Goal: Task Accomplishment & Management: Manage account settings

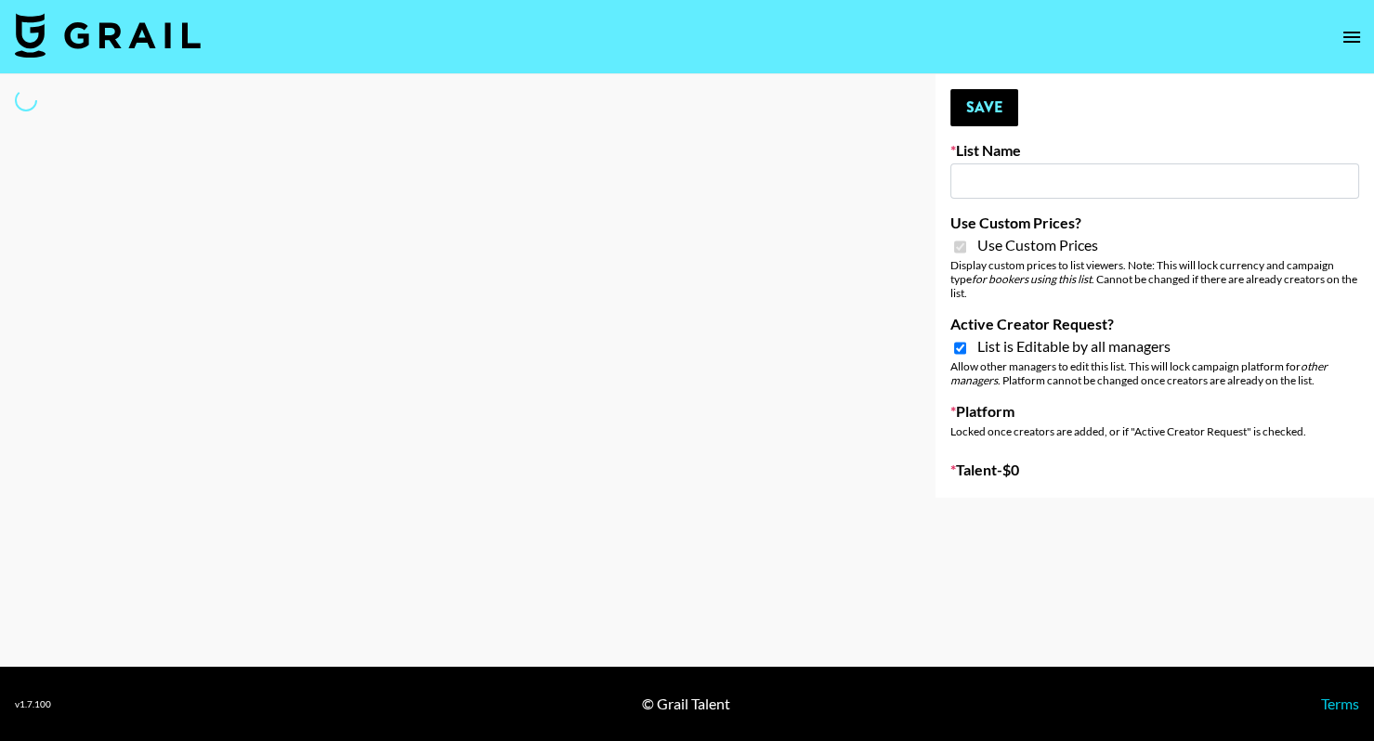
type input "Hetras - [DEMOGRAPHIC_DATA] creators in [GEOGRAPHIC_DATA]"
checkbox input "true"
select select "Brand"
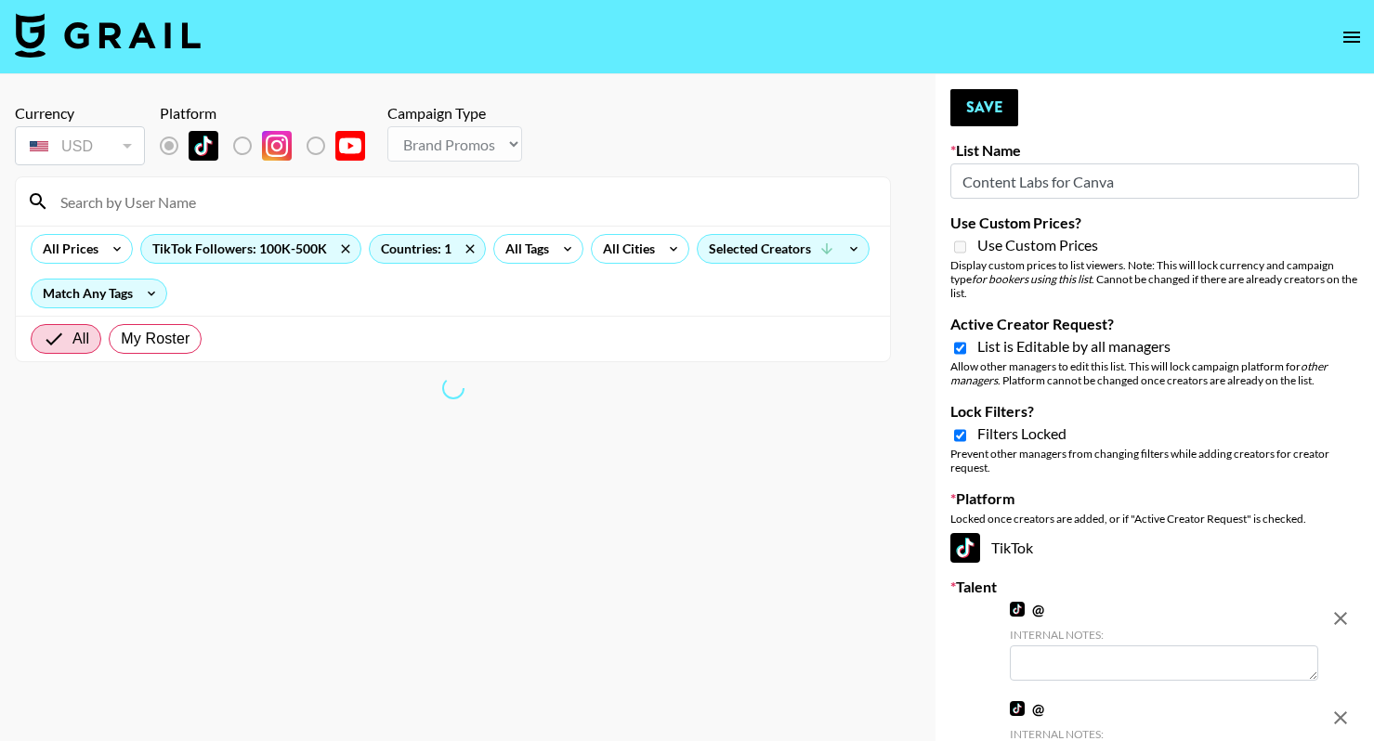
select select "Brand"
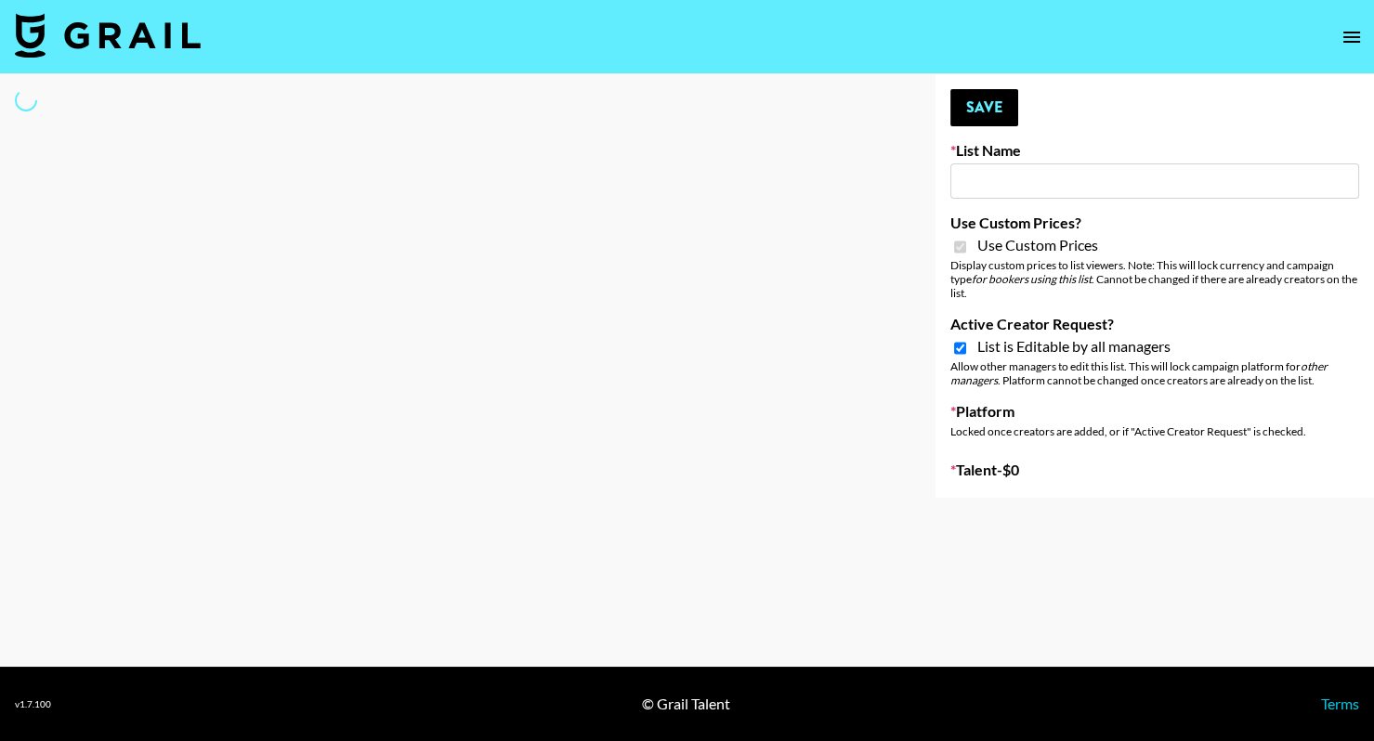
type input "Yap Freely x more MICRO CREATORS"
checkbox input "true"
select select "Brand"
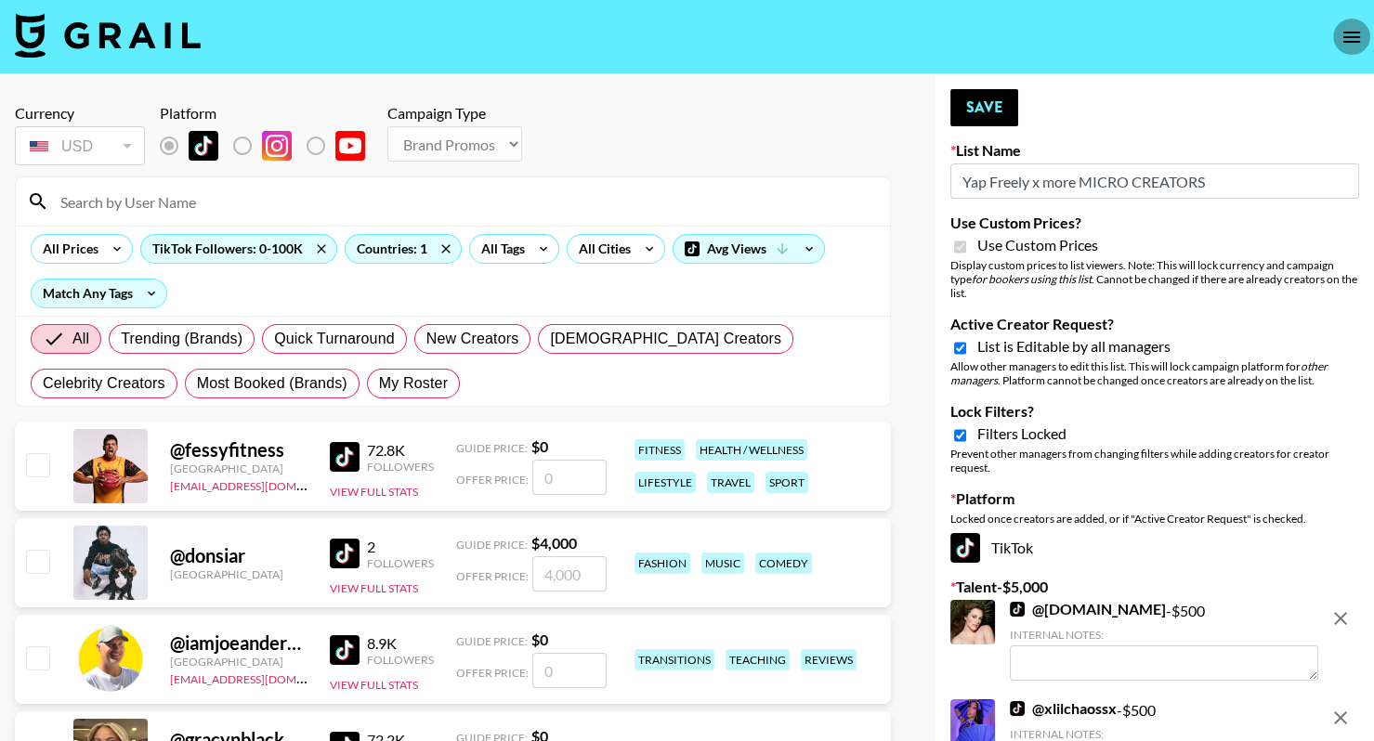
click at [1353, 48] on button "open drawer" at bounding box center [1351, 37] width 37 height 37
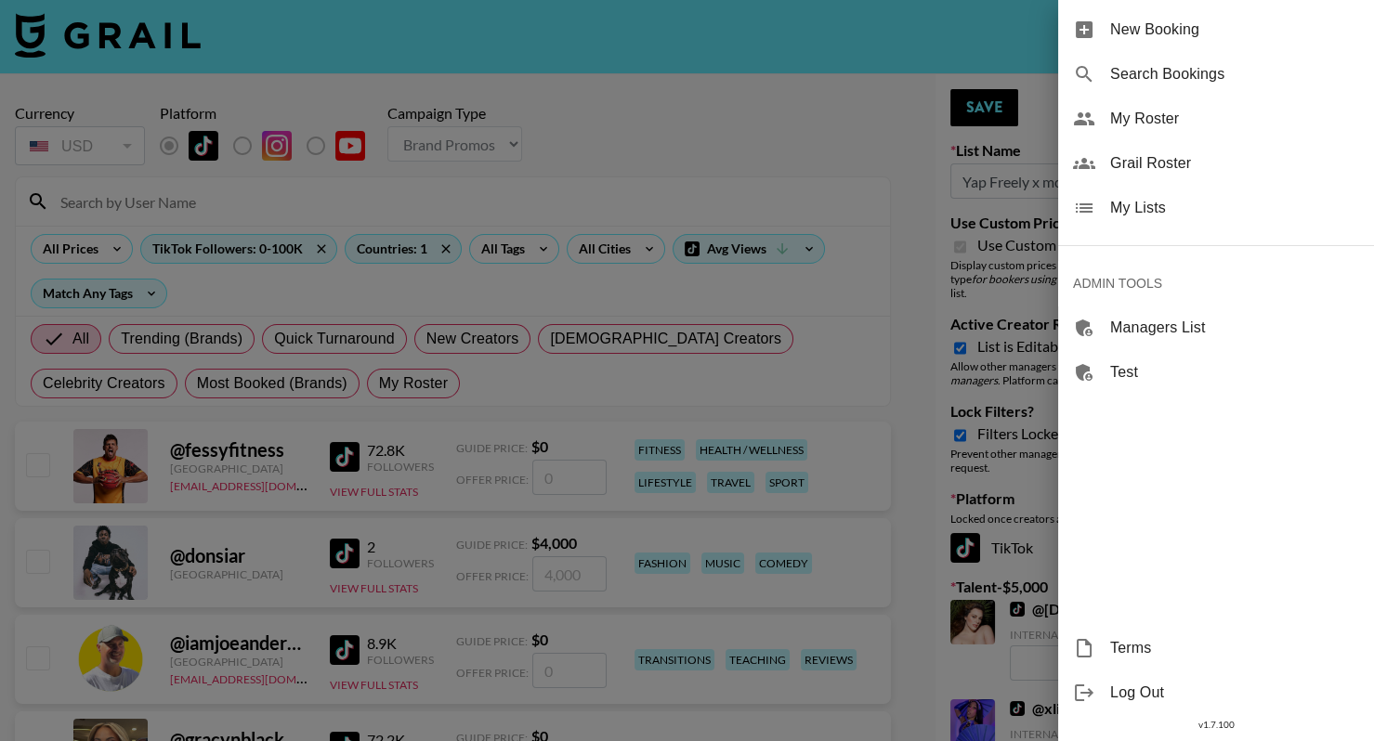
click at [1223, 206] on span "My Lists" at bounding box center [1234, 208] width 249 height 22
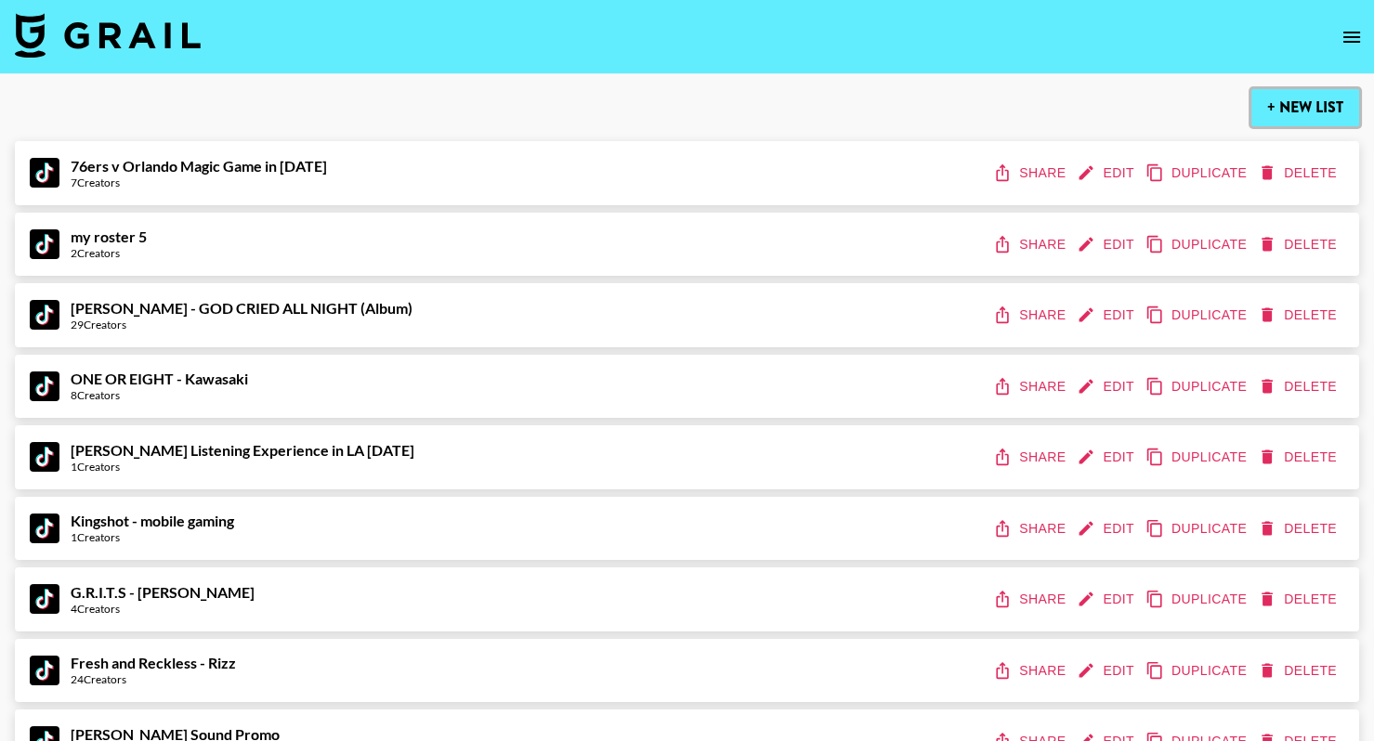
click at [1294, 102] on button "+ New List" at bounding box center [1305, 107] width 108 height 37
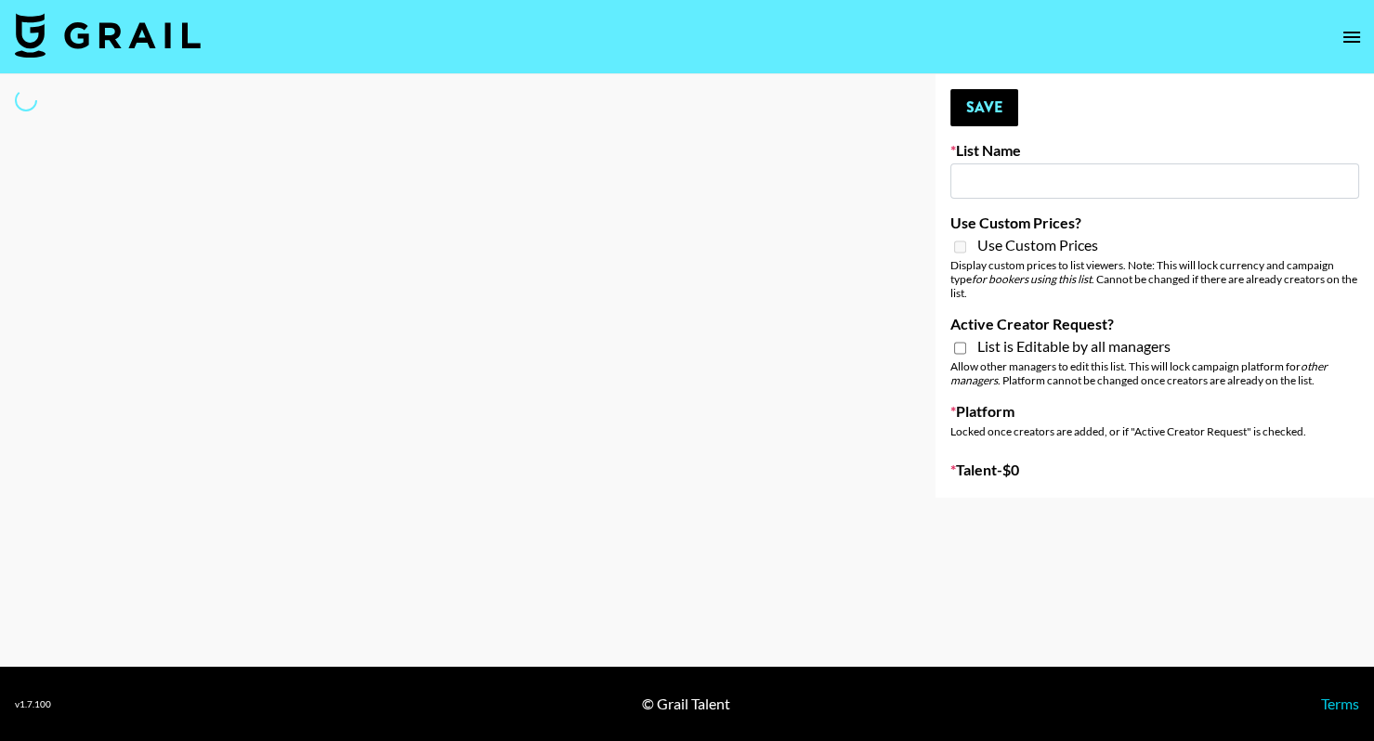
type input "New List"
select select "Song"
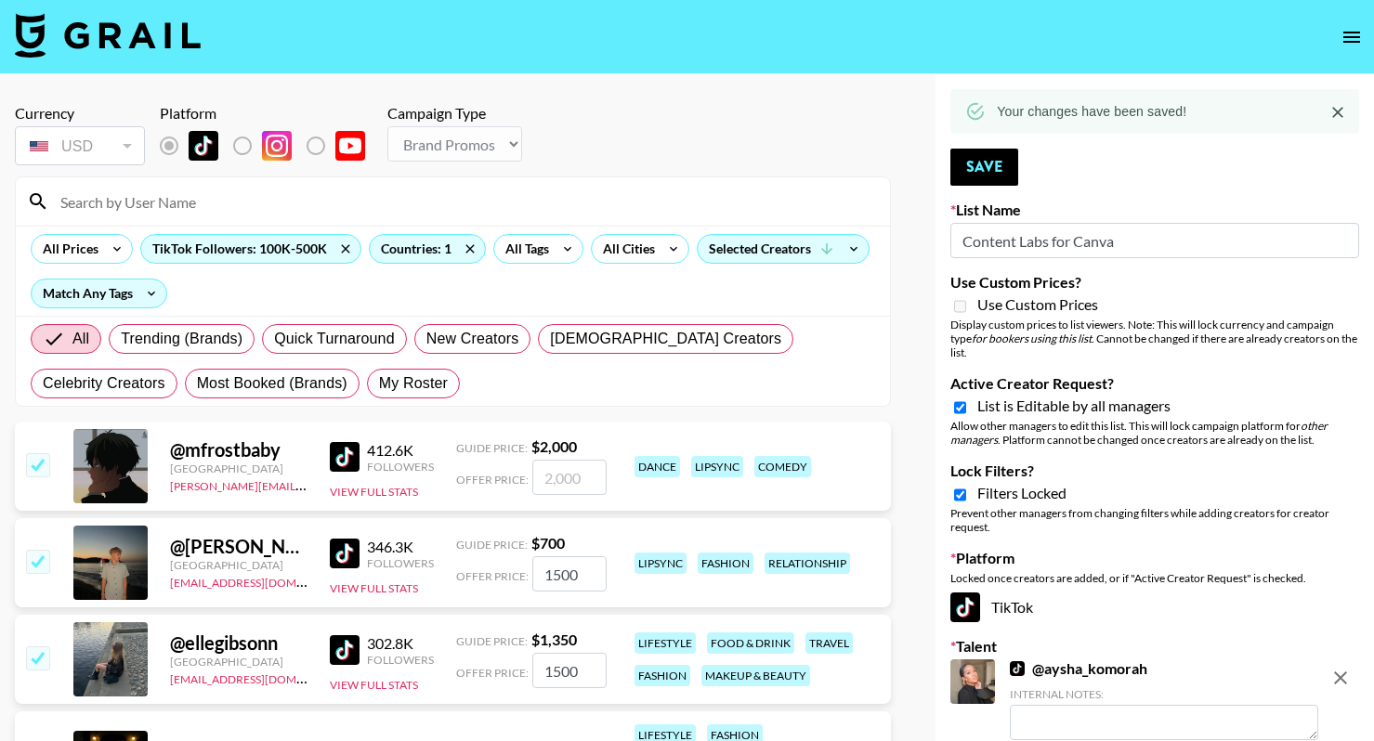
select select "Brand"
click at [1031, 250] on input "Content Labs for Canva" at bounding box center [1154, 240] width 409 height 35
click at [1032, 248] on input "Content Labs for Canva" at bounding box center [1154, 240] width 409 height 35
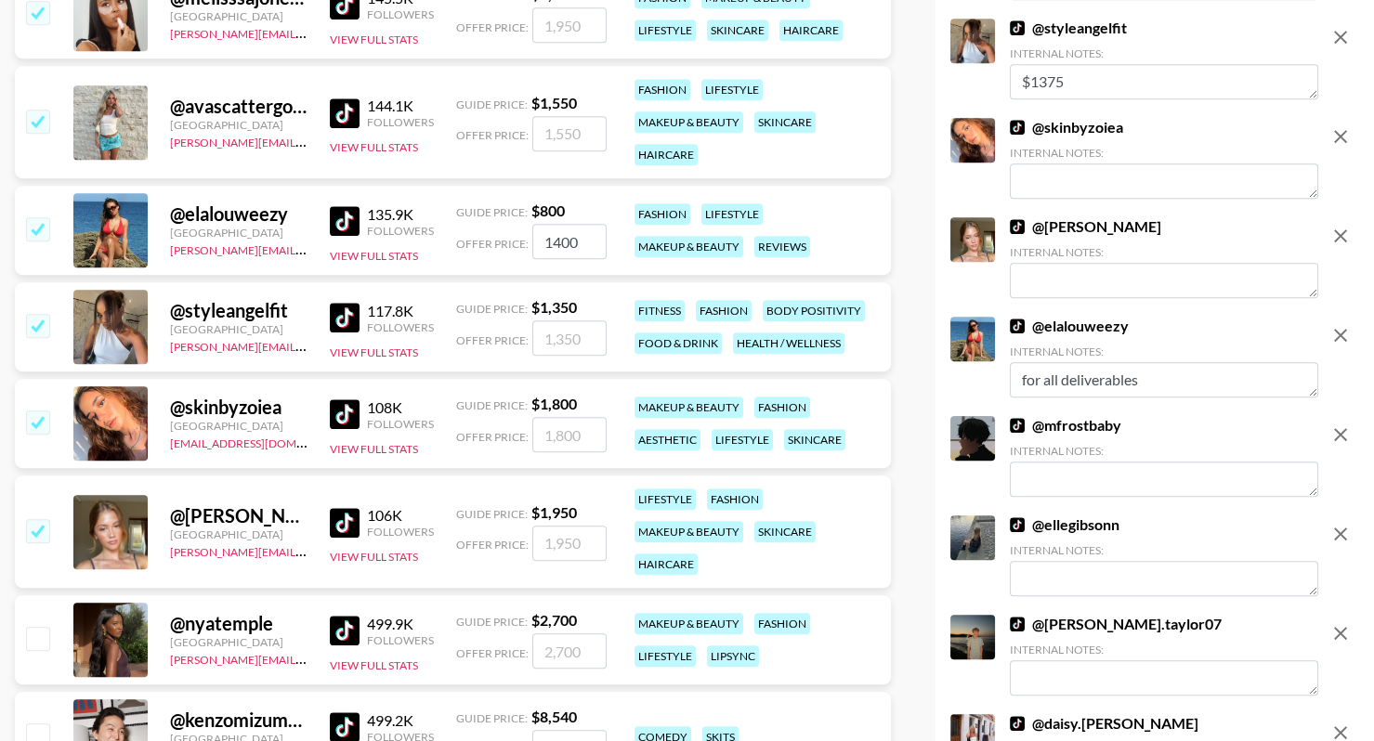
scroll to position [1554, 0]
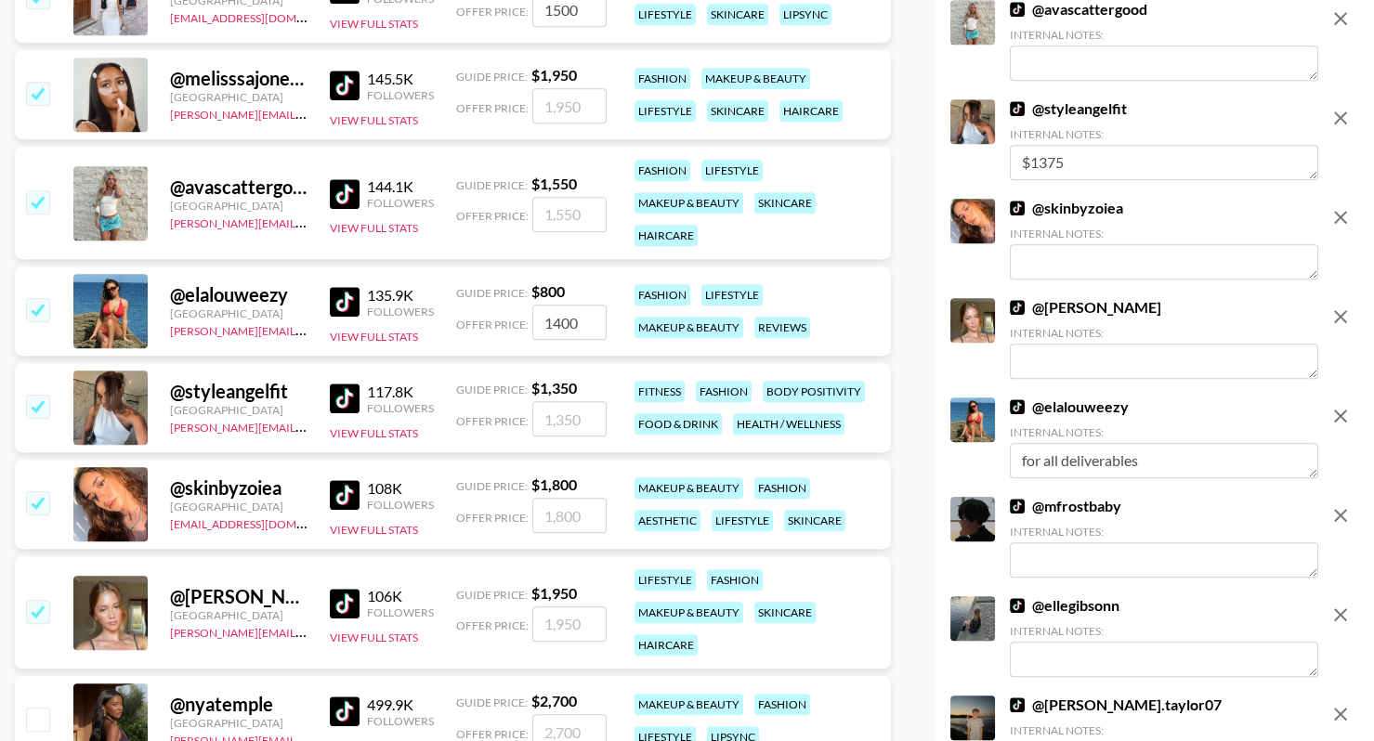
click at [238, 393] on div "@ styleangelfit" at bounding box center [238, 391] width 137 height 23
click at [239, 394] on div "@ styleangelfit" at bounding box center [238, 391] width 137 height 23
copy div "styleangelfit"
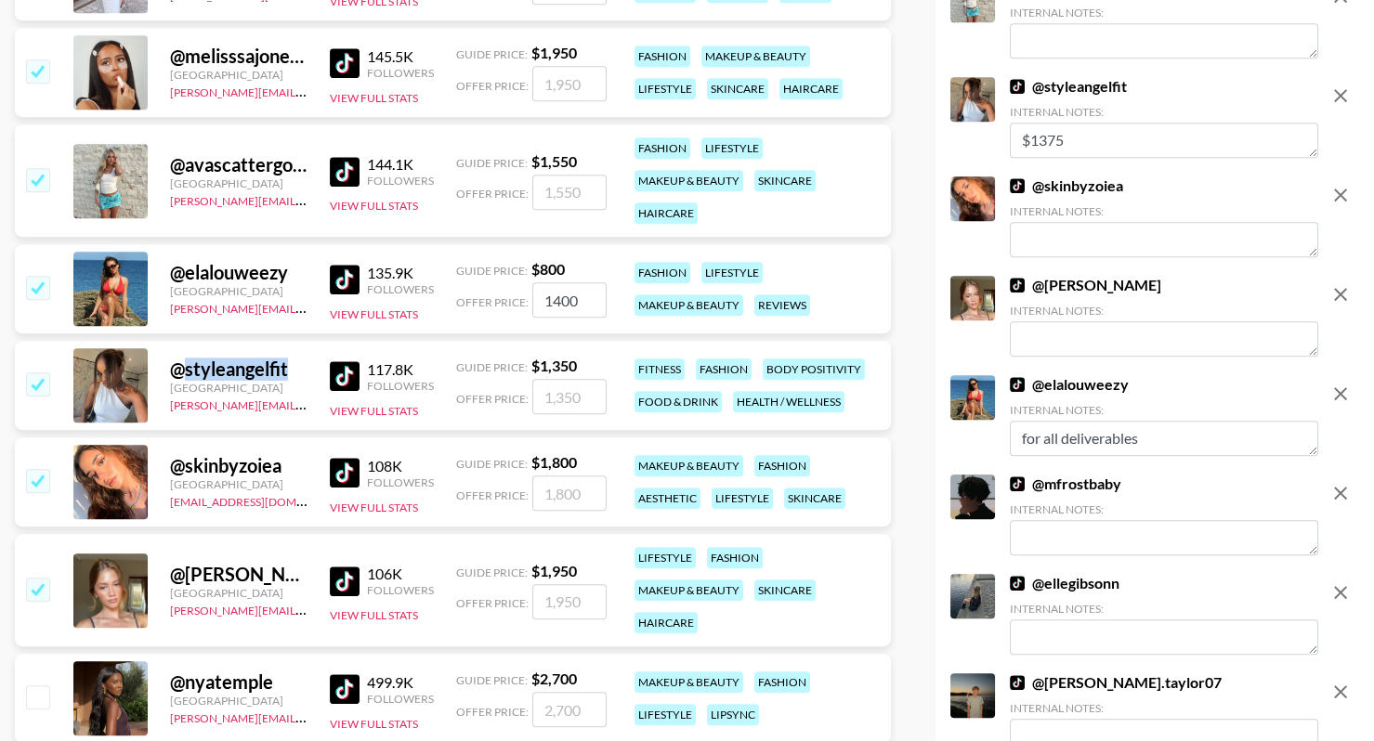
scroll to position [1682, 0]
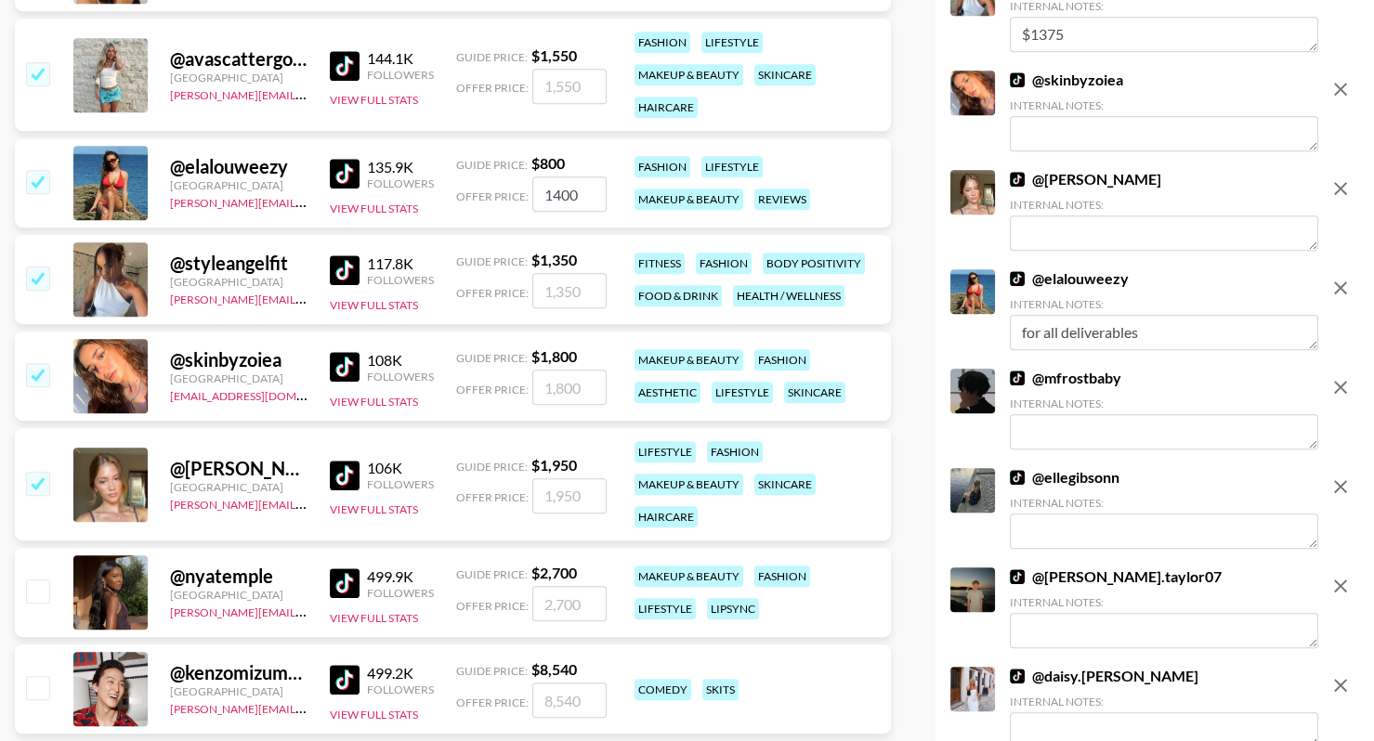
click at [248, 346] on div "@ skinbyzoiea United Kingdom dilnasheen.batool@grail-talent.com 108K Followers …" at bounding box center [453, 376] width 876 height 89
click at [246, 345] on div "@ skinbyzoiea United Kingdom dilnasheen.batool@grail-talent.com 108K Followers …" at bounding box center [453, 376] width 876 height 89
click at [250, 354] on div "@ skinbyzoiea" at bounding box center [238, 359] width 137 height 23
click at [250, 355] on div "@ skinbyzoiea" at bounding box center [238, 359] width 137 height 23
click at [247, 355] on div "@ skinbyzoiea" at bounding box center [238, 359] width 137 height 23
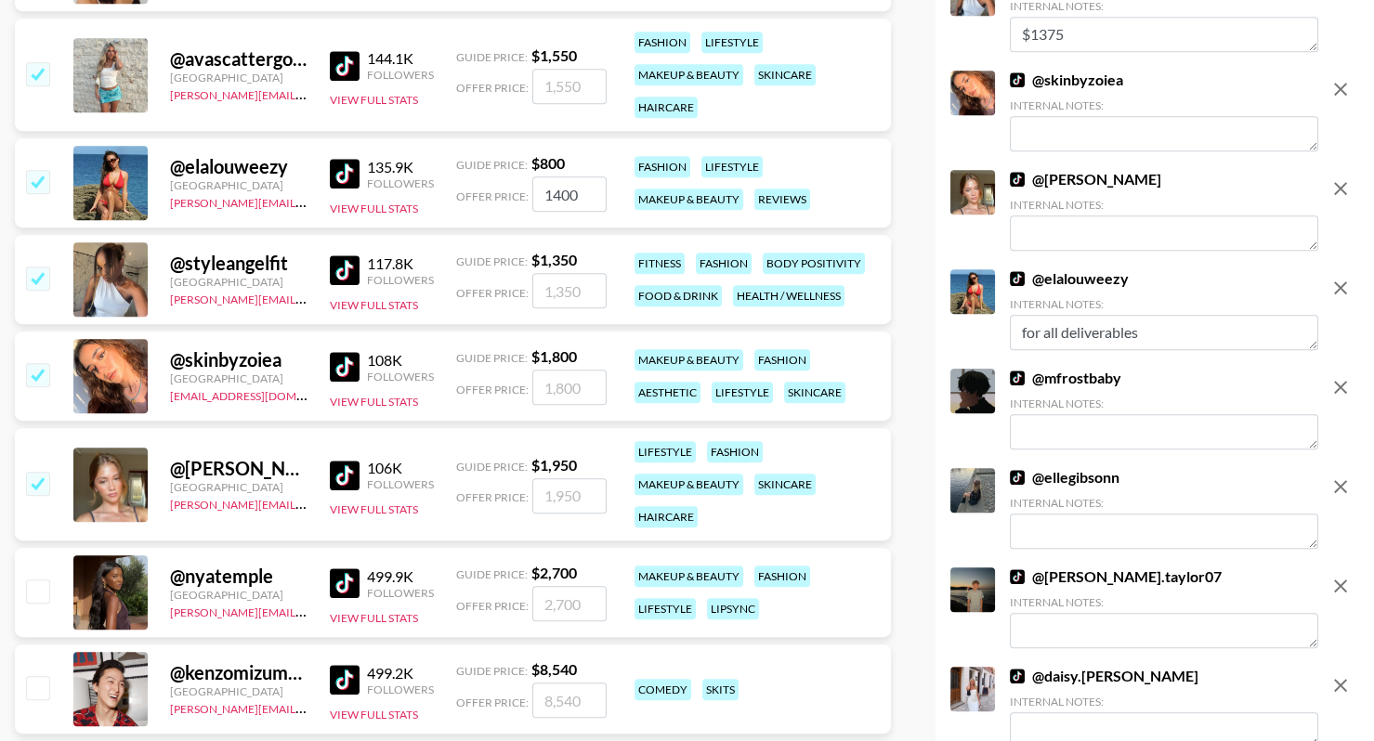
click at [238, 355] on div "@ skinbyzoiea" at bounding box center [238, 359] width 137 height 23
copy div "skinbyzoiea"
click at [243, 261] on div "@ styleangelfit" at bounding box center [238, 263] width 137 height 23
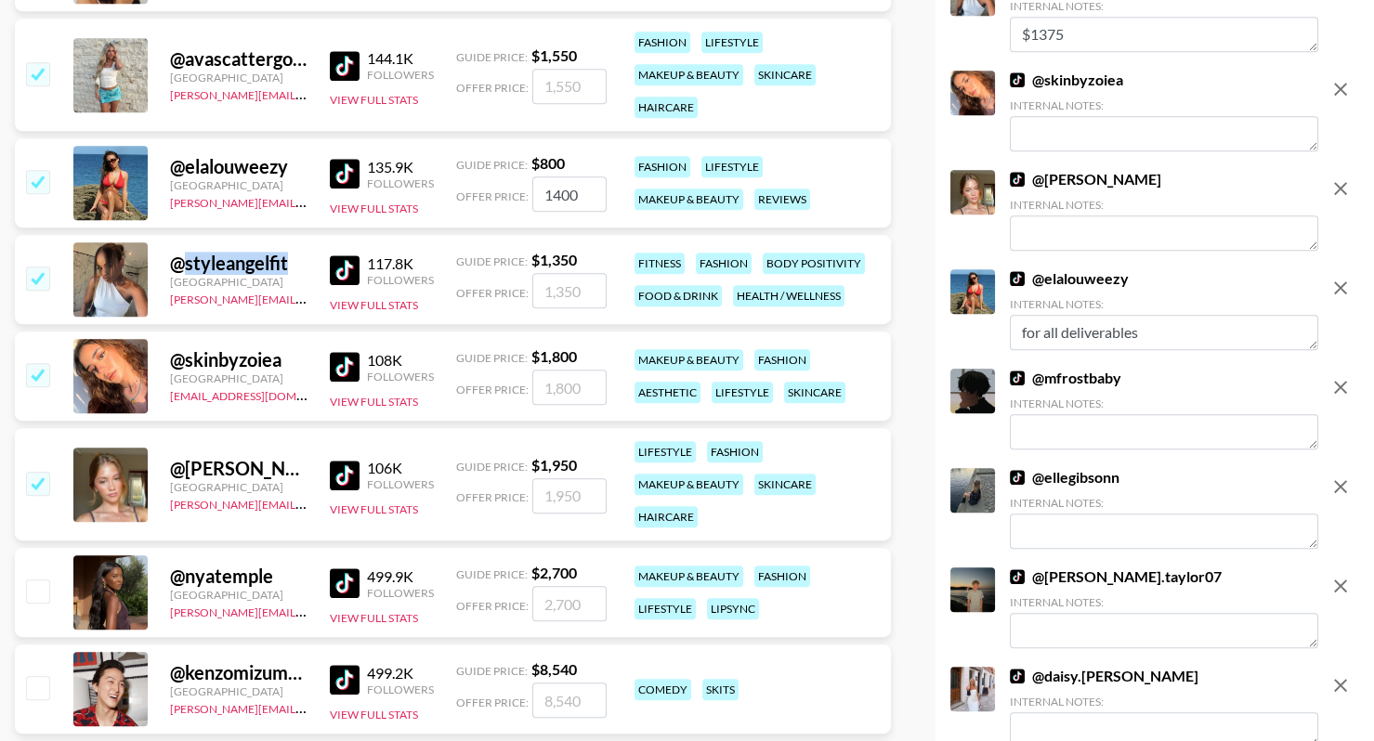
copy div "styleangelfit"
click at [251, 171] on div "@ elalouweezy" at bounding box center [238, 166] width 137 height 23
copy div "elalouweezy"
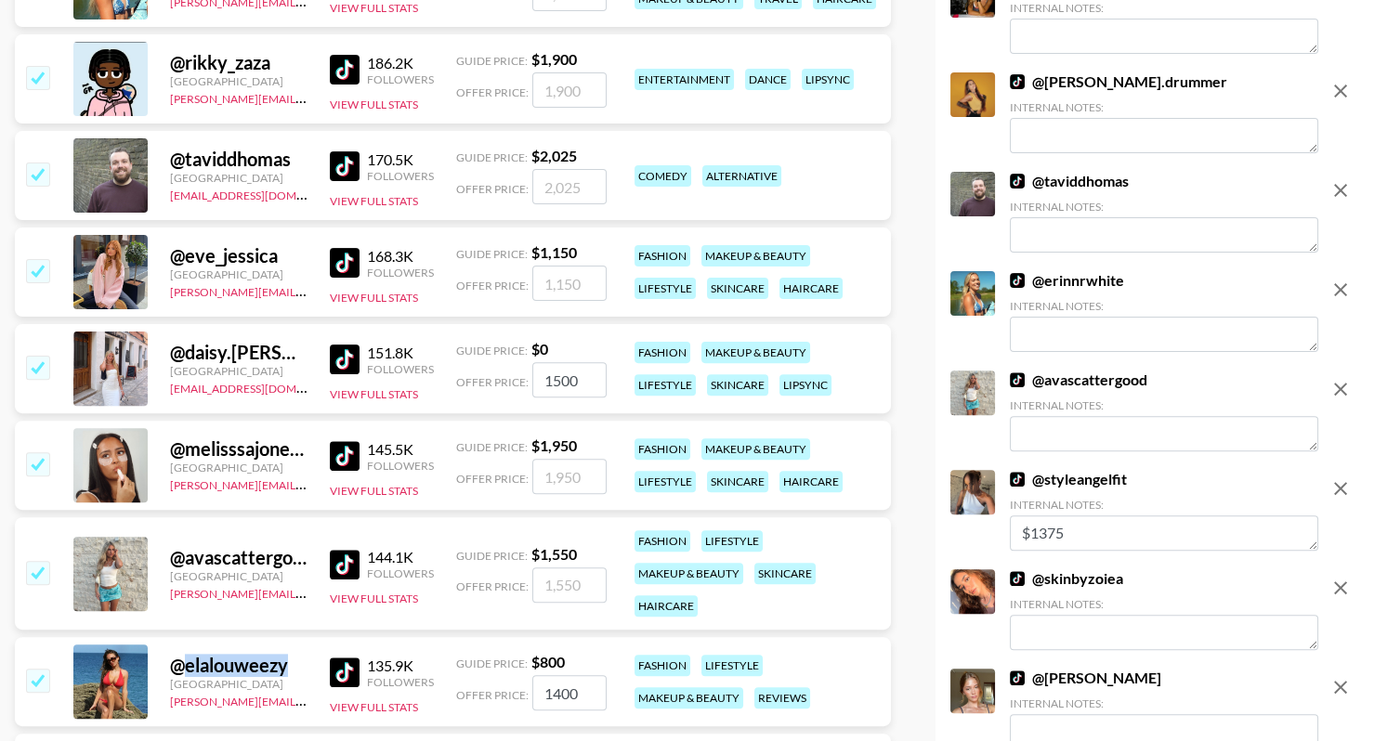
scroll to position [1174, 0]
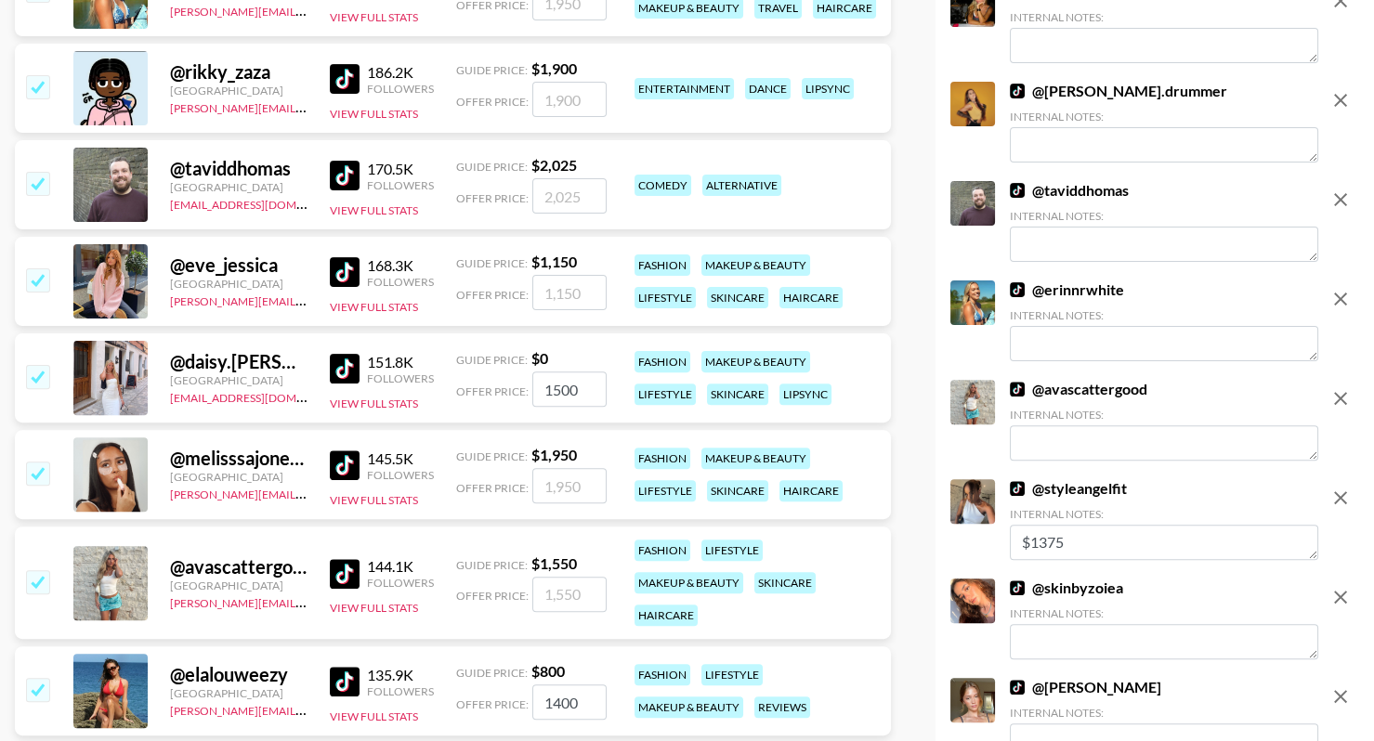
click at [269, 350] on div "@ daisy.wheatley" at bounding box center [238, 361] width 137 height 23
copy div "@ daisy.wheatley"
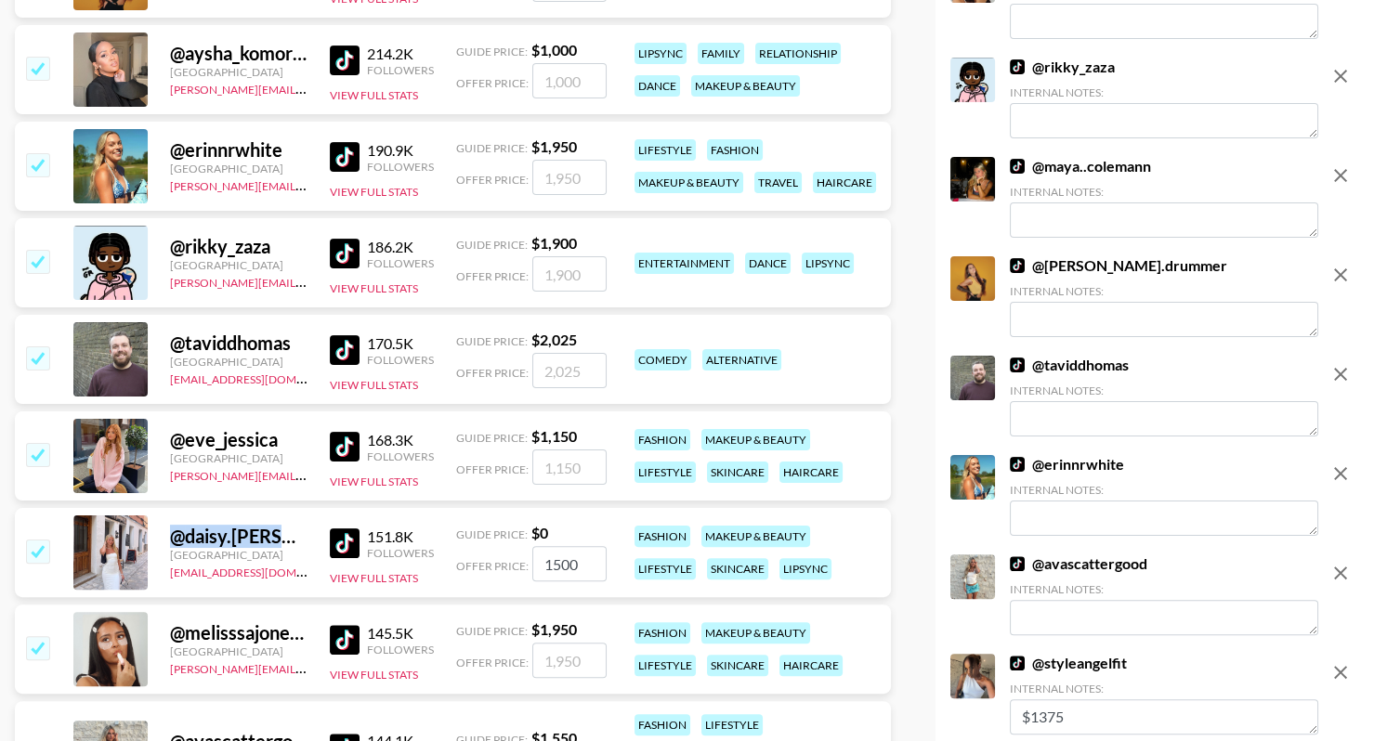
scroll to position [963, 0]
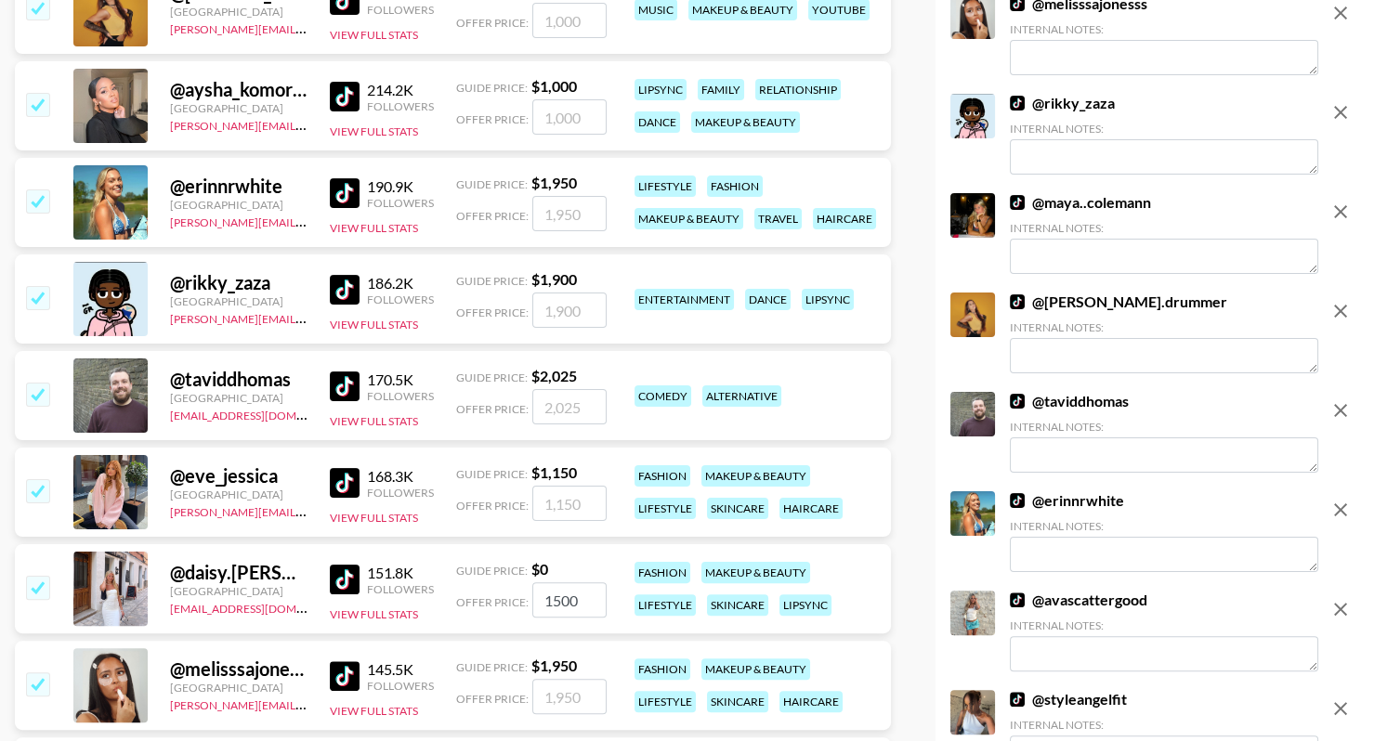
click at [228, 283] on div "@ rikky_zaza" at bounding box center [238, 282] width 137 height 23
copy div "rikky_zaza"
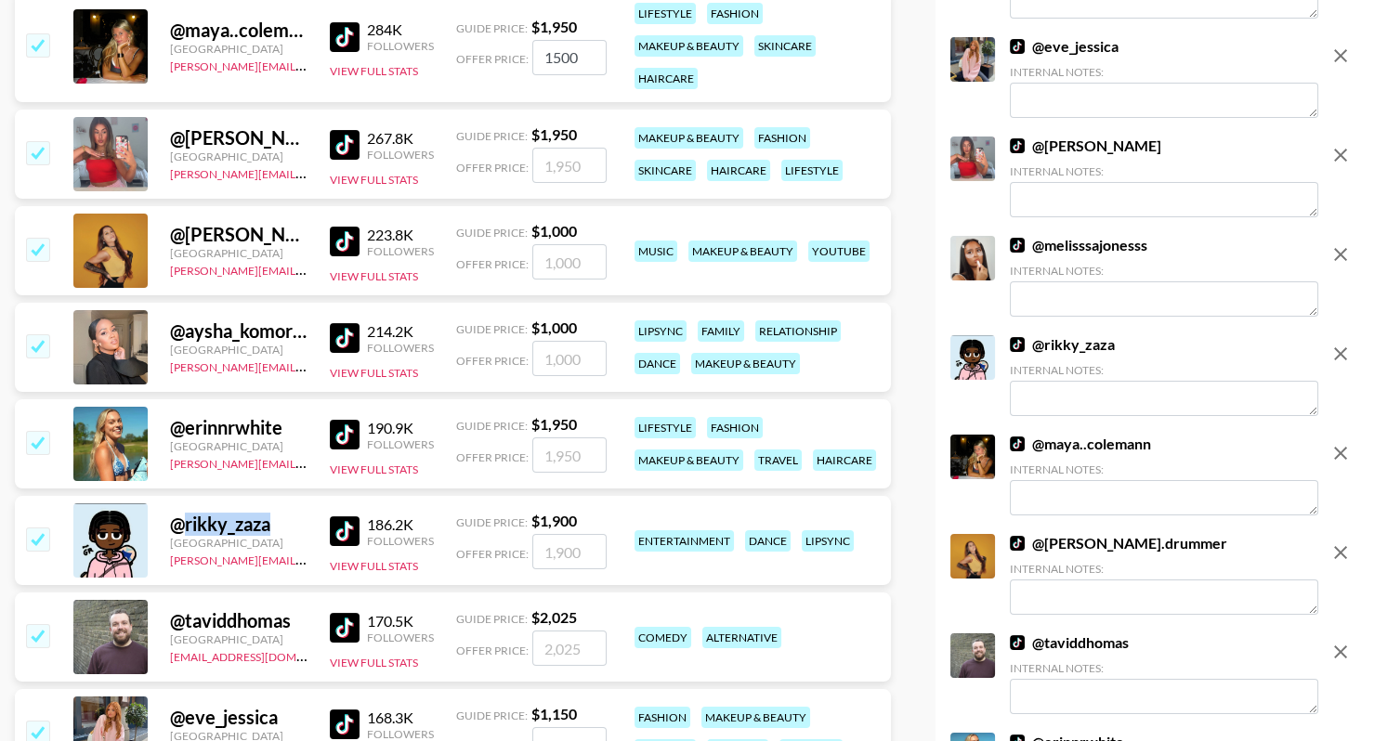
scroll to position [669, 0]
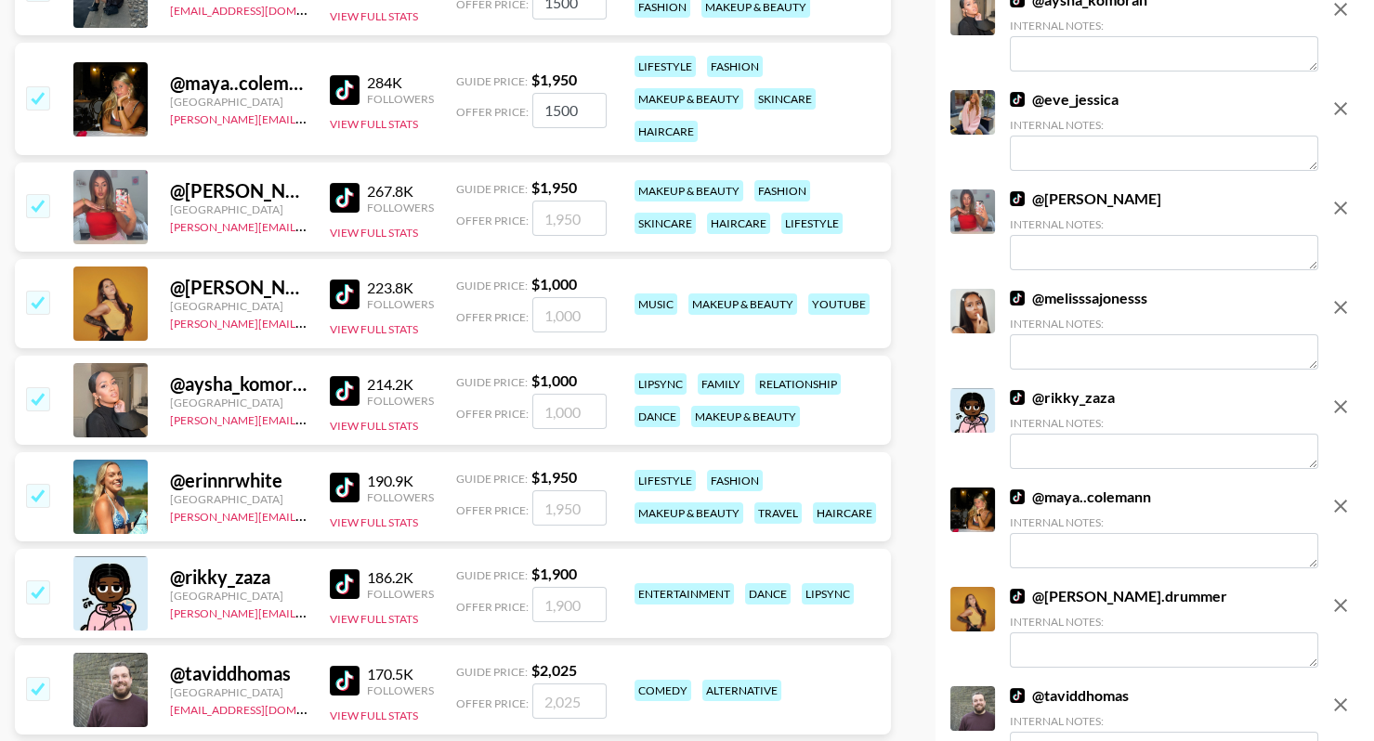
click at [216, 478] on div "@ erinnrwhite" at bounding box center [238, 480] width 137 height 23
click at [216, 479] on div "@ erinnrwhite" at bounding box center [238, 480] width 137 height 23
copy div "erinnrwhite"
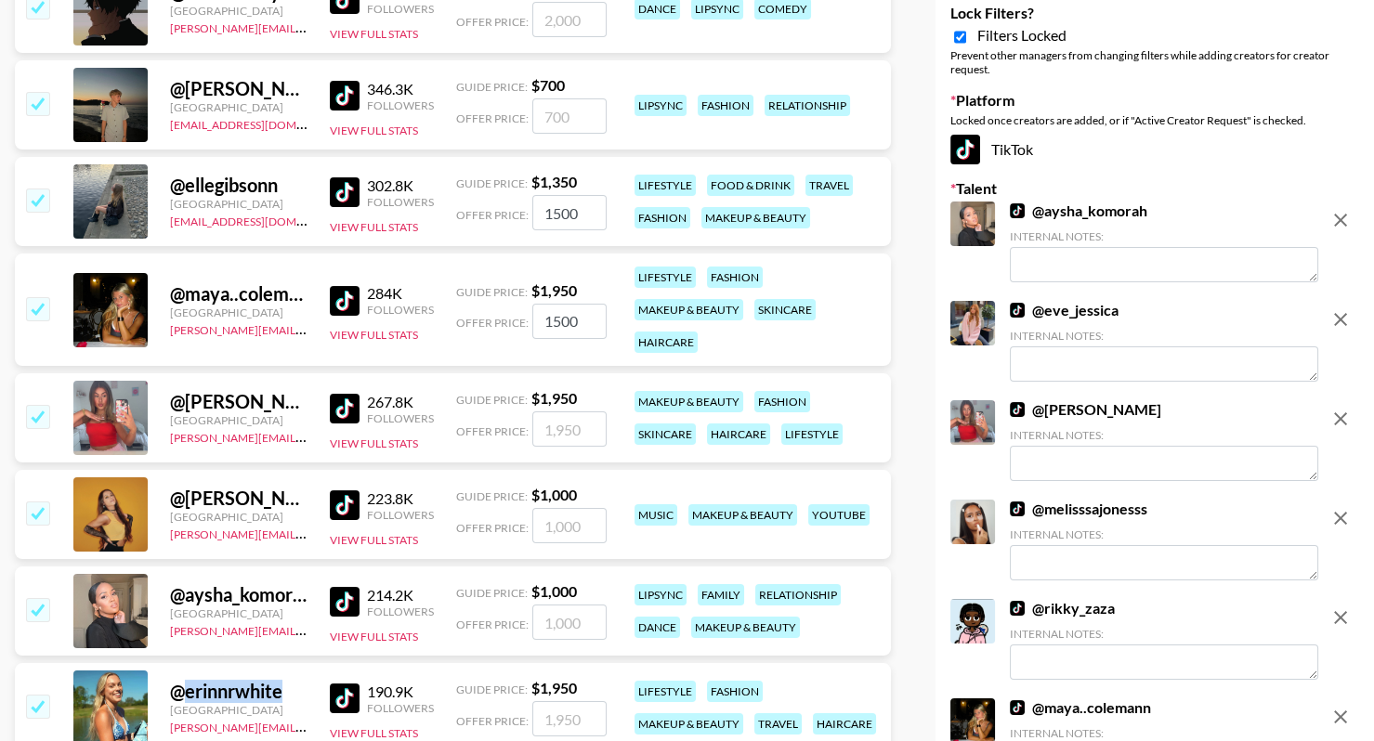
scroll to position [431, 0]
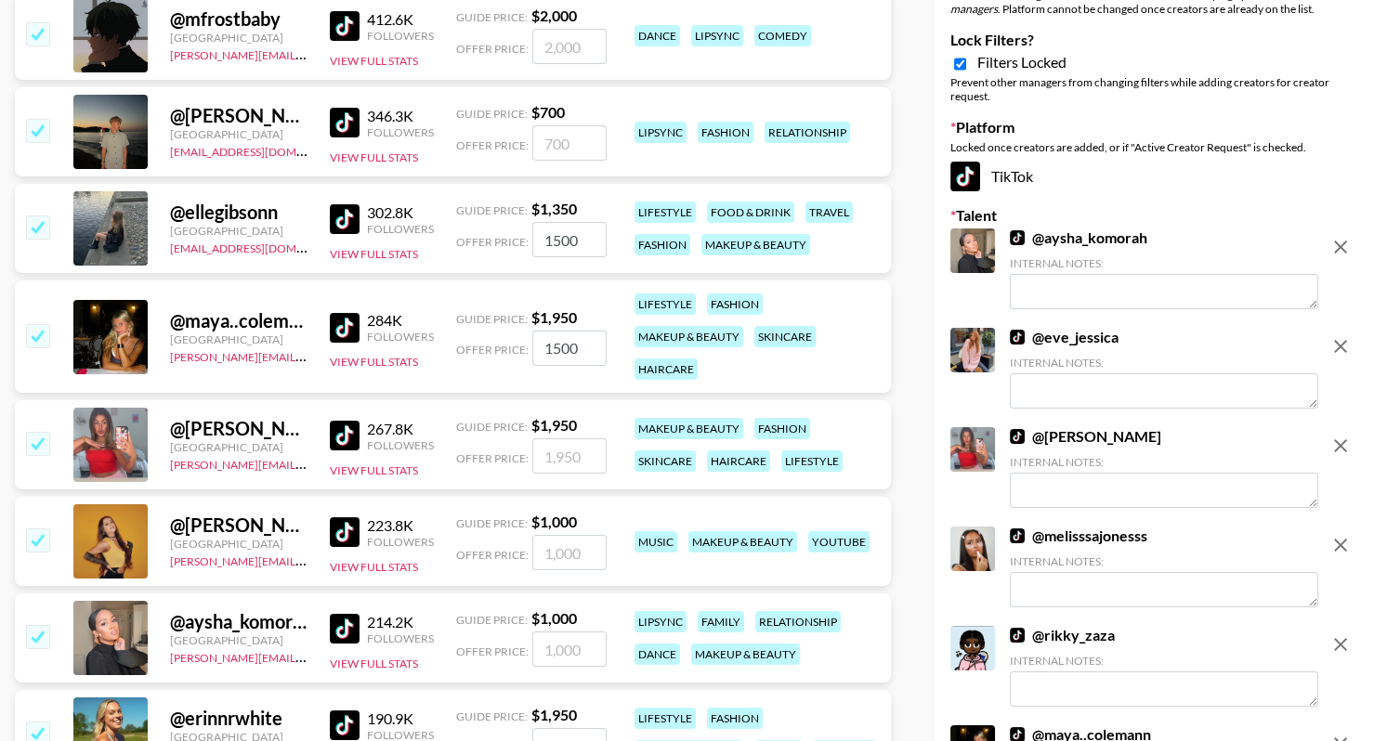
click at [249, 211] on div "@ ellegibsonn" at bounding box center [238, 212] width 137 height 23
copy div "ellegibsonn"
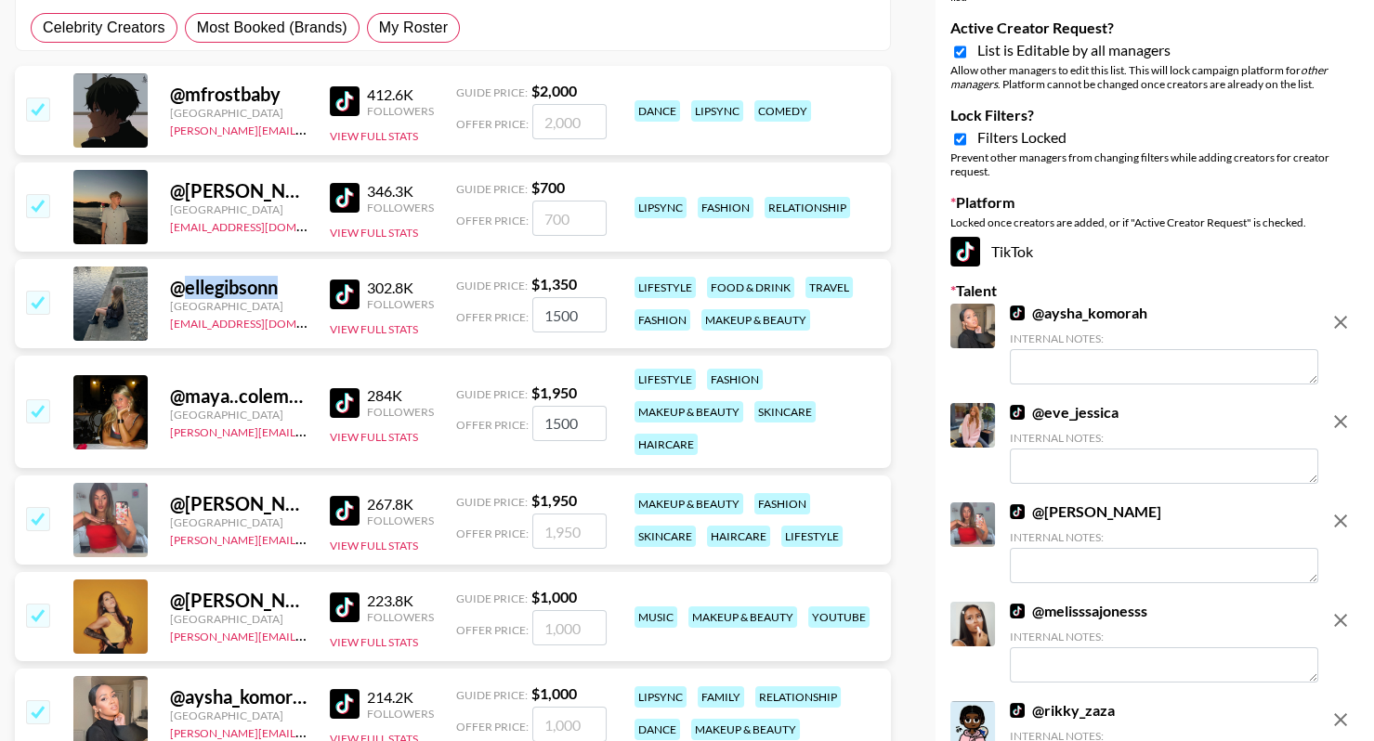
scroll to position [331, 0]
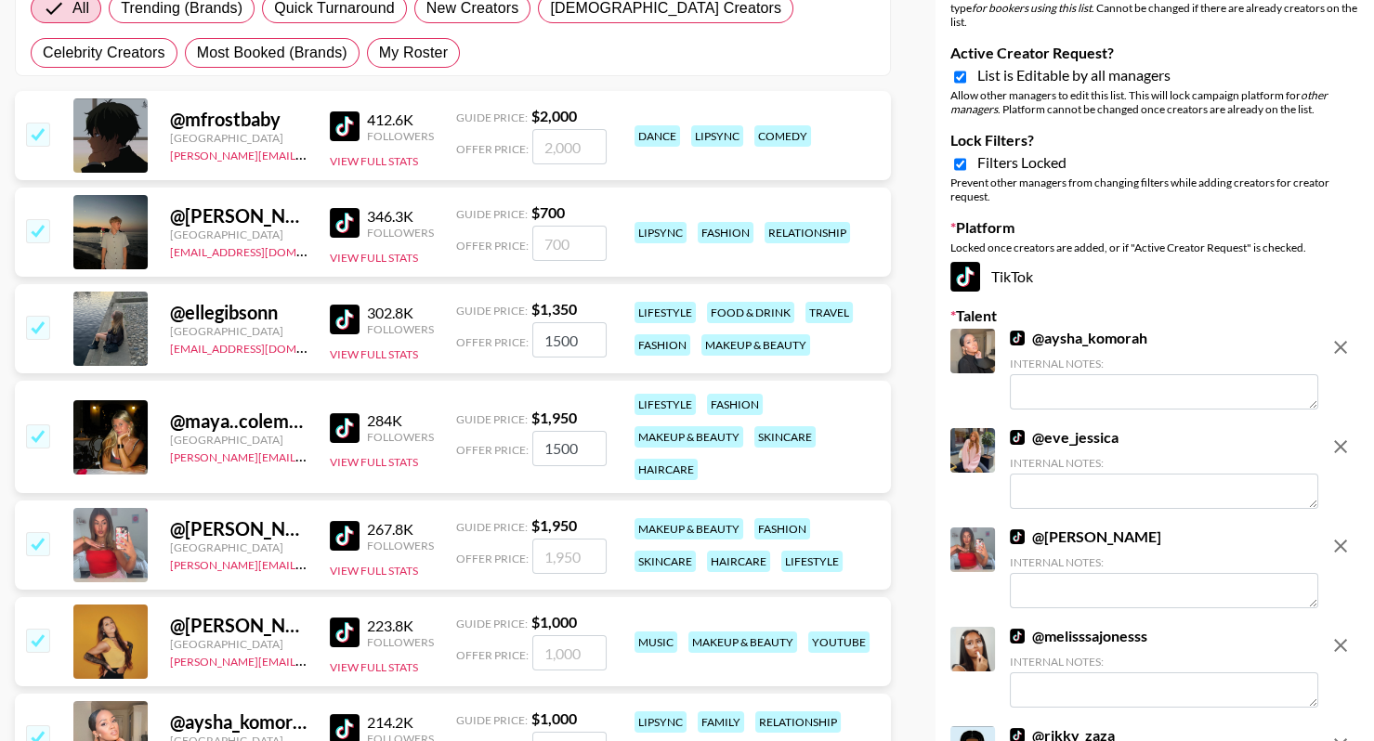
click at [261, 213] on div "@ jay.taylor07" at bounding box center [238, 215] width 137 height 23
click at [260, 214] on div "@ jay.taylor07" at bounding box center [238, 215] width 137 height 23
copy div "@ jay.taylor07"
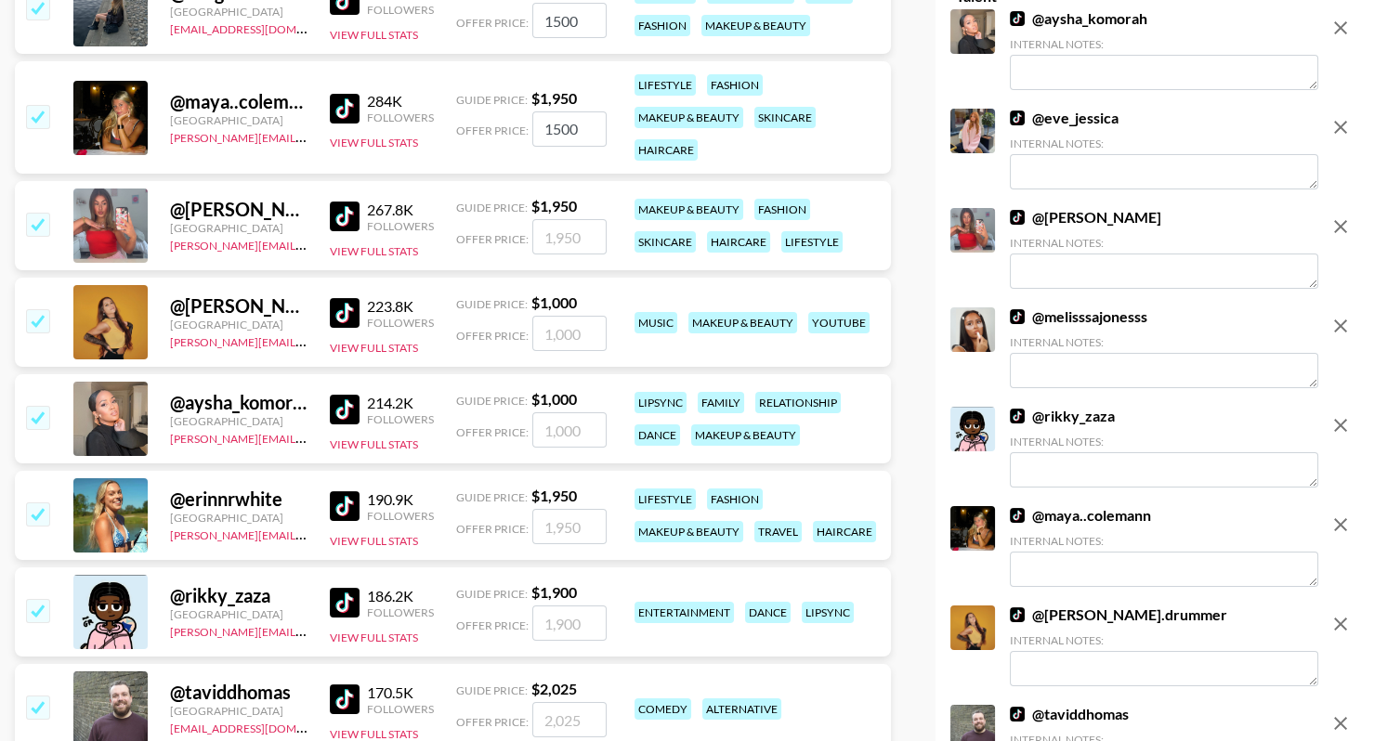
scroll to position [607, 0]
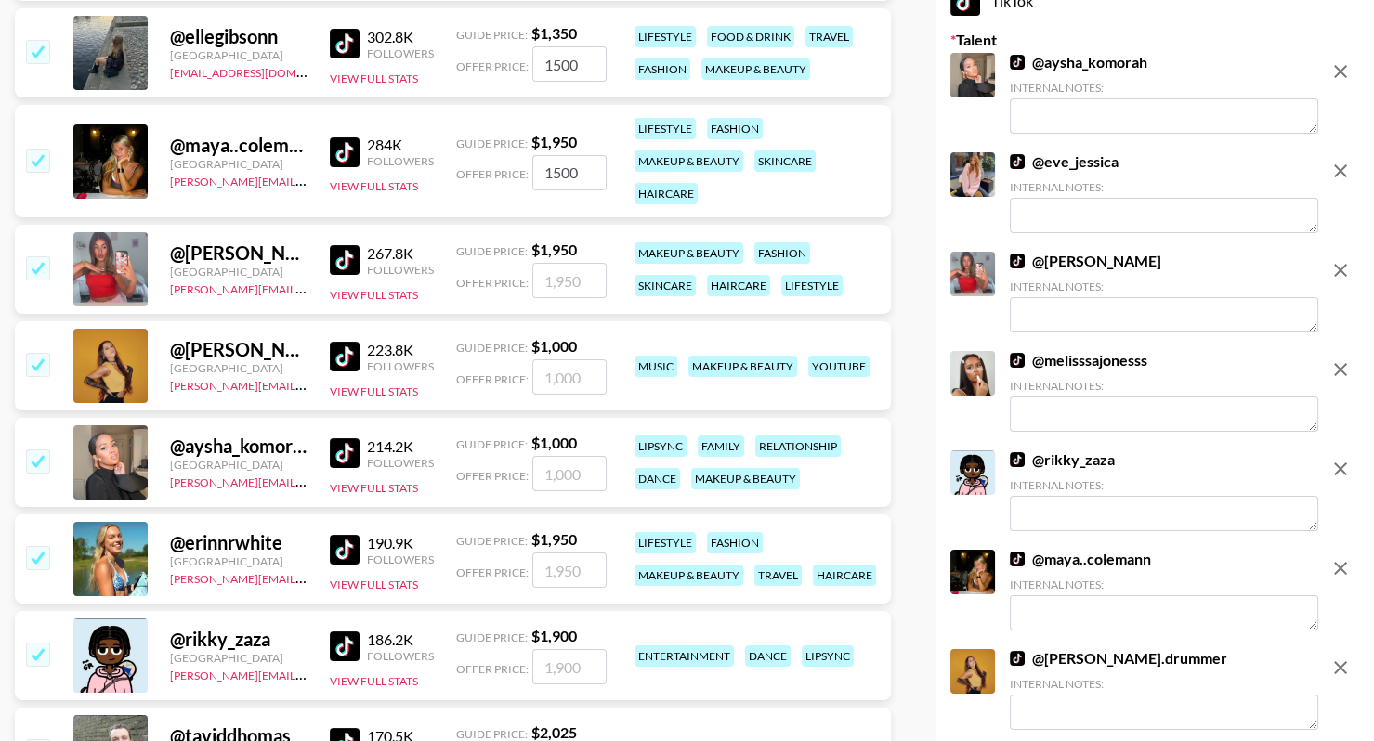
click at [249, 452] on div "@ aysha_komorah" at bounding box center [238, 446] width 137 height 23
click at [250, 452] on div "@ aysha_komorah" at bounding box center [238, 446] width 137 height 23
copy div "aysha_komorah"
click at [257, 347] on div "@ jessica.drummer" at bounding box center [238, 349] width 137 height 23
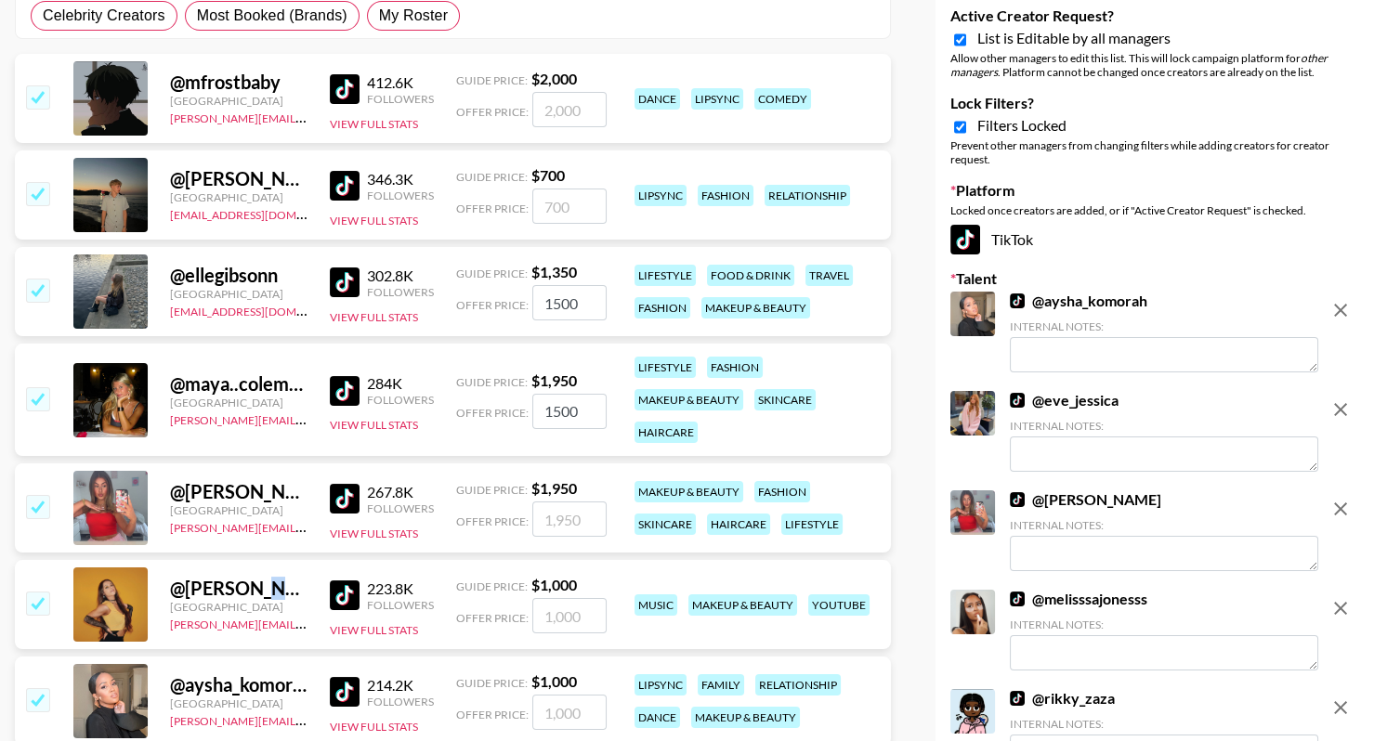
scroll to position [331, 0]
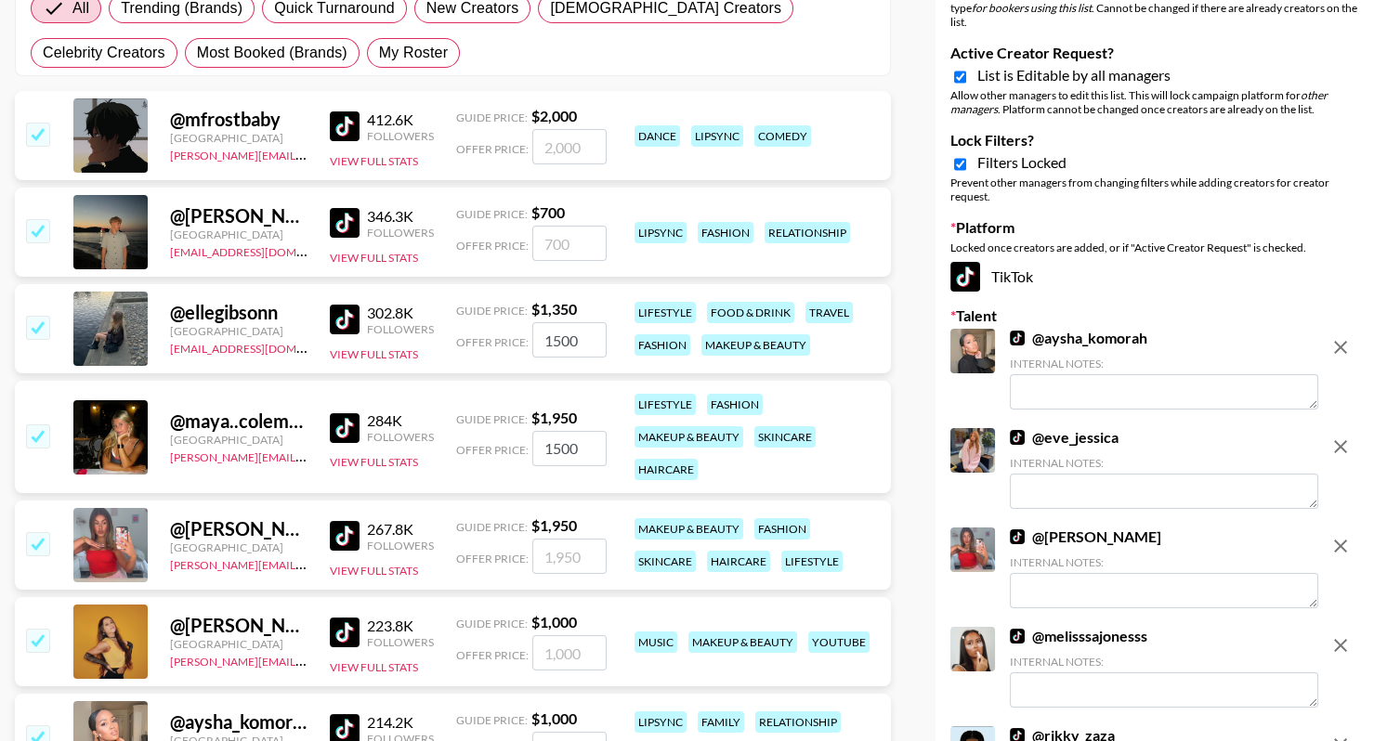
click at [268, 307] on div "@ ellegibsonn" at bounding box center [238, 312] width 137 height 23
click at [270, 217] on div "@ jay.taylor07" at bounding box center [238, 215] width 137 height 23
click at [269, 217] on div "@ jay.taylor07" at bounding box center [238, 215] width 137 height 23
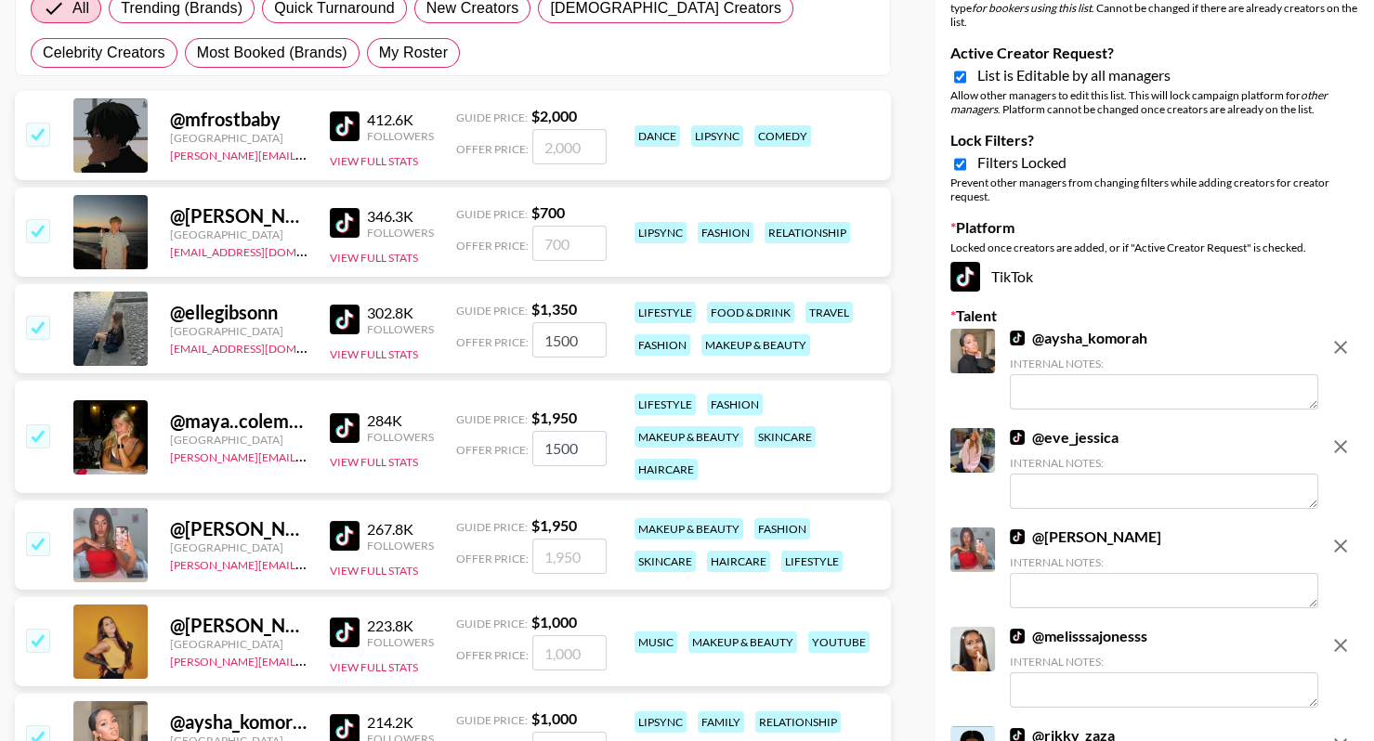
click at [250, 108] on div "@ mfrostbaby" at bounding box center [238, 119] width 137 height 23
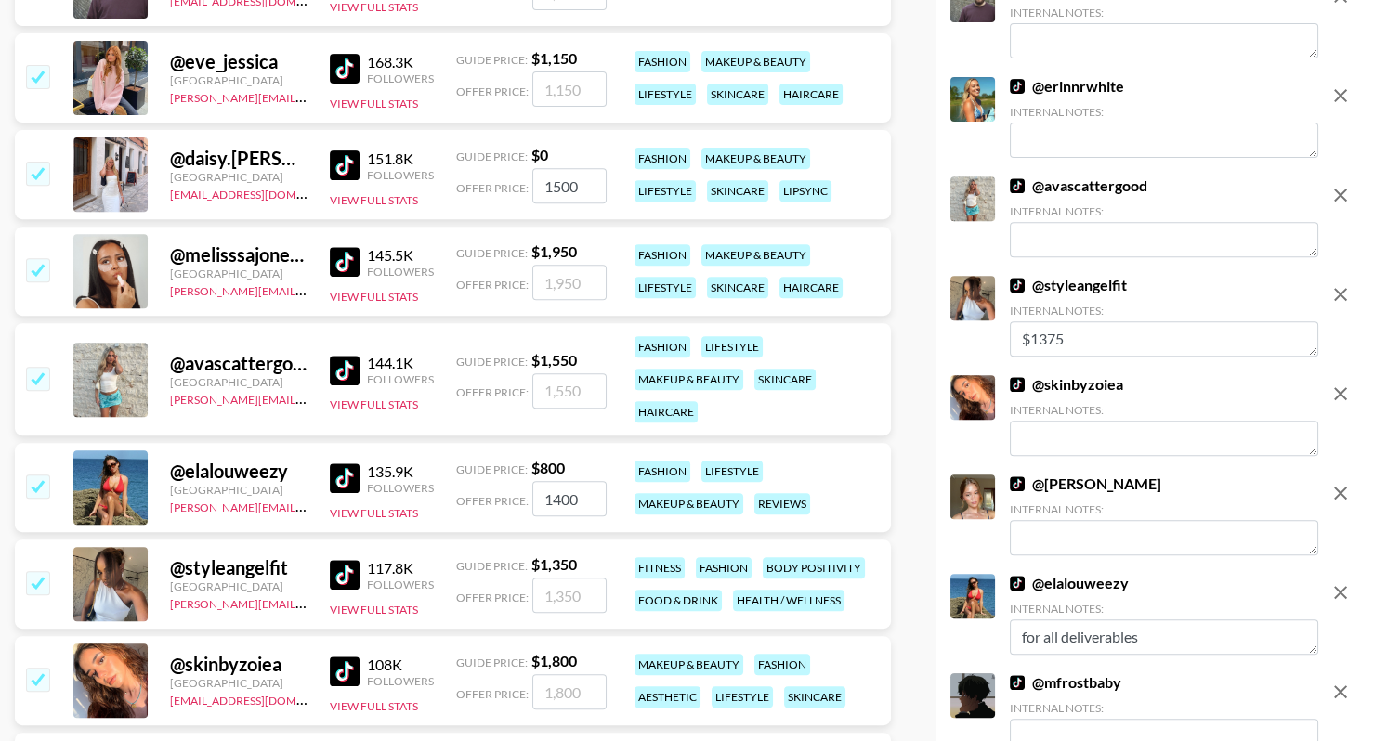
scroll to position [1478, 0]
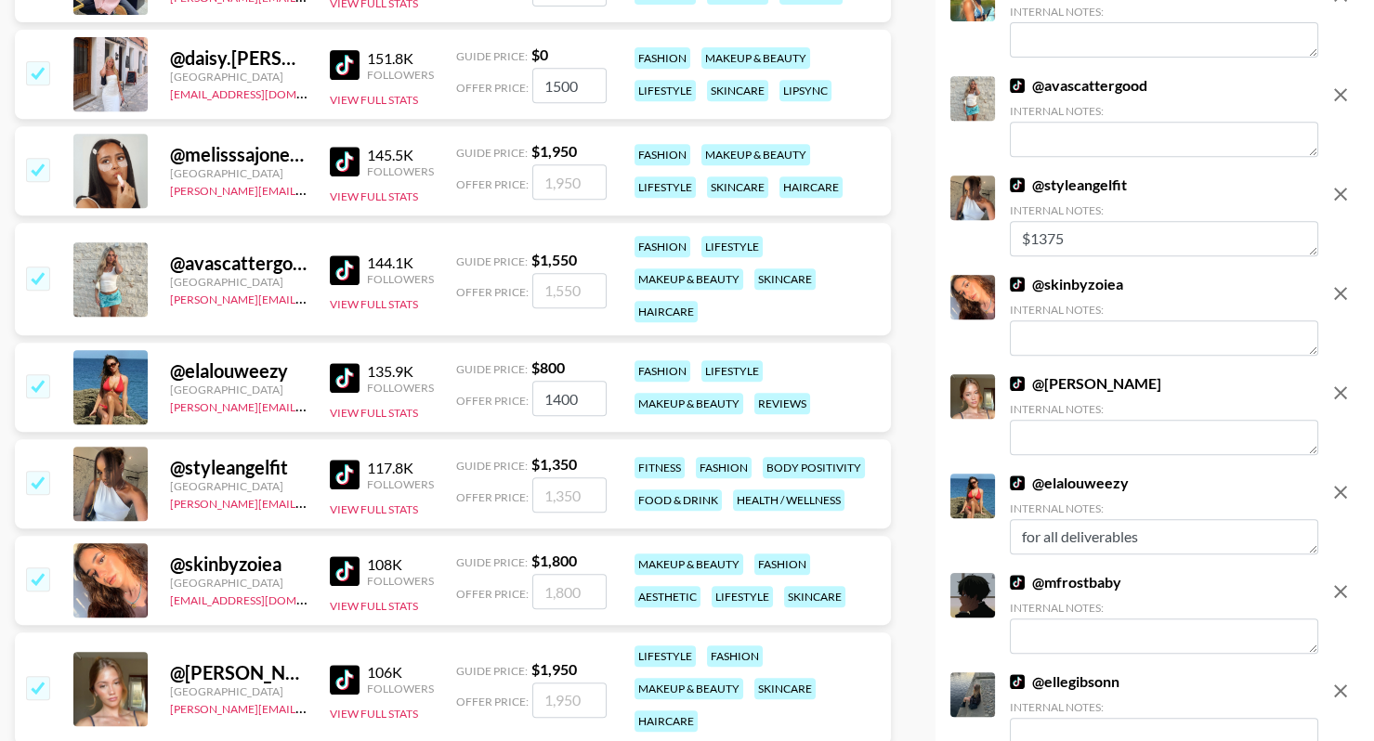
click at [216, 364] on div "@ elalouweezy" at bounding box center [238, 371] width 137 height 23
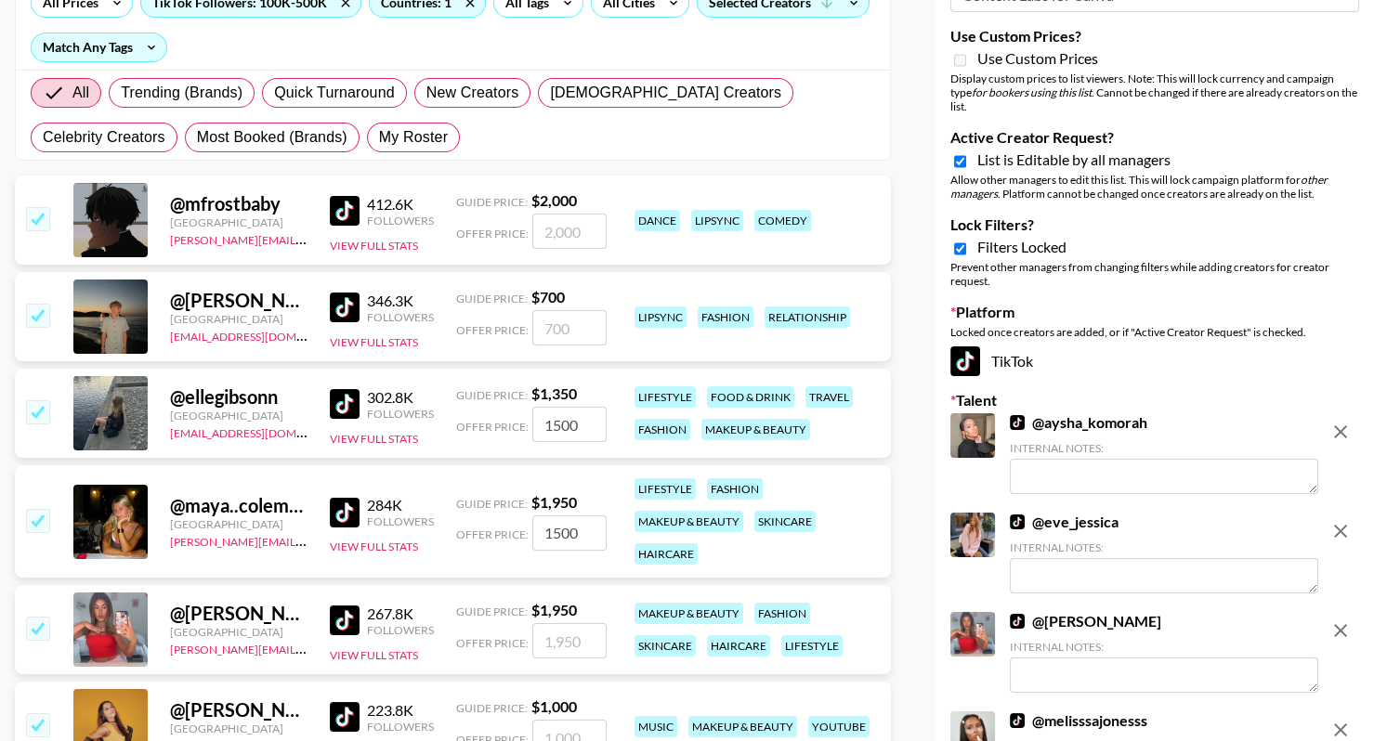
scroll to position [0, 0]
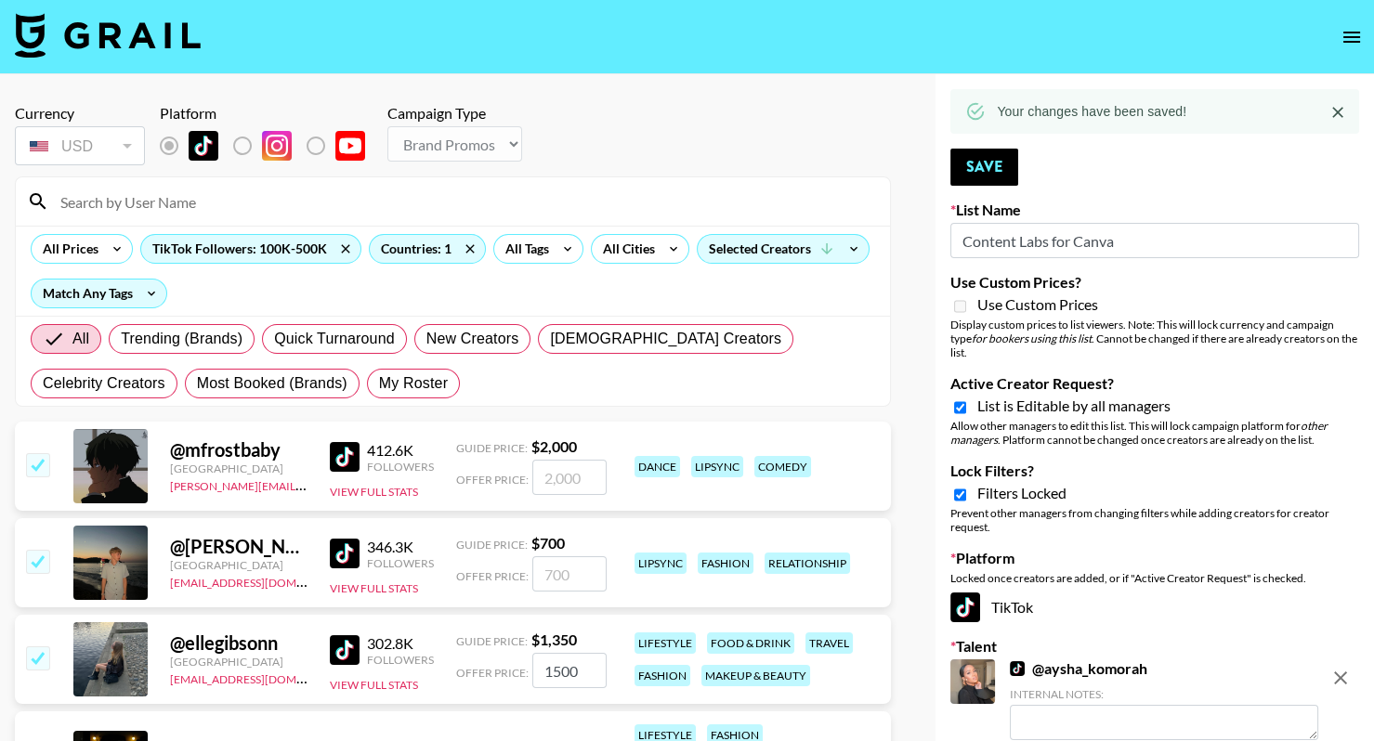
click at [1350, 46] on icon "open drawer" at bounding box center [1351, 37] width 22 height 22
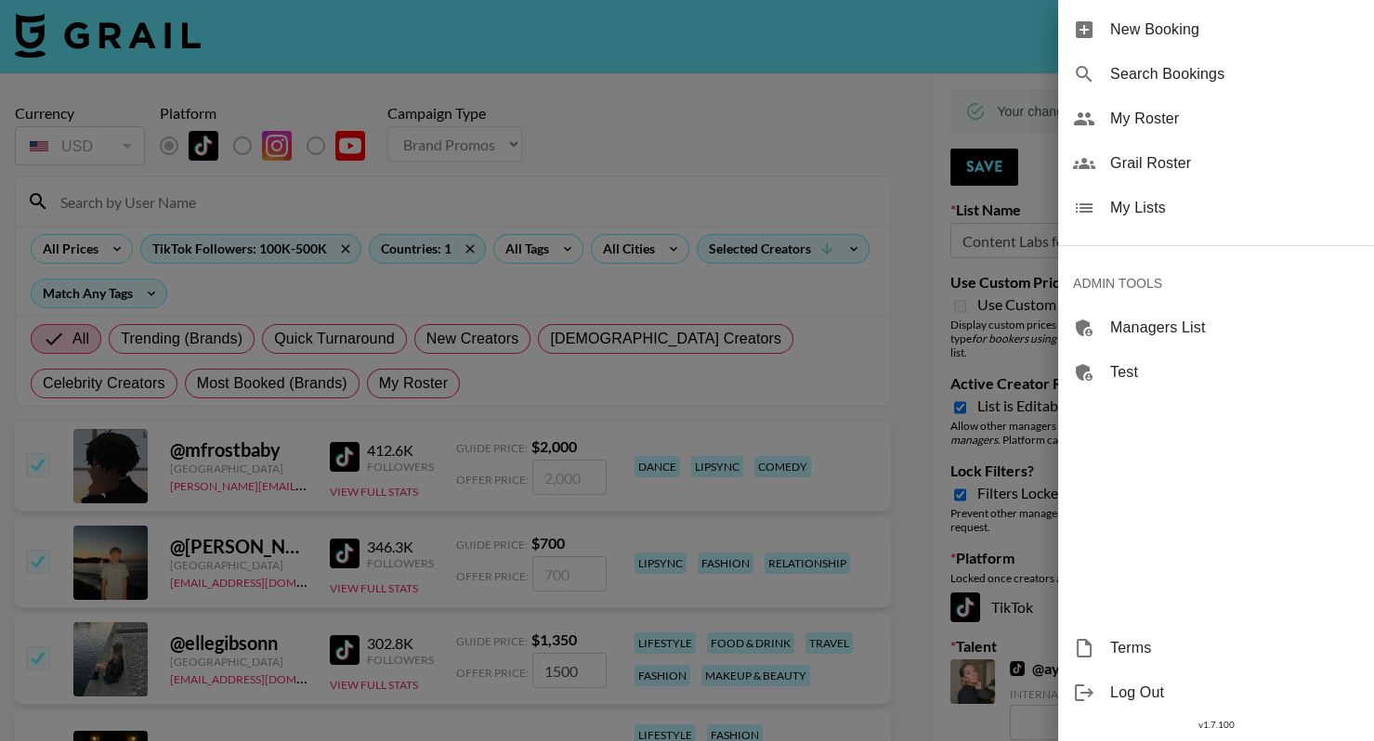
click at [975, 114] on div at bounding box center [687, 370] width 1374 height 741
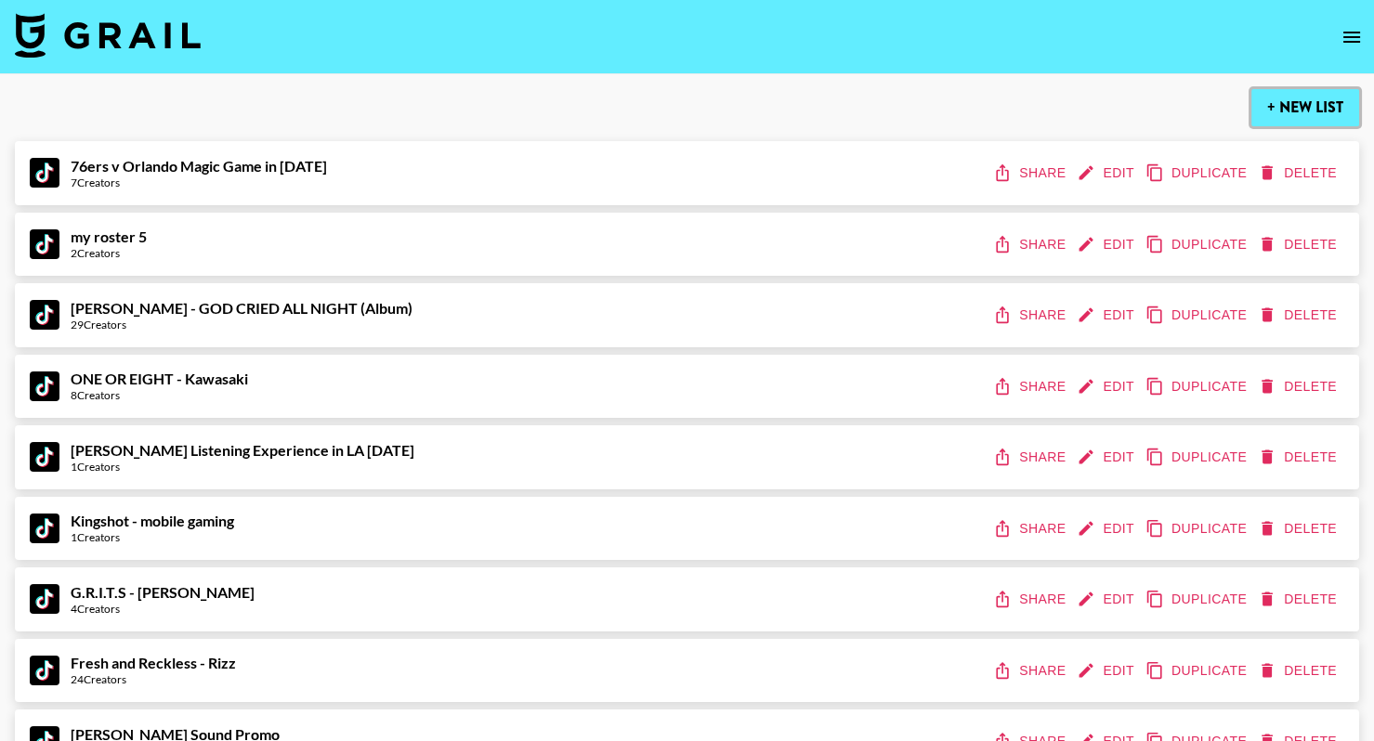
click at [1277, 111] on button "+ New List" at bounding box center [1305, 107] width 108 height 37
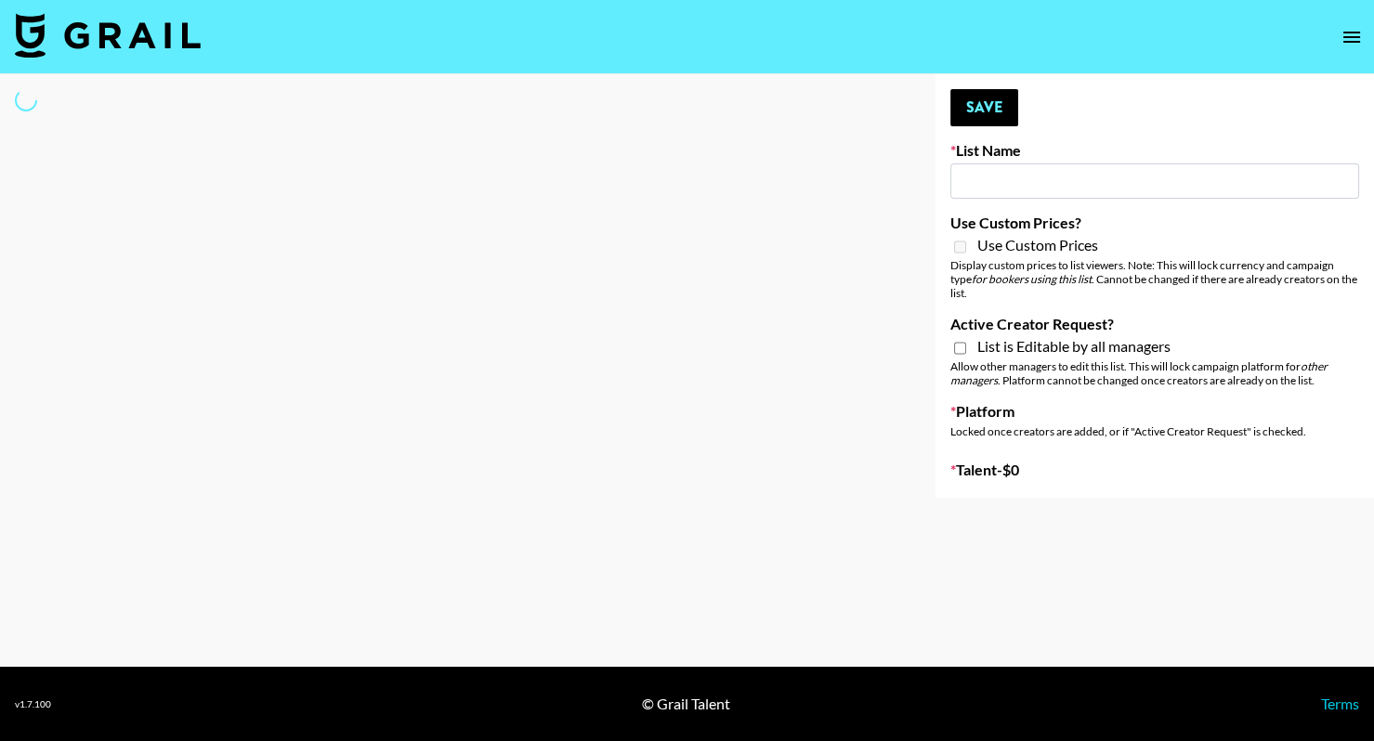
type input "New List"
select select "Song"
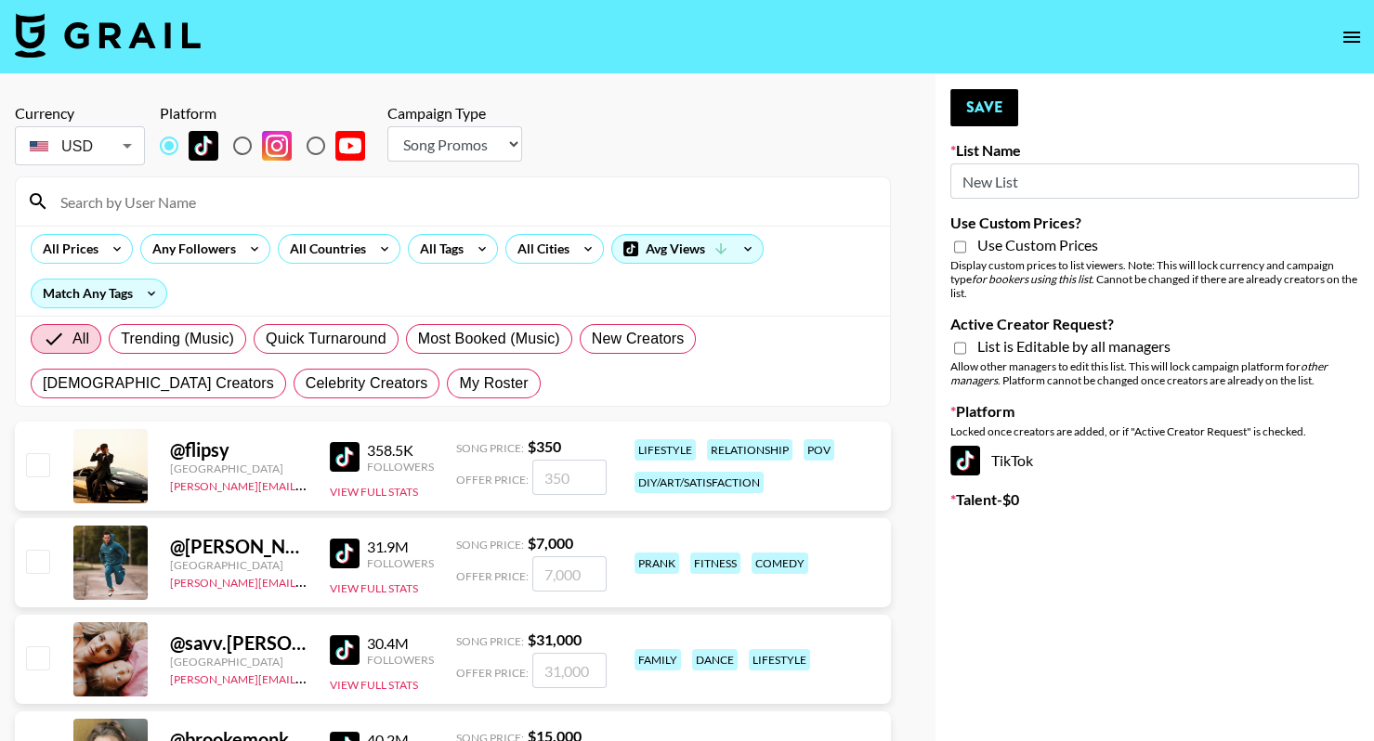
click at [1041, 189] on input "New List" at bounding box center [1154, 180] width 409 height 35
click at [1042, 189] on input "New List" at bounding box center [1154, 180] width 409 height 35
paste input "Content Labs for Canva"
type input "Content Labs for Canva"
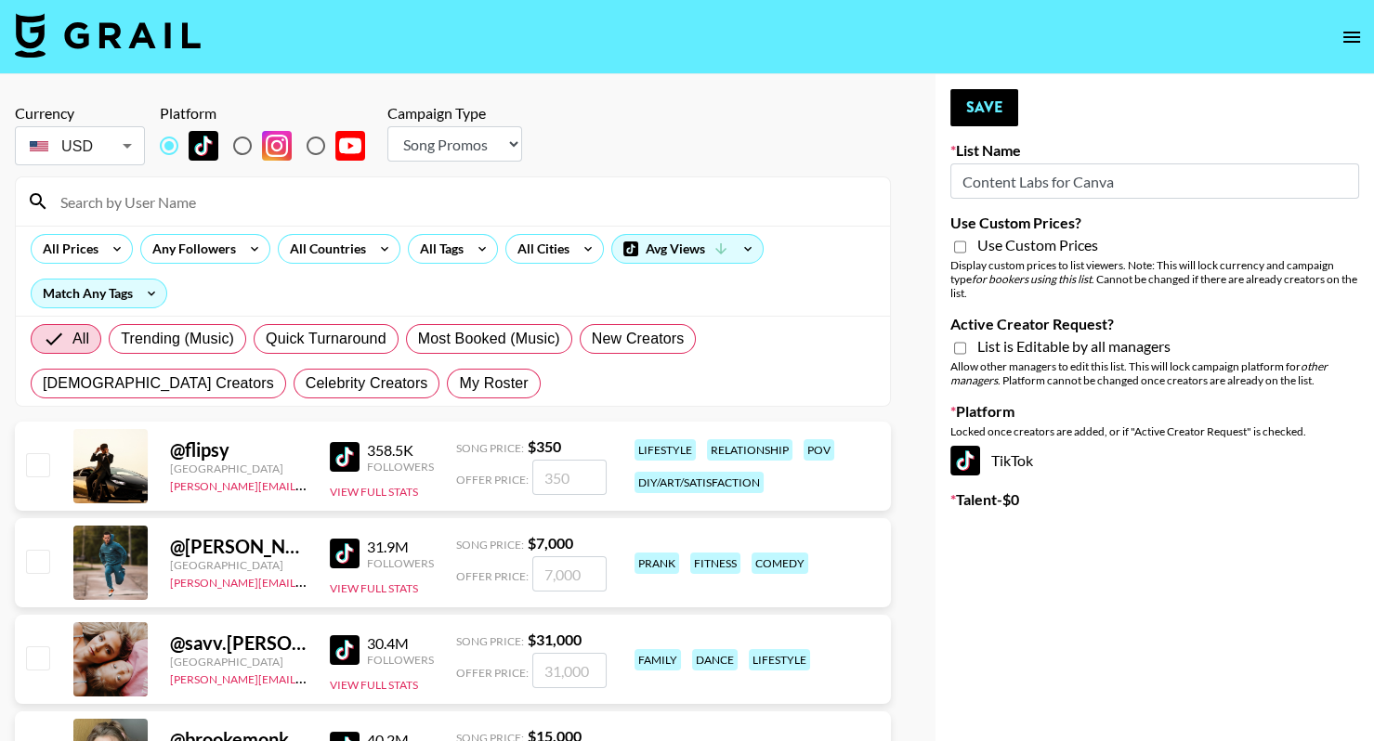
click at [483, 143] on select "Choose Type... Song Promos Brand Promos" at bounding box center [454, 143] width 135 height 35
select select "Brand"
click at [387, 126] on select "Choose Type... Song Promos Brand Promos" at bounding box center [454, 143] width 135 height 35
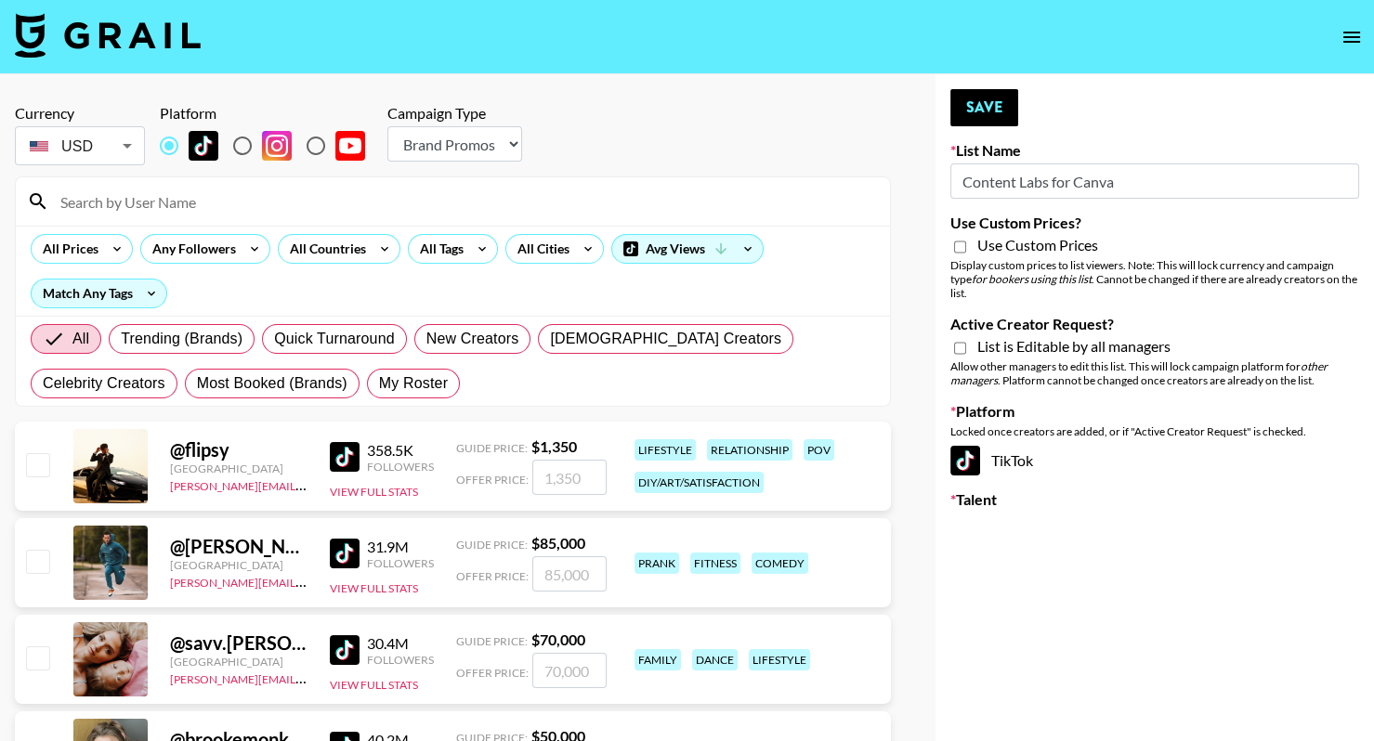
click at [961, 241] on input "Use Custom Prices?" at bounding box center [960, 247] width 12 height 17
checkbox input "true"
click at [964, 346] on input "Active Creator Request?" at bounding box center [960, 348] width 12 height 17
checkbox input "true"
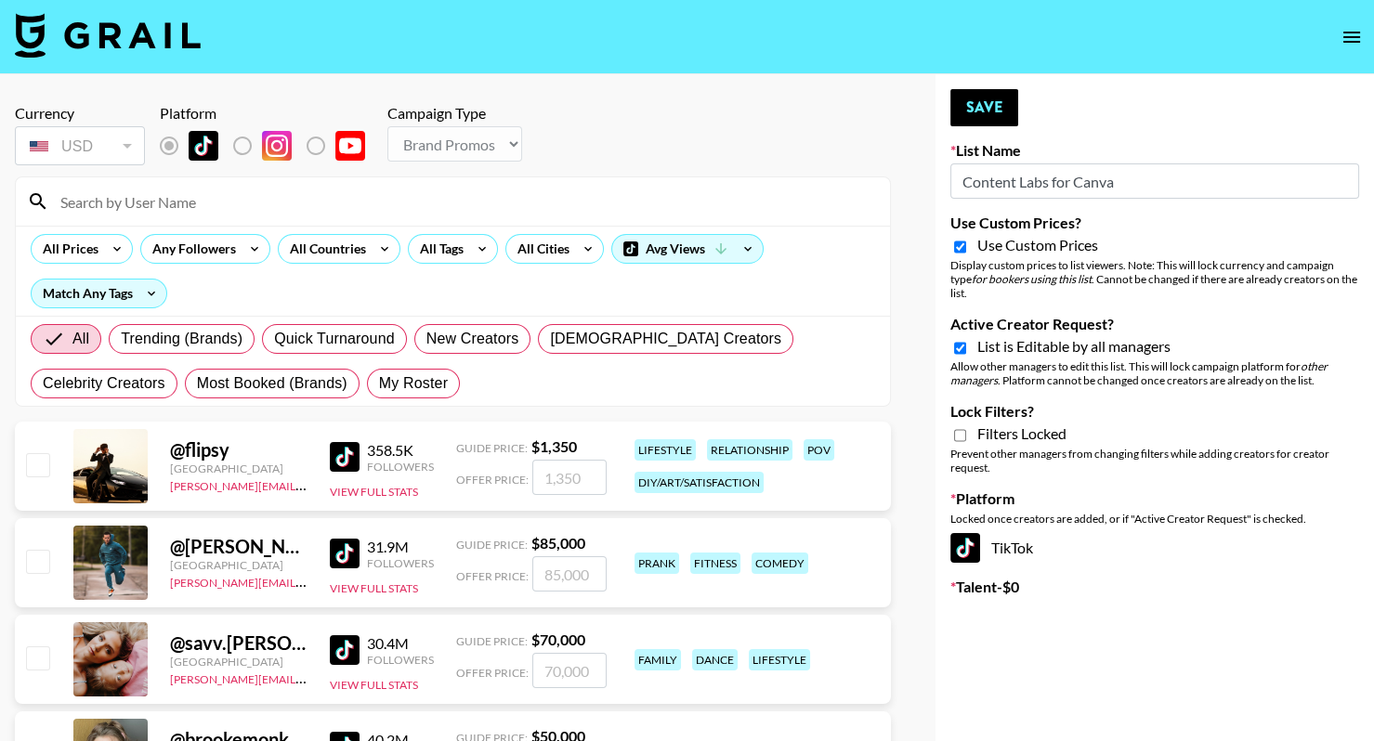
click at [548, 206] on input at bounding box center [464, 202] width 830 height 30
click at [250, 202] on input at bounding box center [464, 202] width 830 height 30
paste input "ellegibsonn"
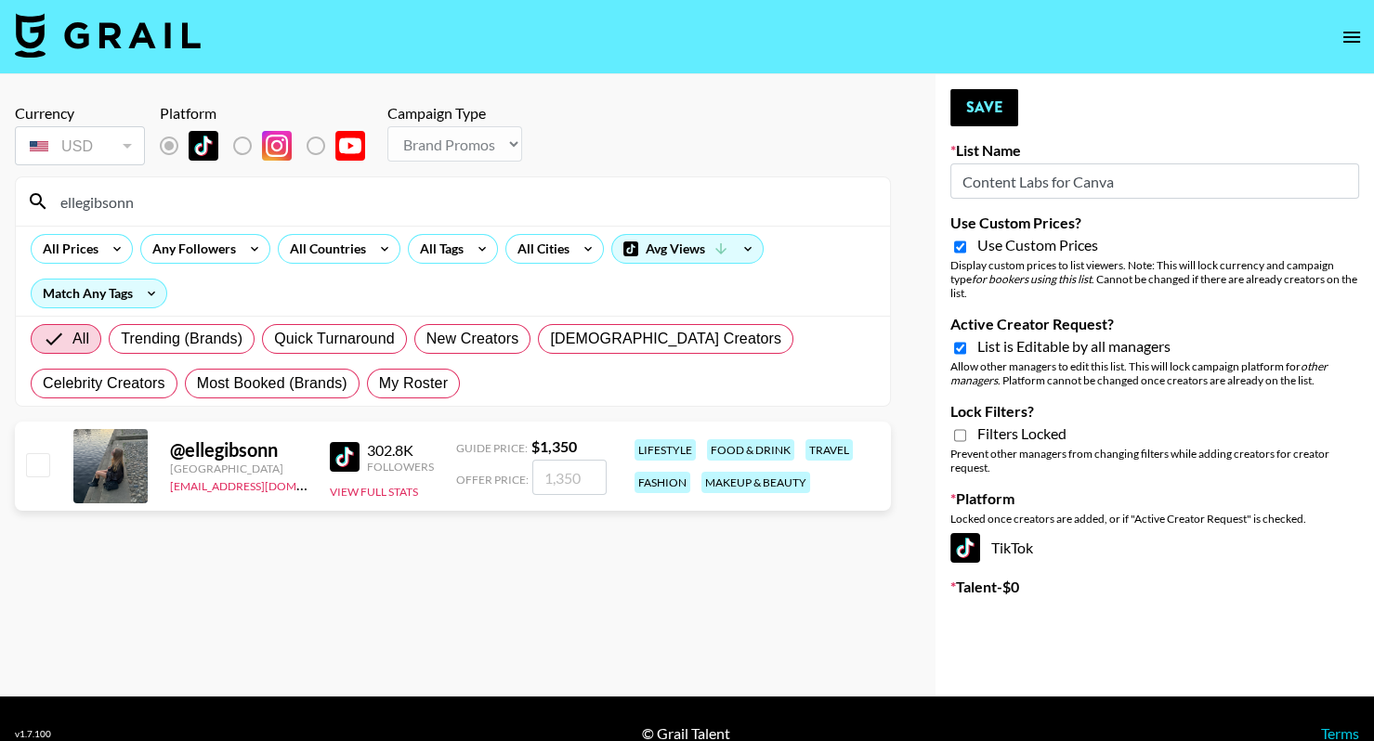
type input "ellegibsonn"
click at [584, 461] on input "number" at bounding box center [569, 477] width 74 height 35
checkbox input "true"
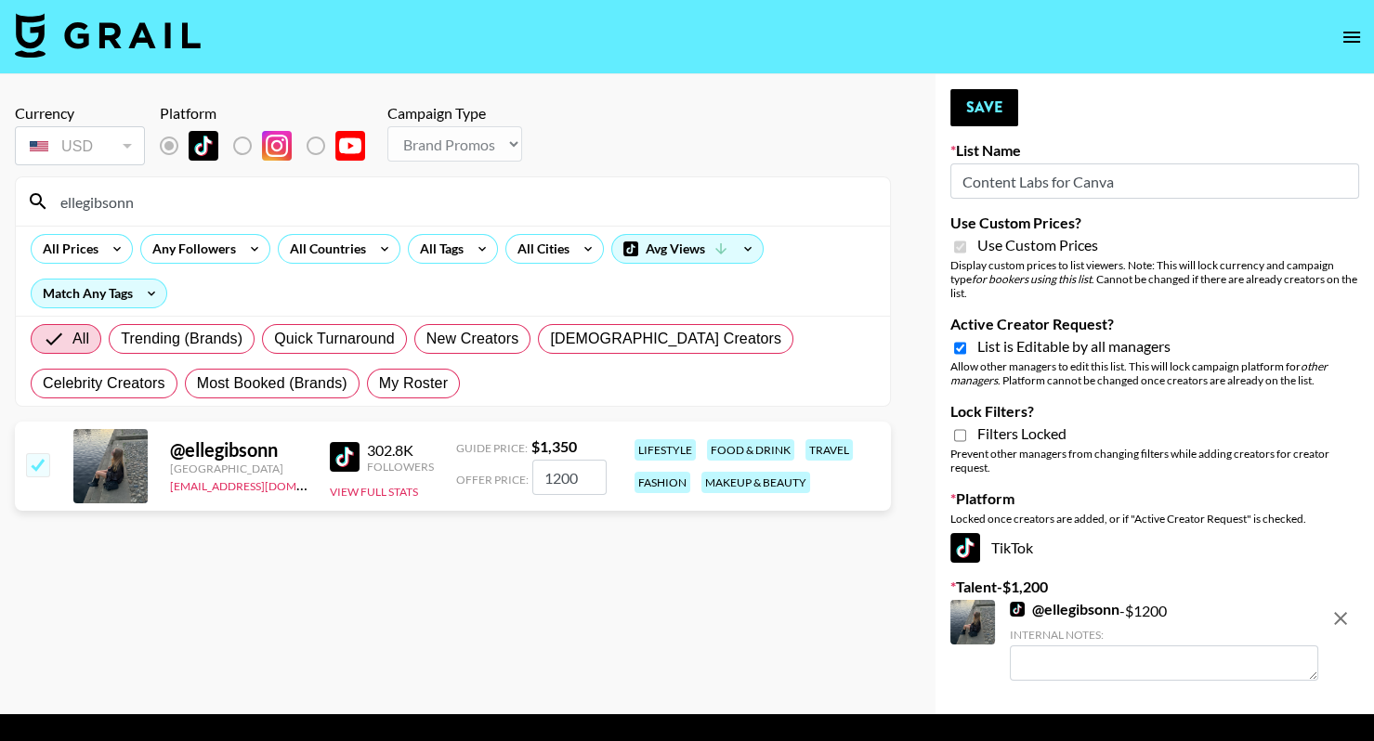
type input "1200"
click at [338, 213] on input "ellegibsonn" at bounding box center [464, 202] width 830 height 30
click at [339, 213] on input "ellegibsonn" at bounding box center [464, 202] width 830 height 30
paste input "taviddomas"
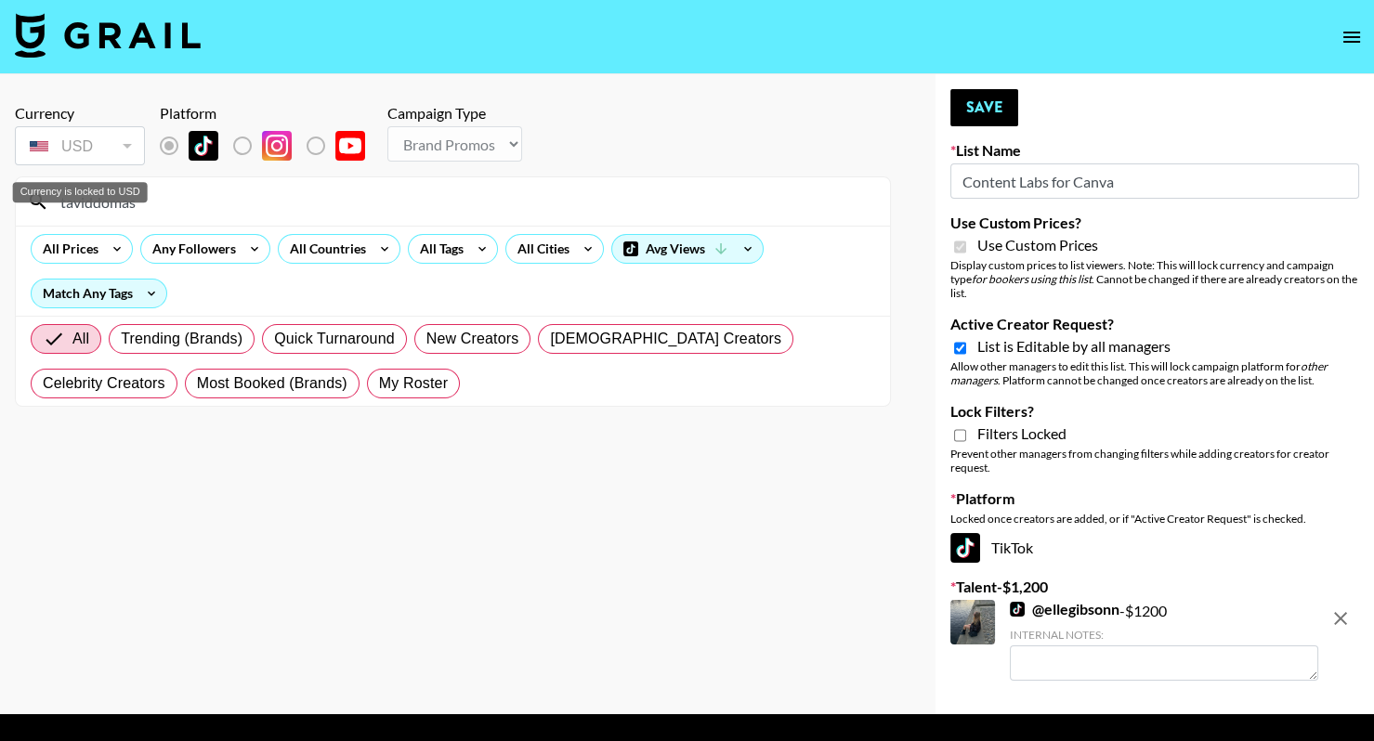
click at [59, 199] on div "Currency is locked to USD" at bounding box center [80, 192] width 135 height 20
click at [66, 201] on div "Currency is locked to USD" at bounding box center [80, 192] width 135 height 20
click at [166, 200] on input "taviddomas" at bounding box center [464, 202] width 830 height 30
click at [61, 203] on input "taviddomas" at bounding box center [464, 202] width 830 height 30
click at [381, 213] on input "taviddomas" at bounding box center [464, 202] width 830 height 30
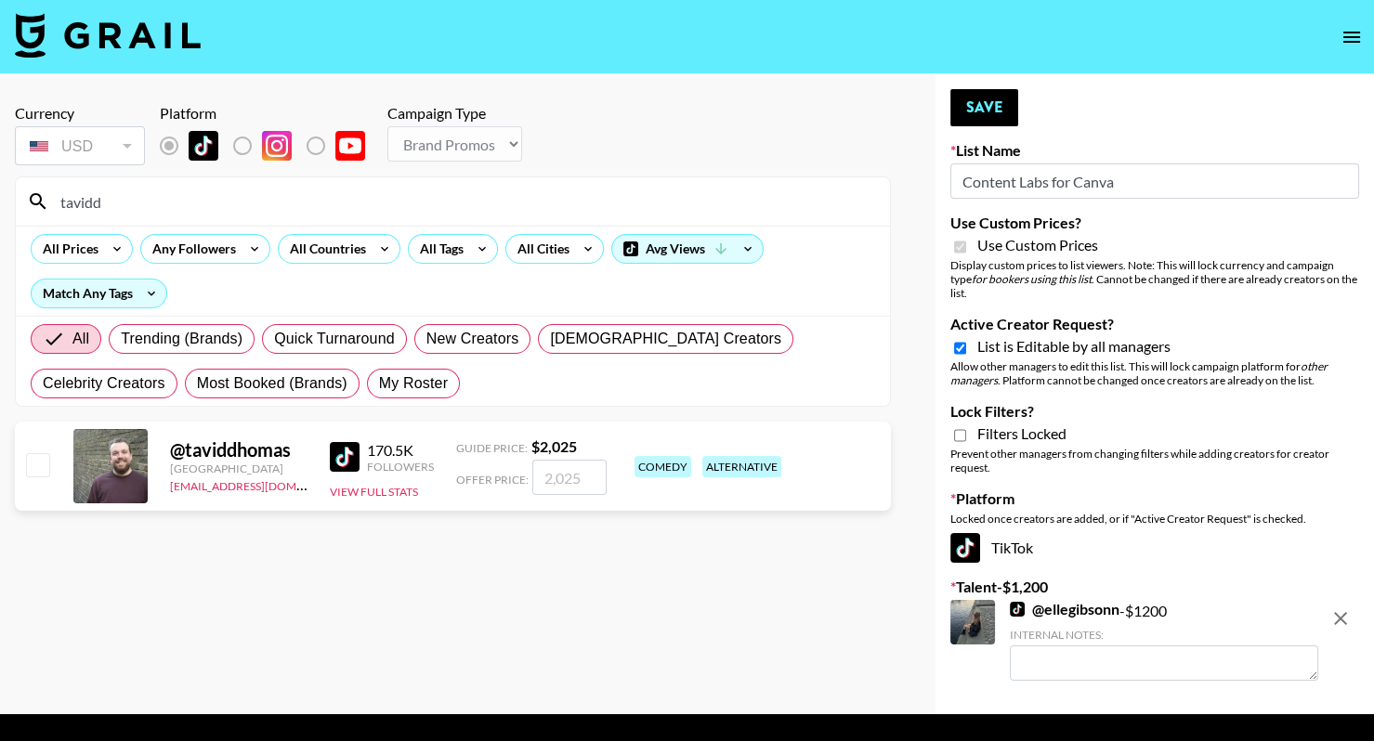
type input "tavidd"
click at [582, 472] on input "number" at bounding box center [569, 477] width 74 height 35
checkbox input "true"
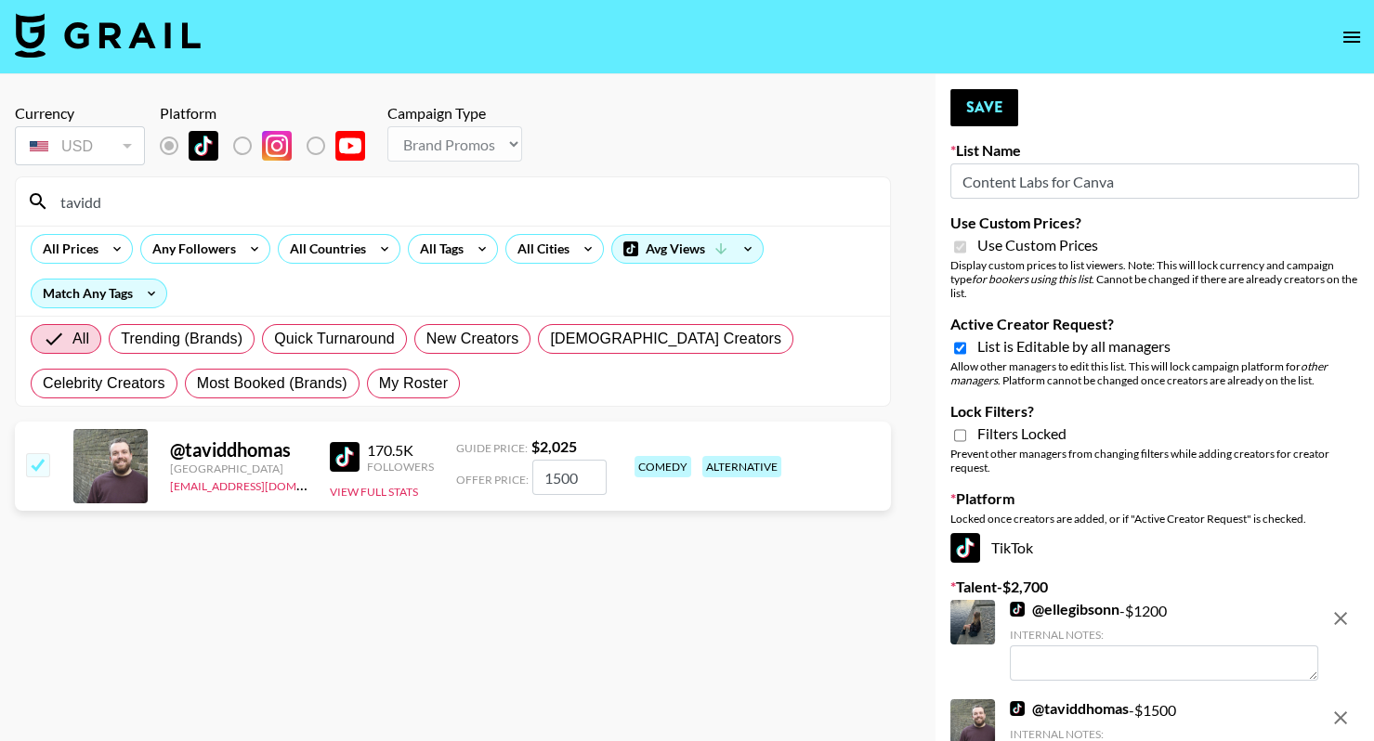
type input "1500"
click at [358, 208] on input "tavidd" at bounding box center [464, 202] width 830 height 30
click at [358, 207] on input "tavidd" at bounding box center [464, 202] width 830 height 30
paste input "maya..colemann"
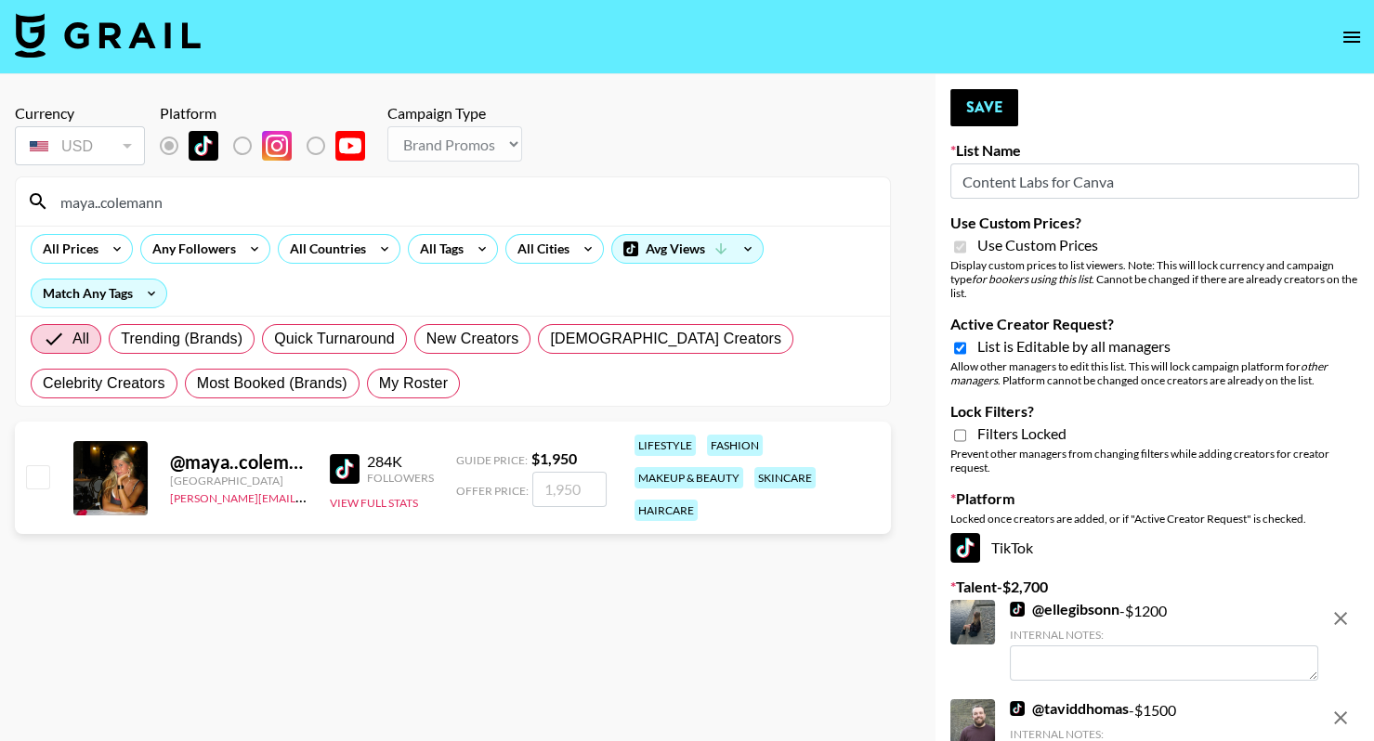
type input "maya..colemann"
click at [40, 470] on input "checkbox" at bounding box center [37, 476] width 22 height 22
checkbox input "true"
type input "1950"
click at [212, 192] on input "maya..colemann" at bounding box center [464, 202] width 830 height 30
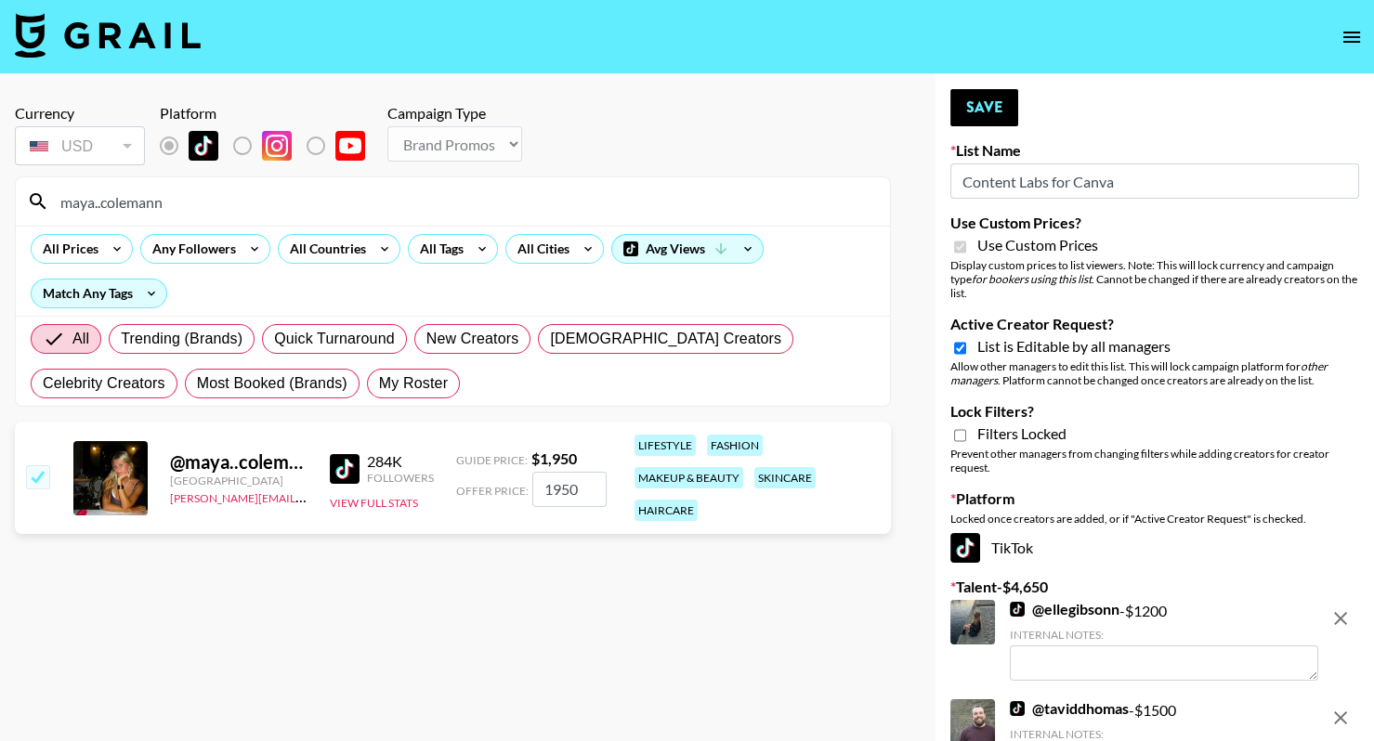
click at [211, 192] on input "maya..colemann" at bounding box center [464, 202] width 830 height 30
paste input "holly_winsor"
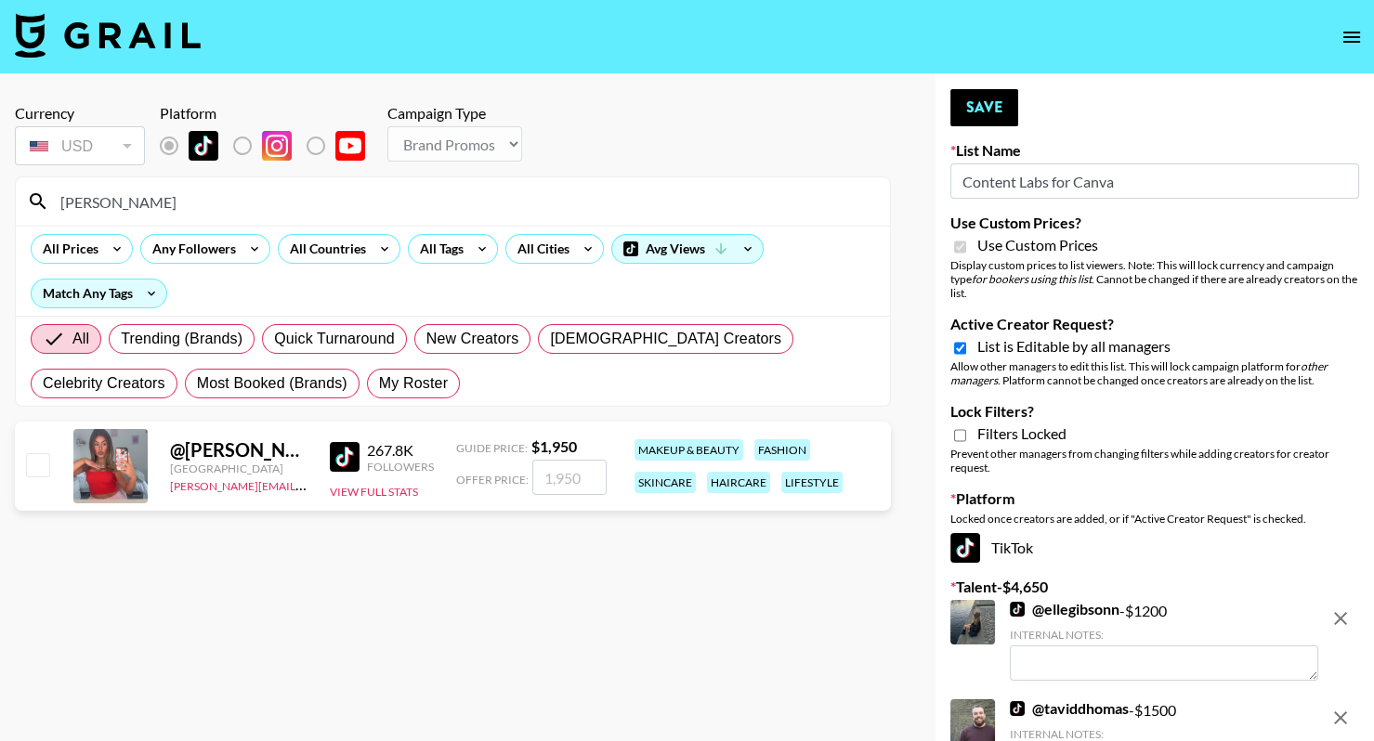
type input "holly_winsor"
click at [35, 463] on input "checkbox" at bounding box center [37, 464] width 22 height 22
checkbox input "true"
type input "1950"
click at [475, 203] on input "holly_winsor" at bounding box center [464, 202] width 830 height 30
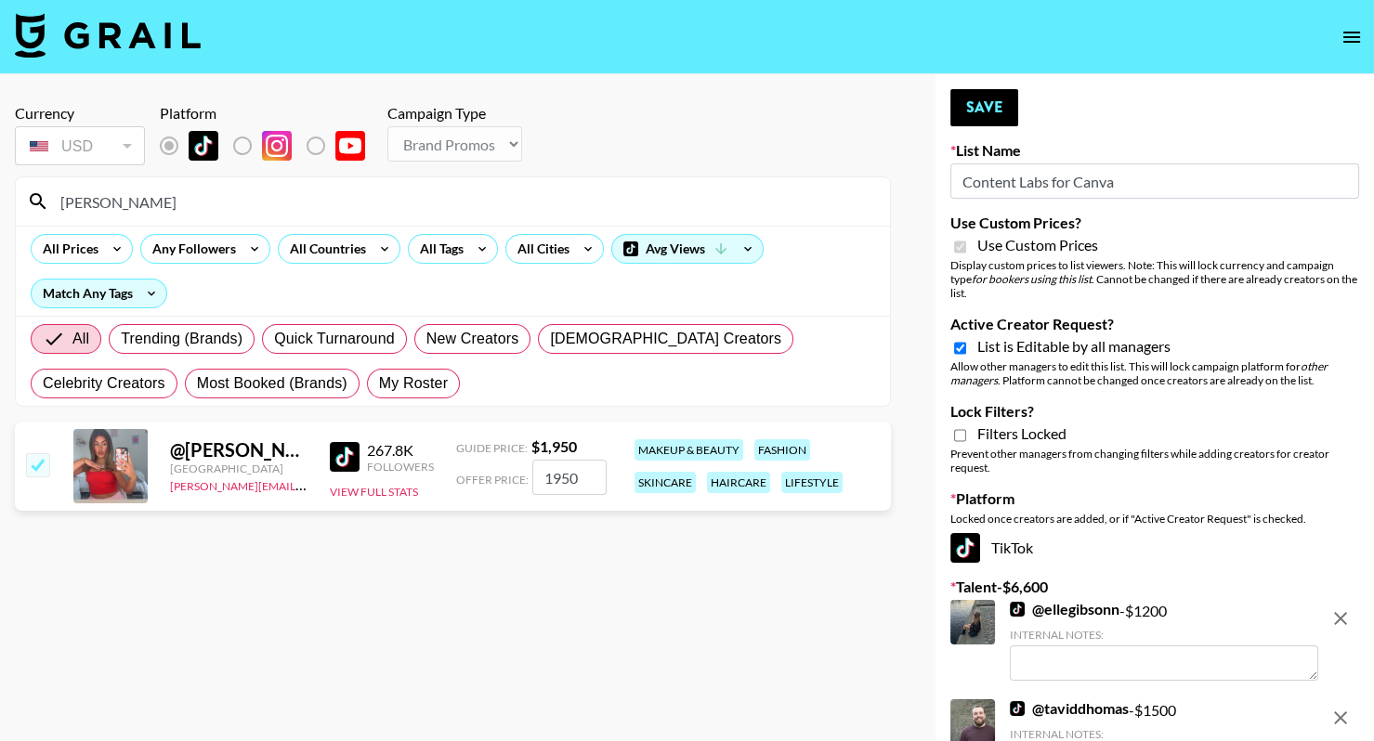
click at [475, 203] on input "holly_winsor" at bounding box center [464, 202] width 830 height 30
paste input "erinnrwhite"
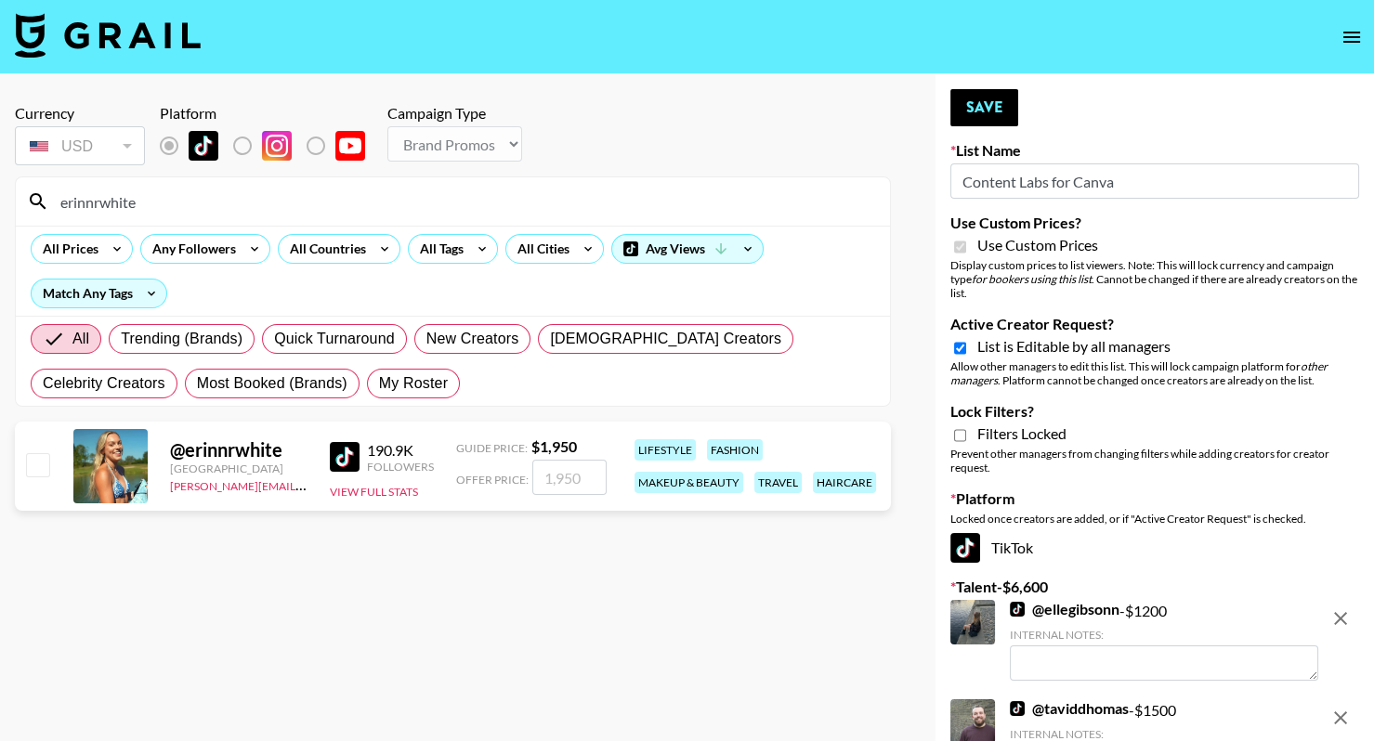
type input "erinnrwhite"
click at [38, 461] on input "checkbox" at bounding box center [37, 464] width 22 height 22
checkbox input "true"
type input "1950"
click at [217, 210] on input "erinnrwhite" at bounding box center [464, 202] width 830 height 30
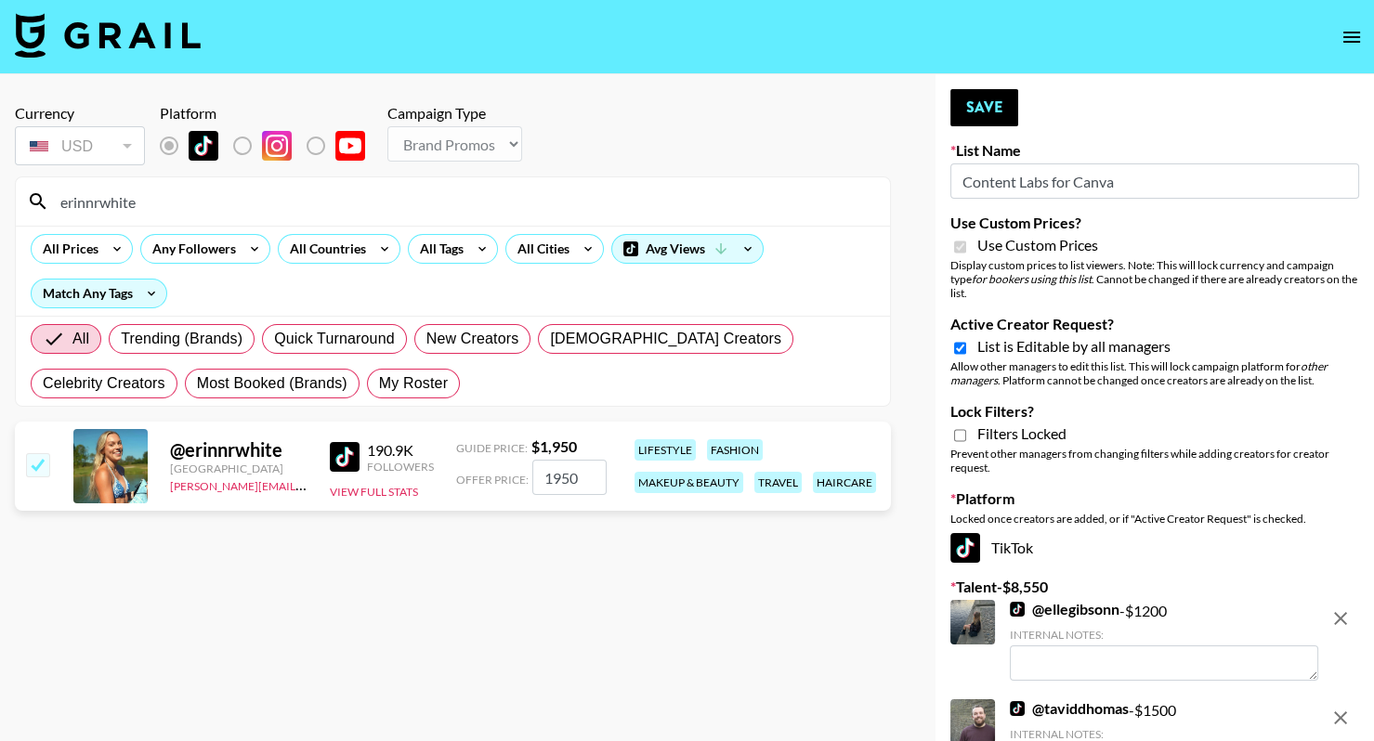
click at [217, 210] on input "erinnrwhite" at bounding box center [464, 202] width 830 height 30
paste input "ve_jessica"
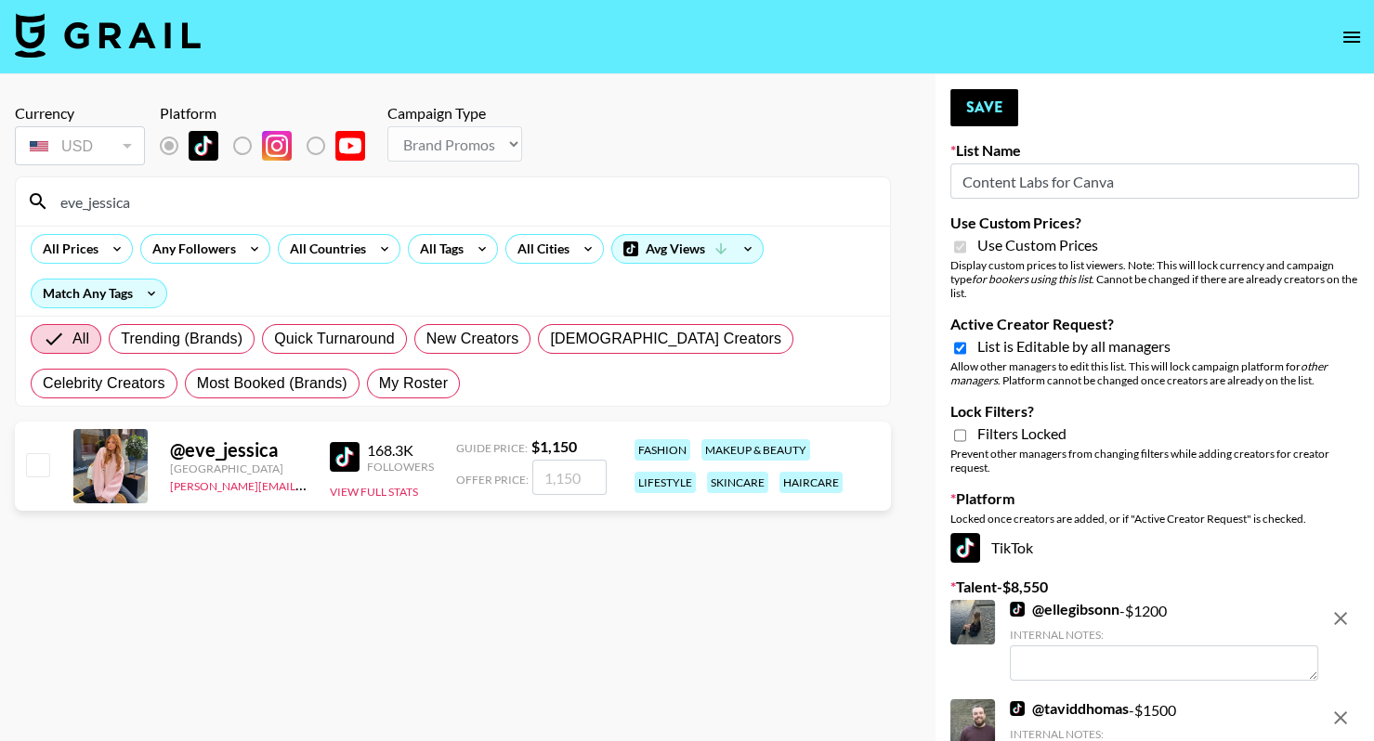
type input "eve_jessica"
click at [35, 467] on input "checkbox" at bounding box center [37, 464] width 22 height 22
checkbox input "true"
type input "1150"
click at [366, 185] on div "eve_jessica" at bounding box center [453, 201] width 874 height 48
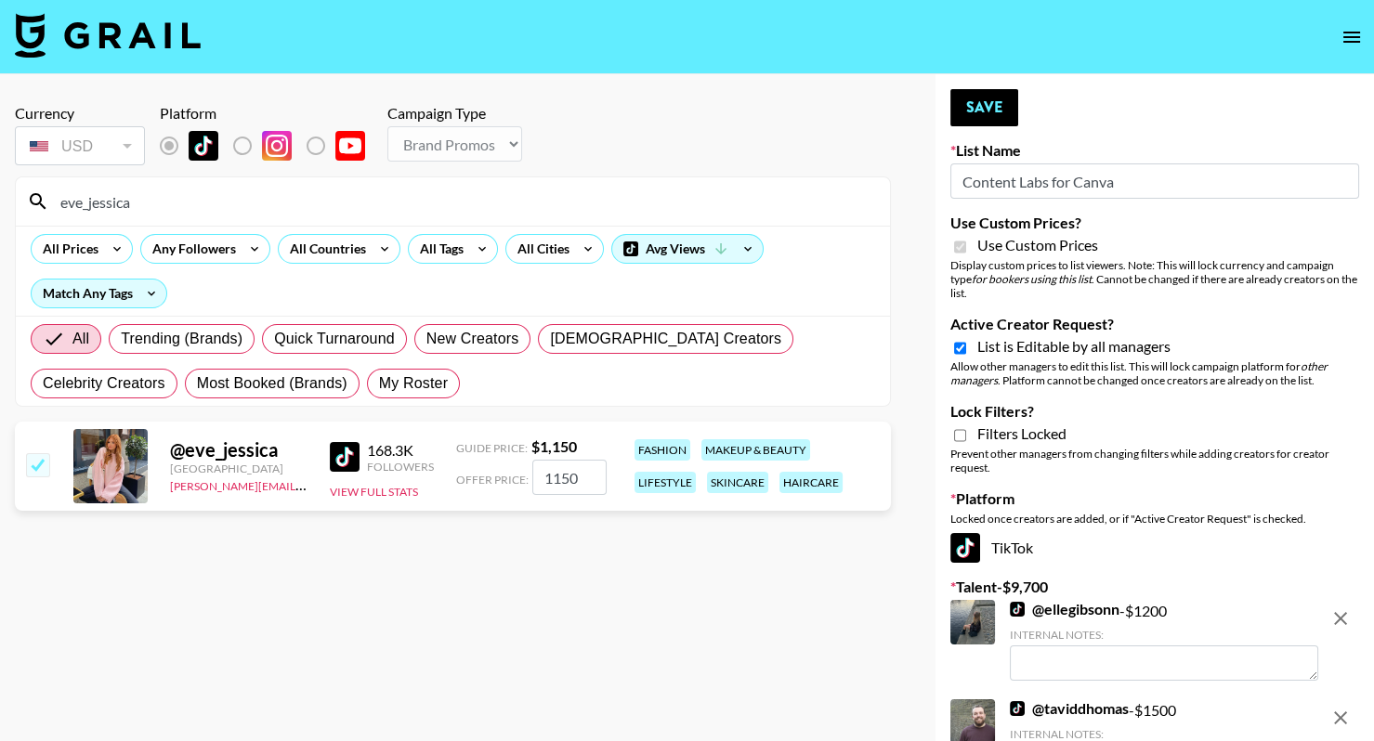
click at [366, 187] on input "eve_jessica" at bounding box center [464, 202] width 830 height 30
click at [366, 189] on input "eve_jessica" at bounding box center [464, 202] width 830 height 30
paste input "melisssajonesss"
type input "melisssajonesss"
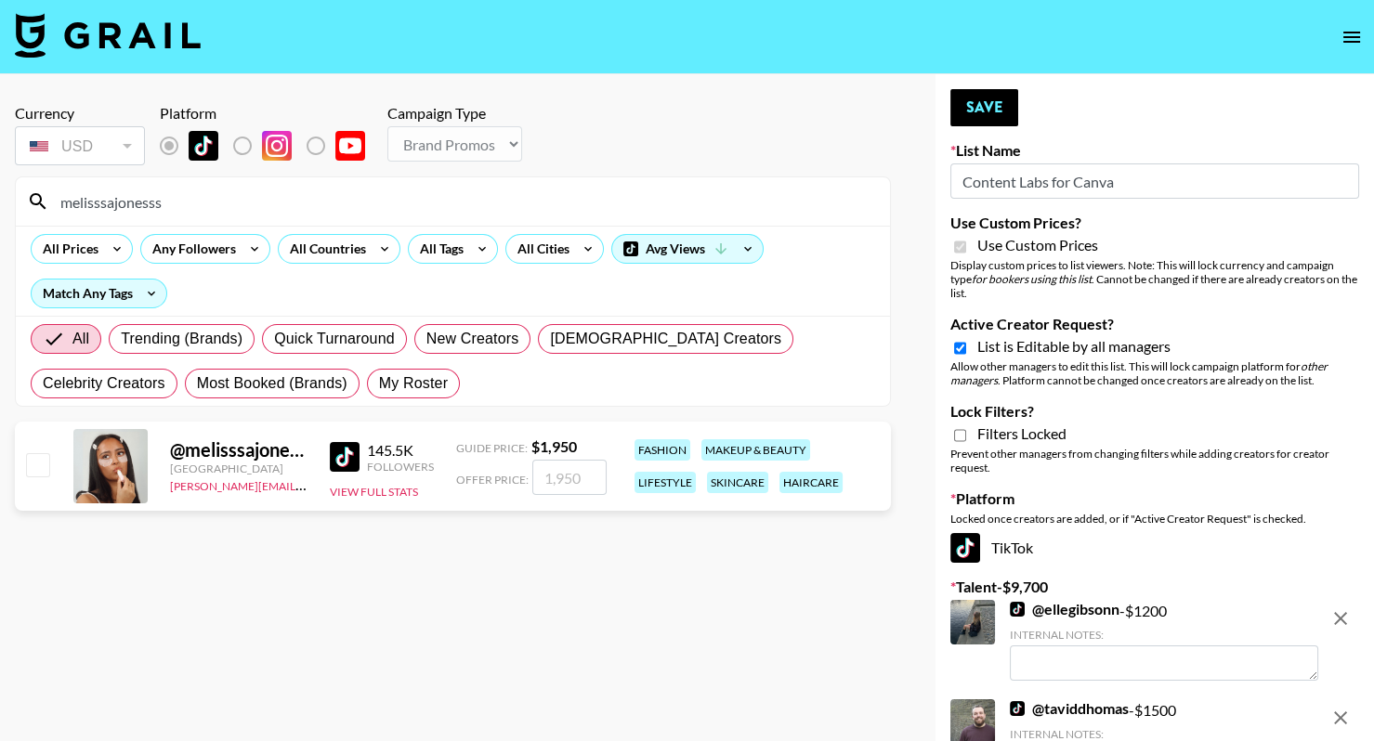
click at [40, 453] on input "checkbox" at bounding box center [37, 464] width 22 height 22
checkbox input "true"
type input "1950"
click at [510, 197] on input "melisssajonesss" at bounding box center [464, 202] width 830 height 30
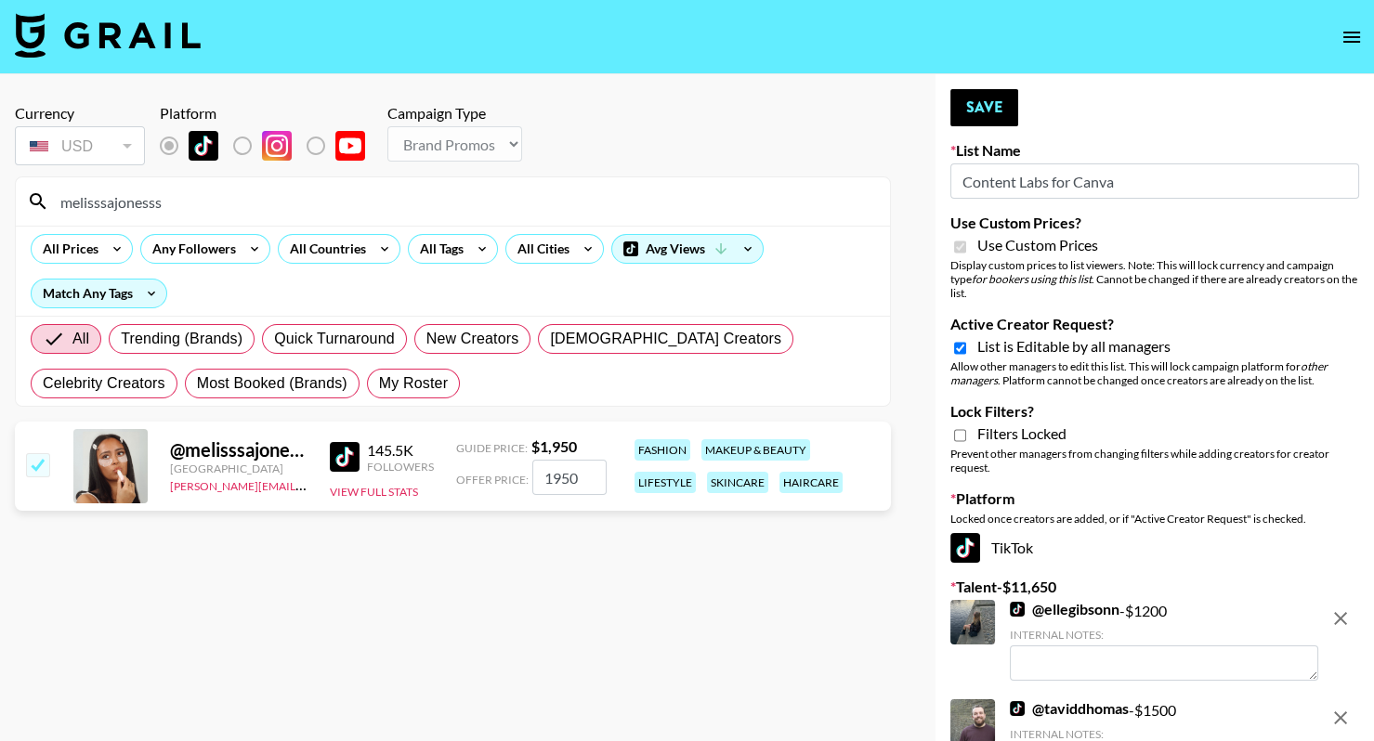
click at [510, 197] on input "melisssajonesss" at bounding box center [464, 202] width 830 height 30
paste input "avascattergood"
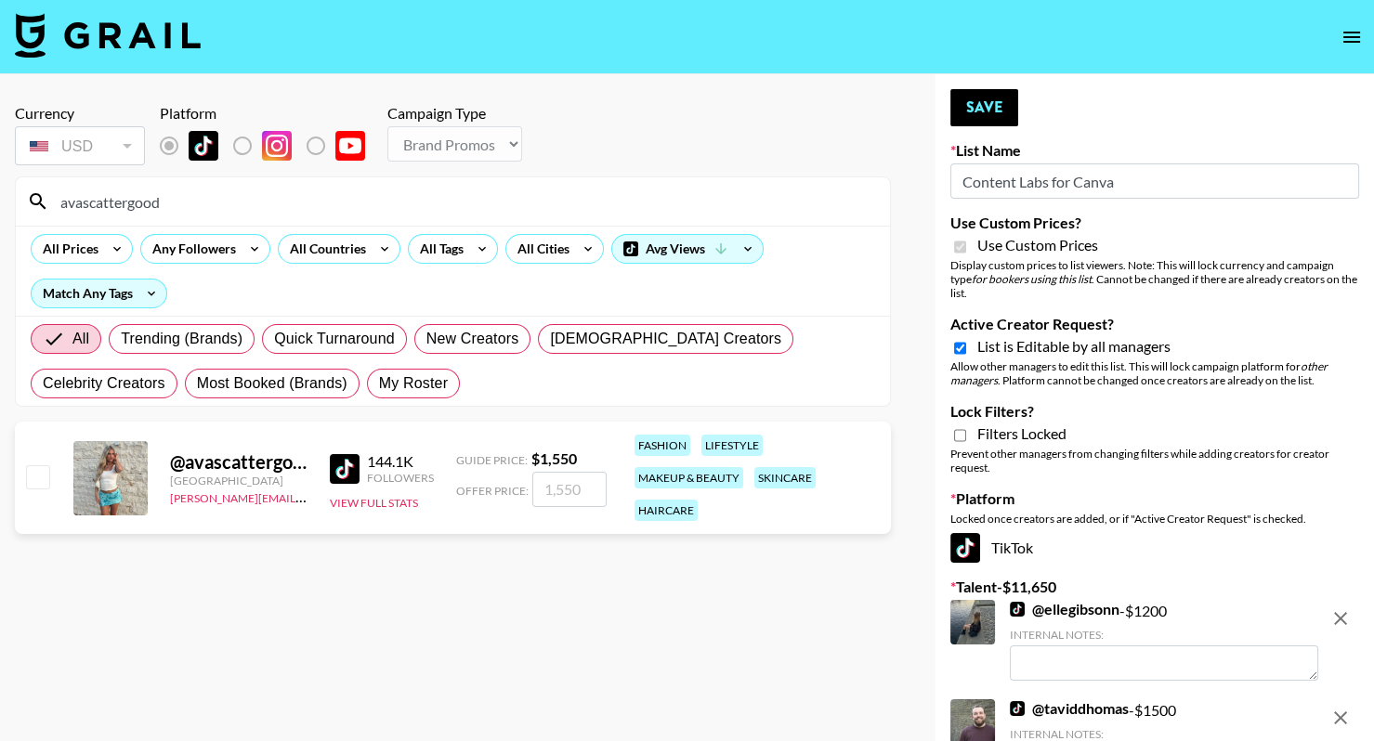
type input "avascattergood"
click at [42, 457] on div "@ avascattergood United Kingdom jessie.denning@grail-talent.com 144.1K Follower…" at bounding box center [453, 478] width 876 height 112
click at [44, 480] on input "checkbox" at bounding box center [37, 476] width 22 height 22
checkbox input "true"
type input "1550"
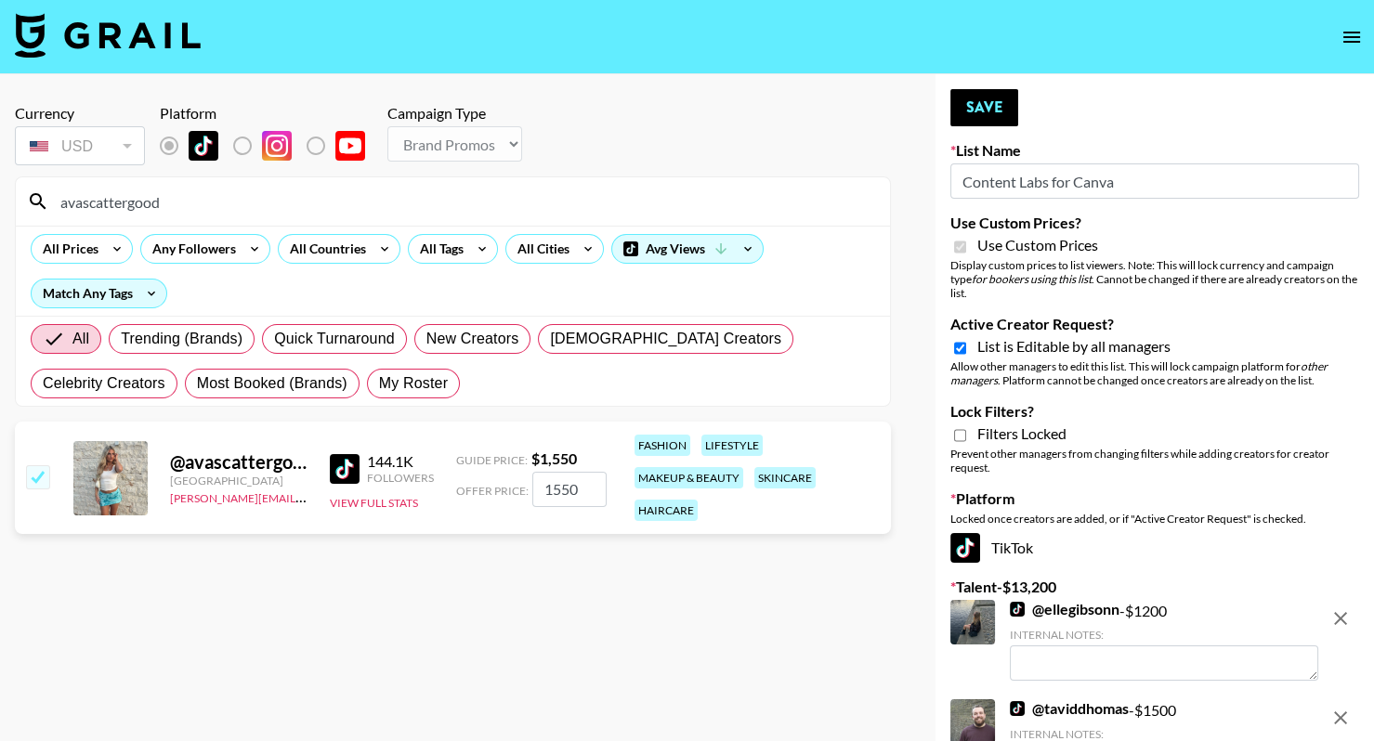
click at [430, 203] on input "avascattergood" at bounding box center [464, 202] width 830 height 30
paste input "emilyhessey_"
type input "emilyhessey_"
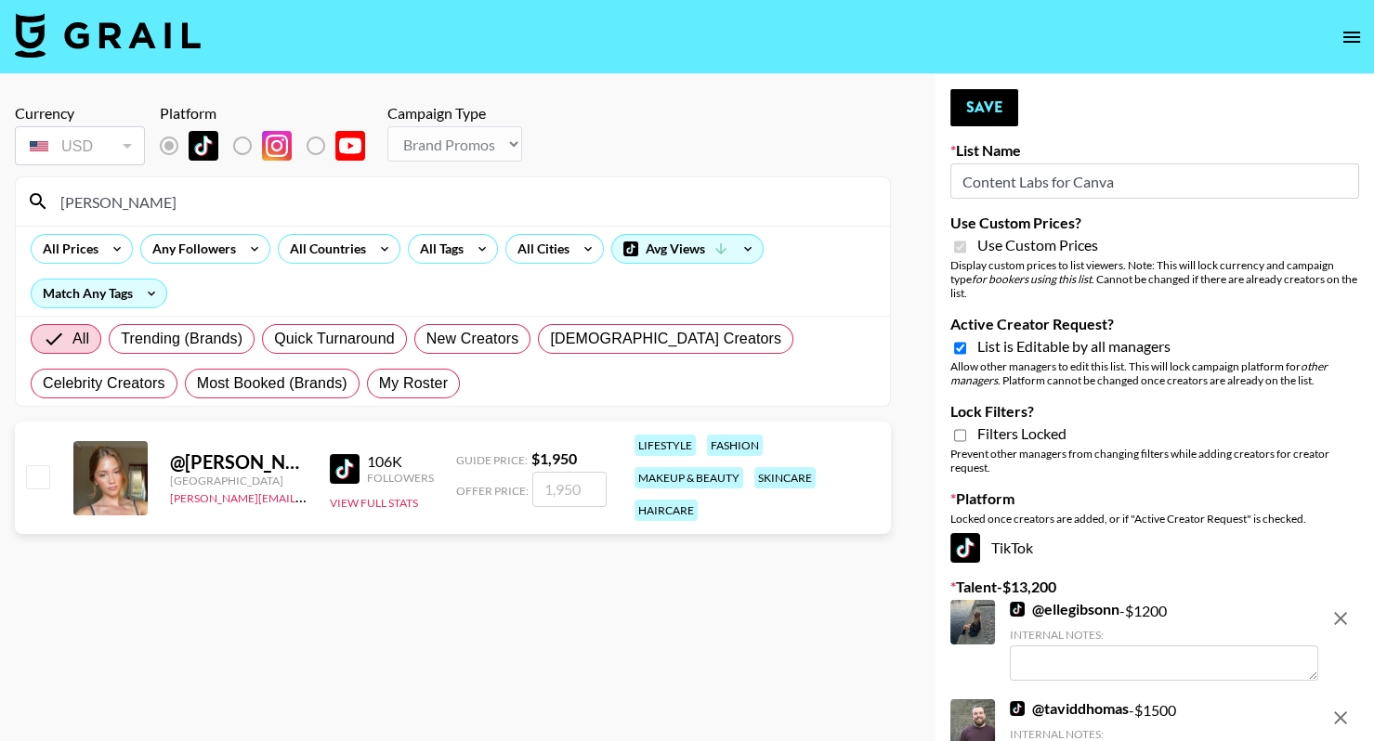
click at [44, 472] on input "checkbox" at bounding box center [37, 476] width 22 height 22
checkbox input "true"
type input "1950"
click at [990, 106] on button "Save" at bounding box center [984, 107] width 68 height 37
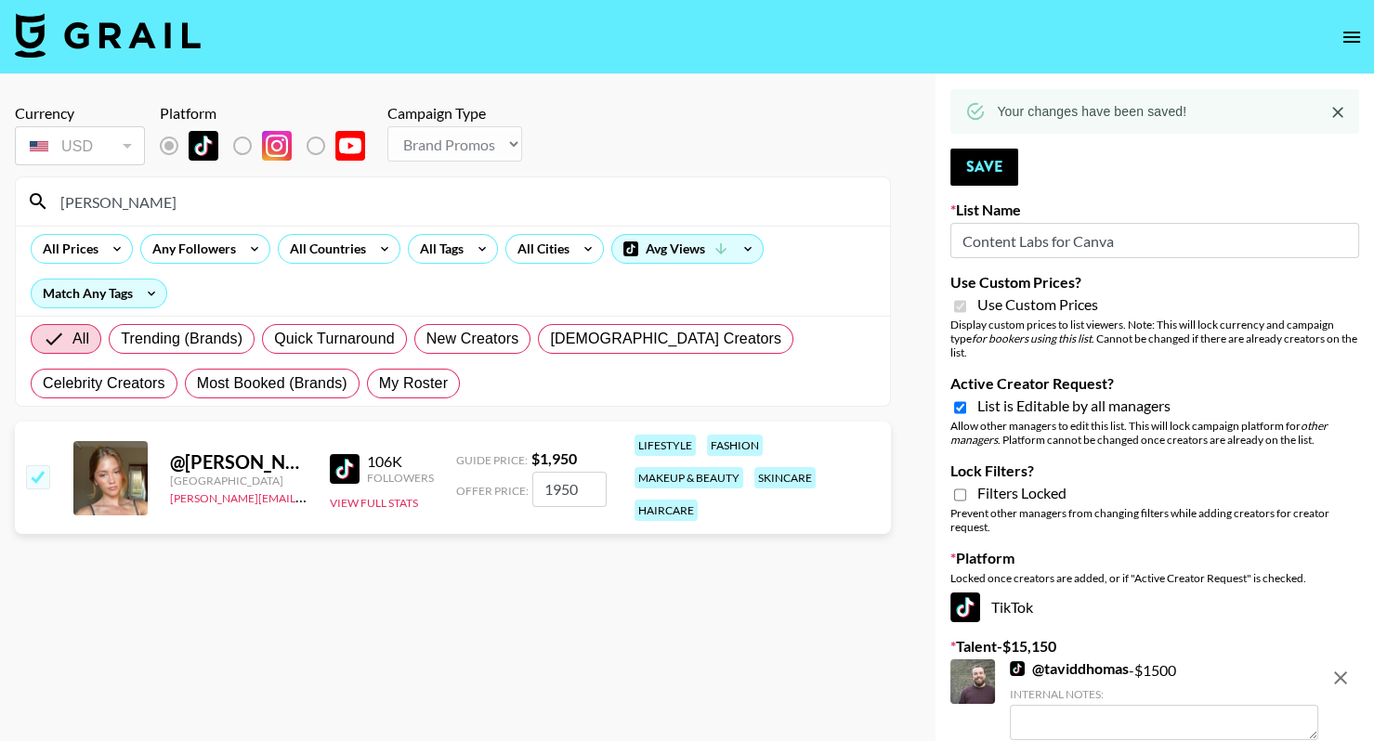
click at [461, 191] on input "emilyhessey_" at bounding box center [464, 202] width 830 height 30
click at [460, 190] on input "emilyhessey_" at bounding box center [464, 202] width 830 height 30
paste input "styleangelfit"
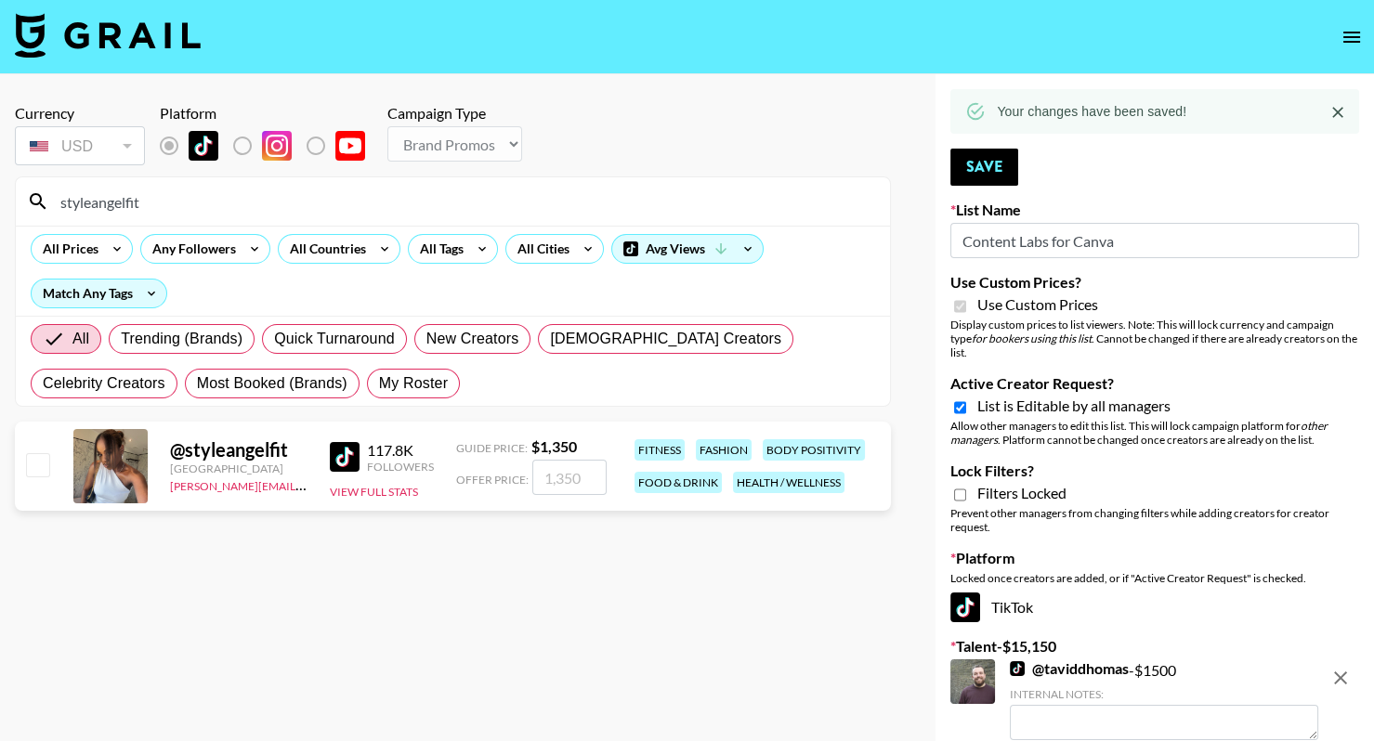
type input "styleangelfit"
click at [42, 454] on input "checkbox" at bounding box center [37, 464] width 22 height 22
checkbox input "true"
type input "1350"
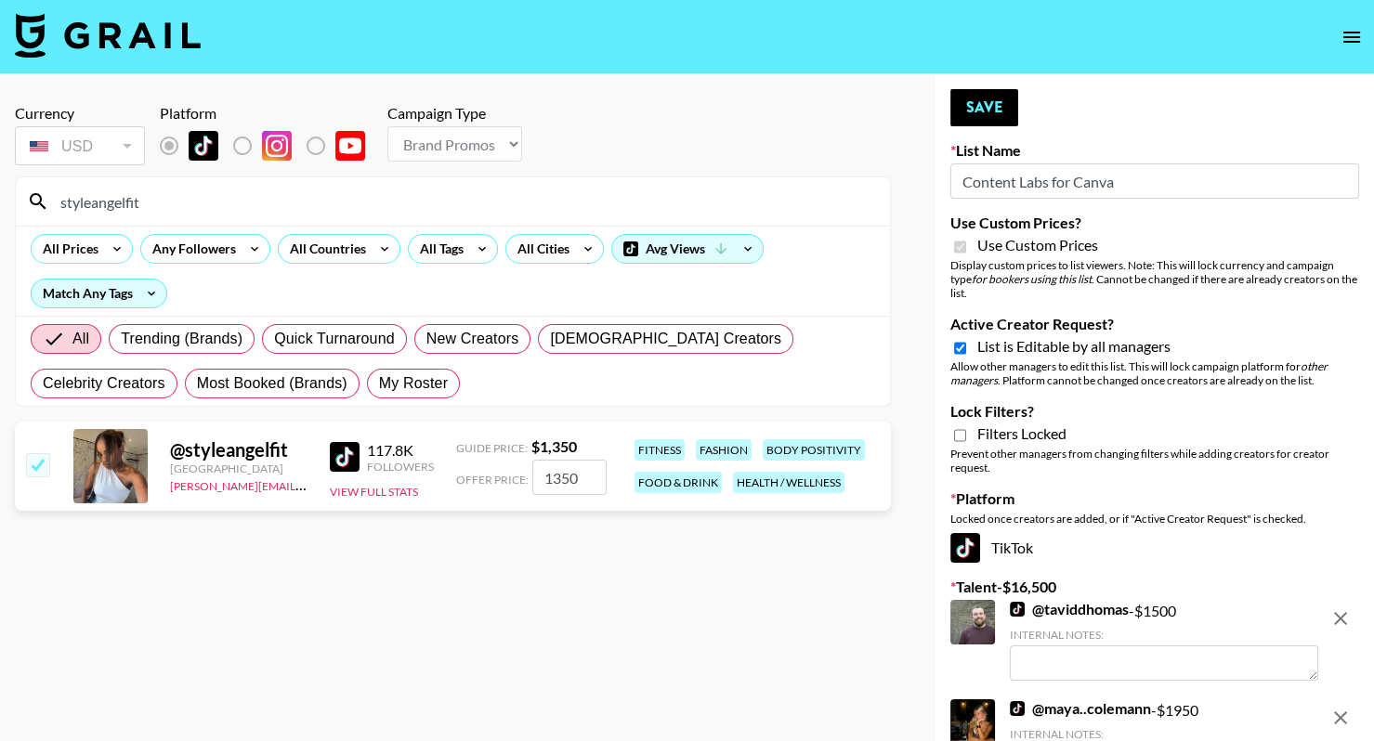
click at [419, 189] on input "styleangelfit" at bounding box center [464, 202] width 830 height 30
click at [419, 188] on input "styleangelfit" at bounding box center [464, 202] width 830 height 30
paste input "kinbyzoiea"
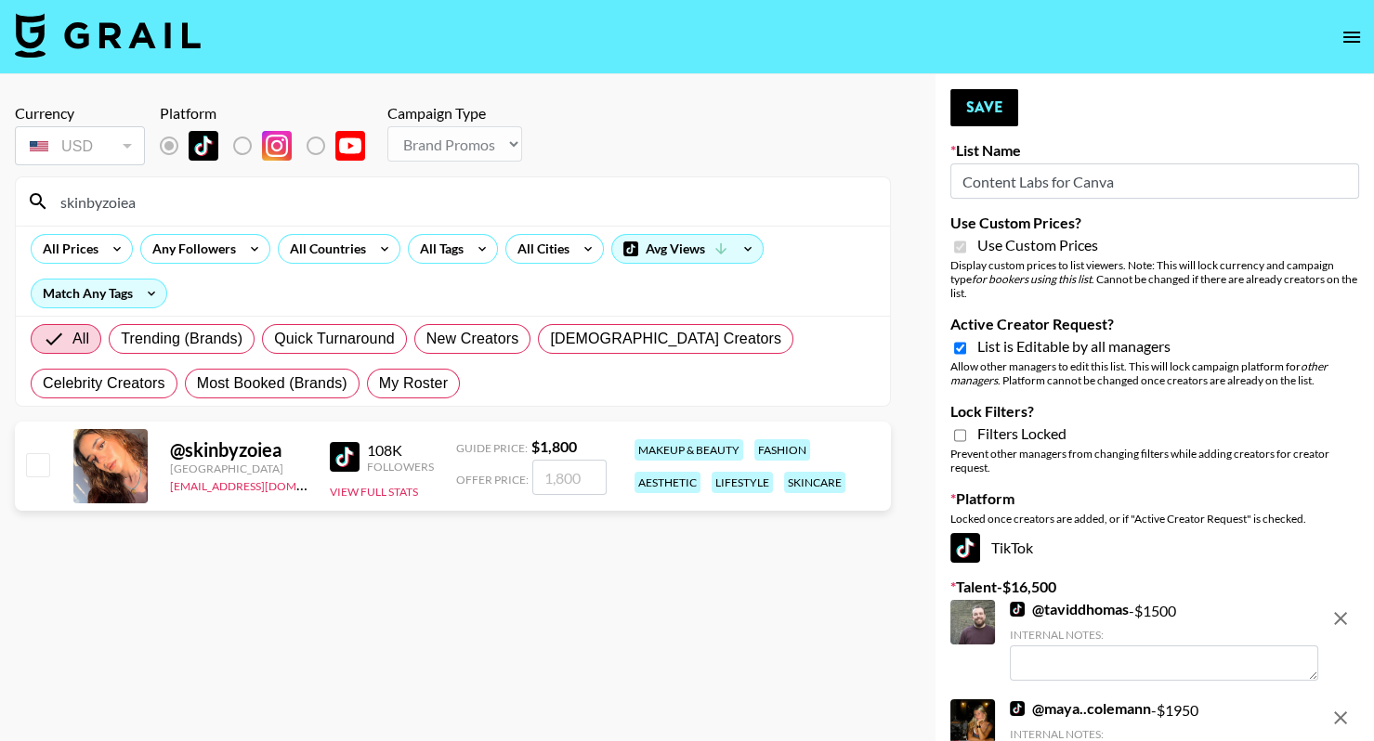
type input "skinbyzoiea"
click at [45, 456] on input "checkbox" at bounding box center [37, 464] width 22 height 22
checkbox input "true"
type input "1800"
click at [412, 189] on input "skinbyzoiea" at bounding box center [464, 202] width 830 height 30
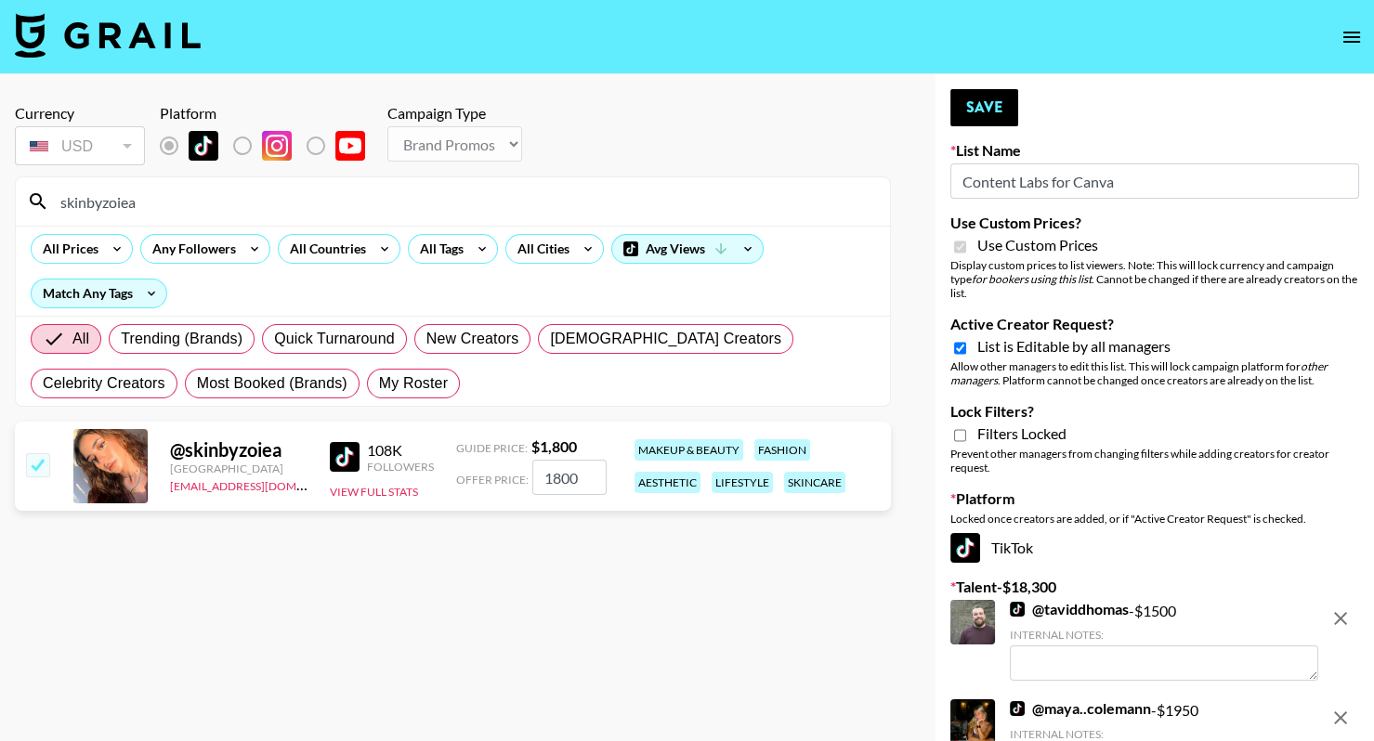
click at [412, 190] on input "skinbyzoiea" at bounding box center [464, 202] width 830 height 30
paste input "elalouweezy"
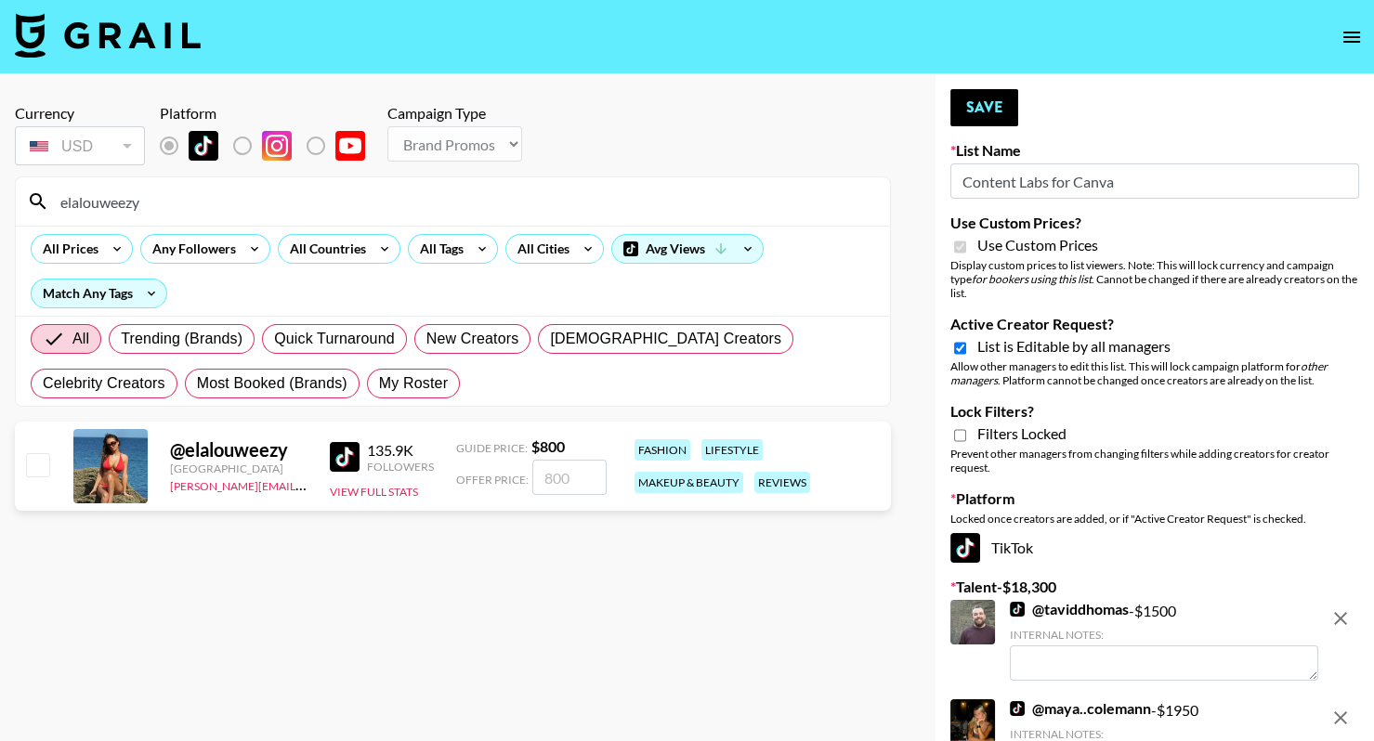
type input "elalouweezy"
click at [43, 454] on input "checkbox" at bounding box center [37, 464] width 22 height 22
checkbox input "true"
type input "800"
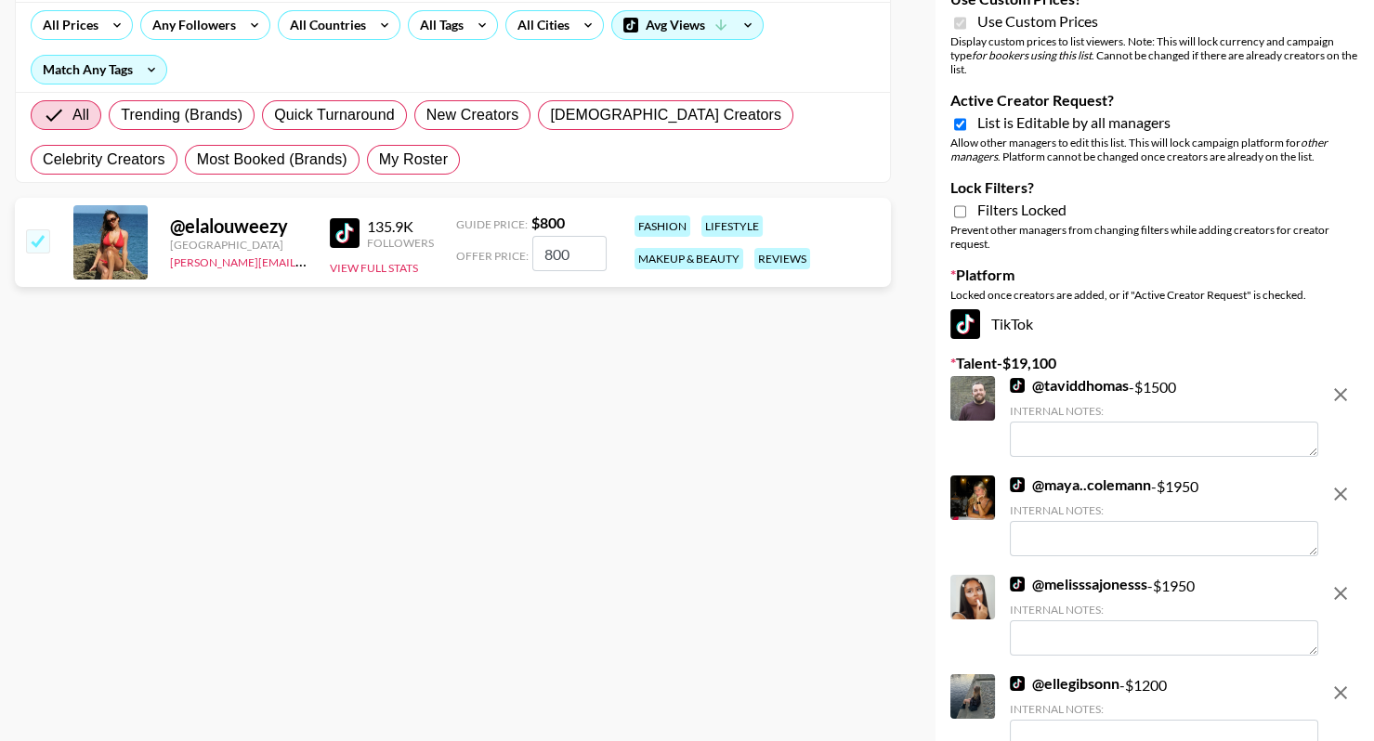
scroll to position [164, 0]
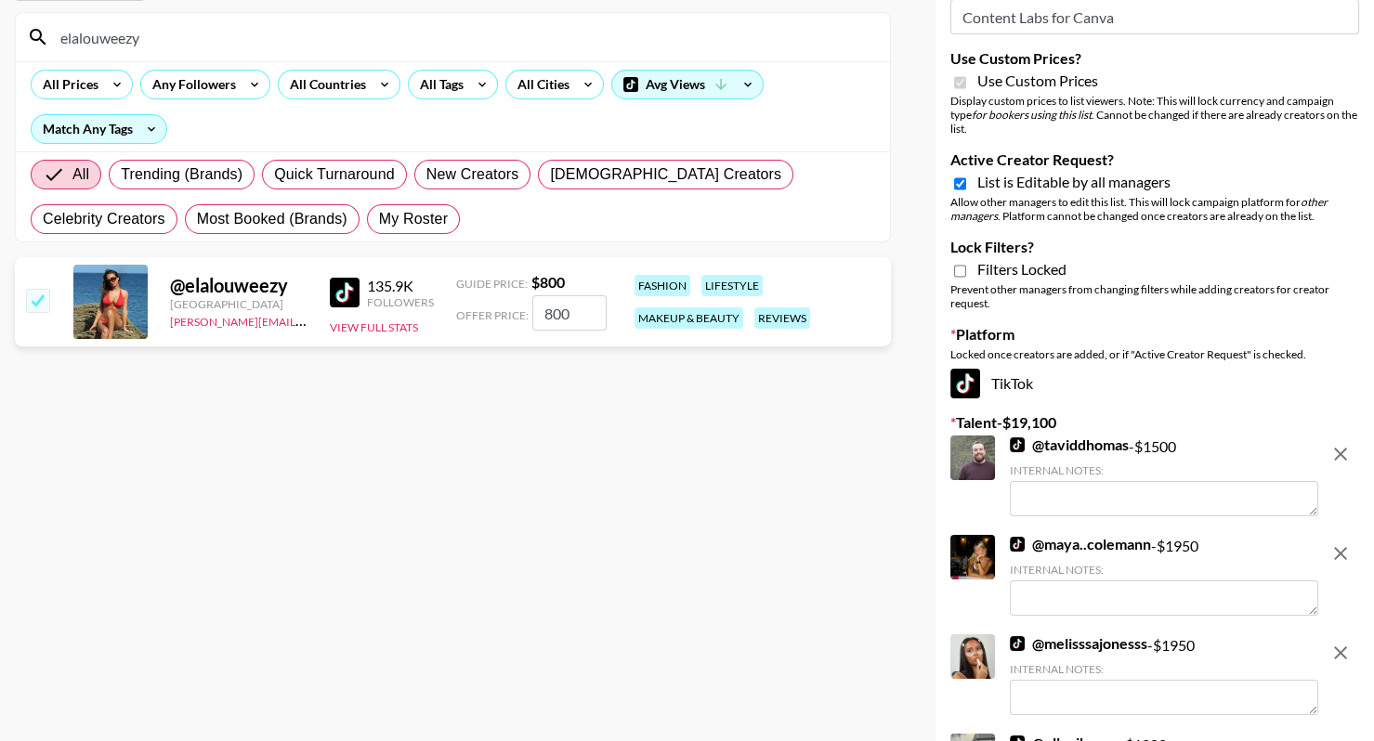
click at [328, 37] on input "elalouweezy" at bounding box center [464, 37] width 830 height 30
paste input "@daisy.wheatle"
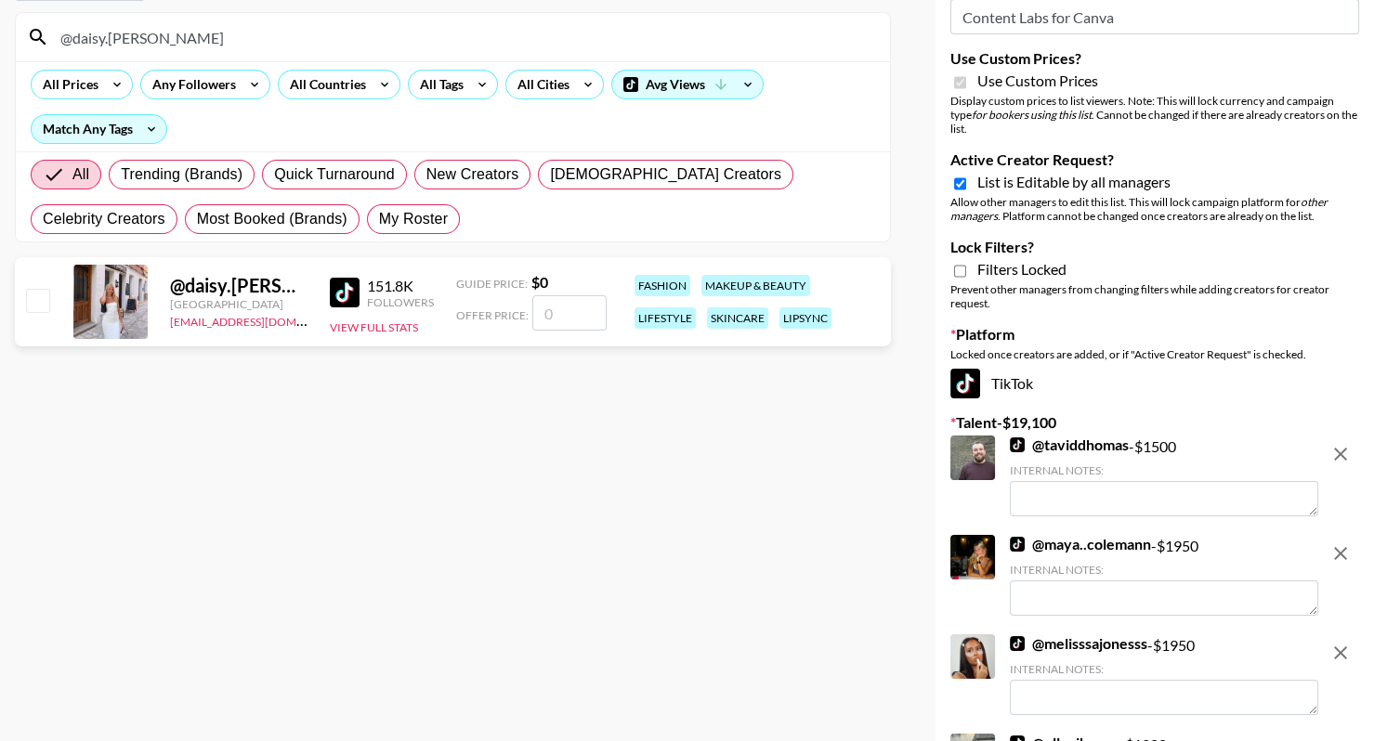
type input "@daisy.wheatley"
click at [564, 326] on input "number" at bounding box center [569, 312] width 74 height 35
checkbox input "true"
type input "2"
checkbox input "false"
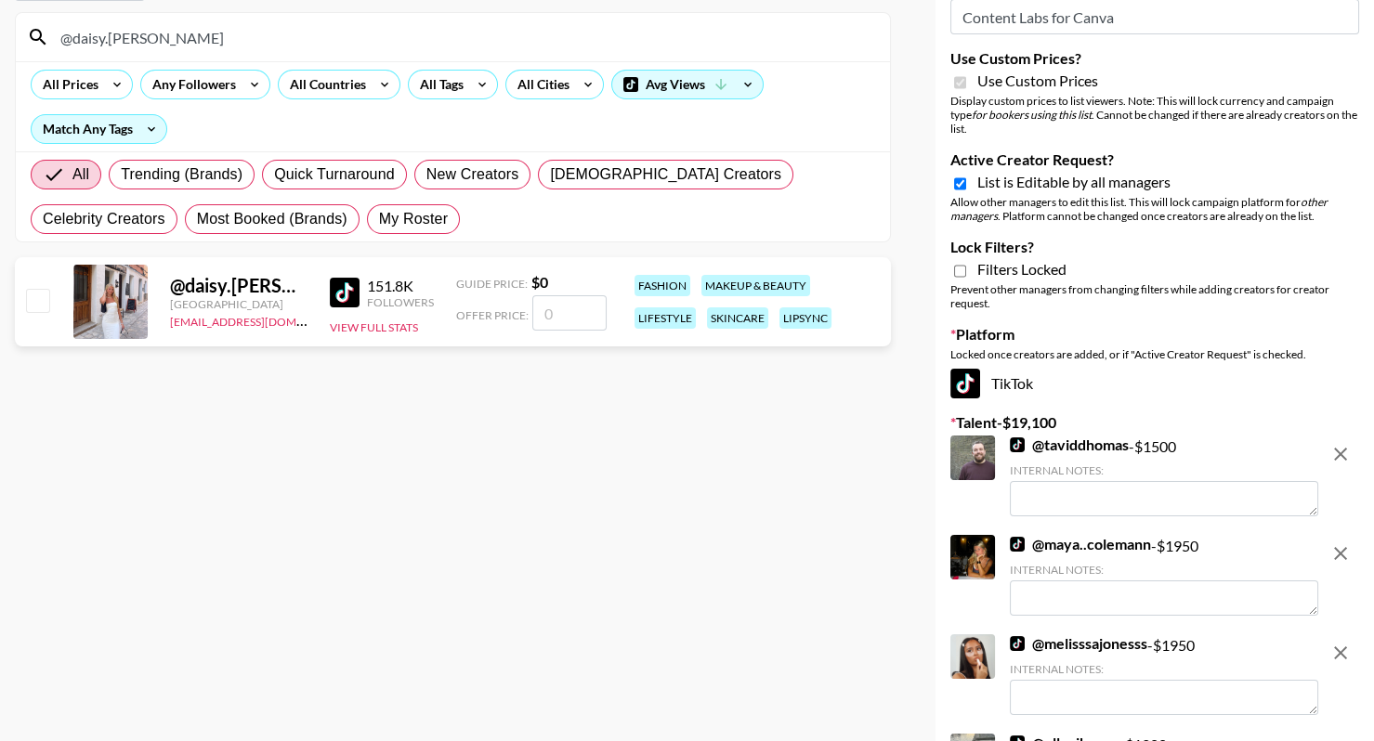
checkbox input "true"
type input "1500"
click at [373, 124] on div "All Prices Any Followers All Countries All Tags All Cities Avg Views Match Any …" at bounding box center [453, 106] width 874 height 90
click at [362, 35] on input "@daisy.wheatley" at bounding box center [464, 37] width 830 height 30
click at [362, 34] on input "@daisy.wheatley" at bounding box center [464, 37] width 830 height 30
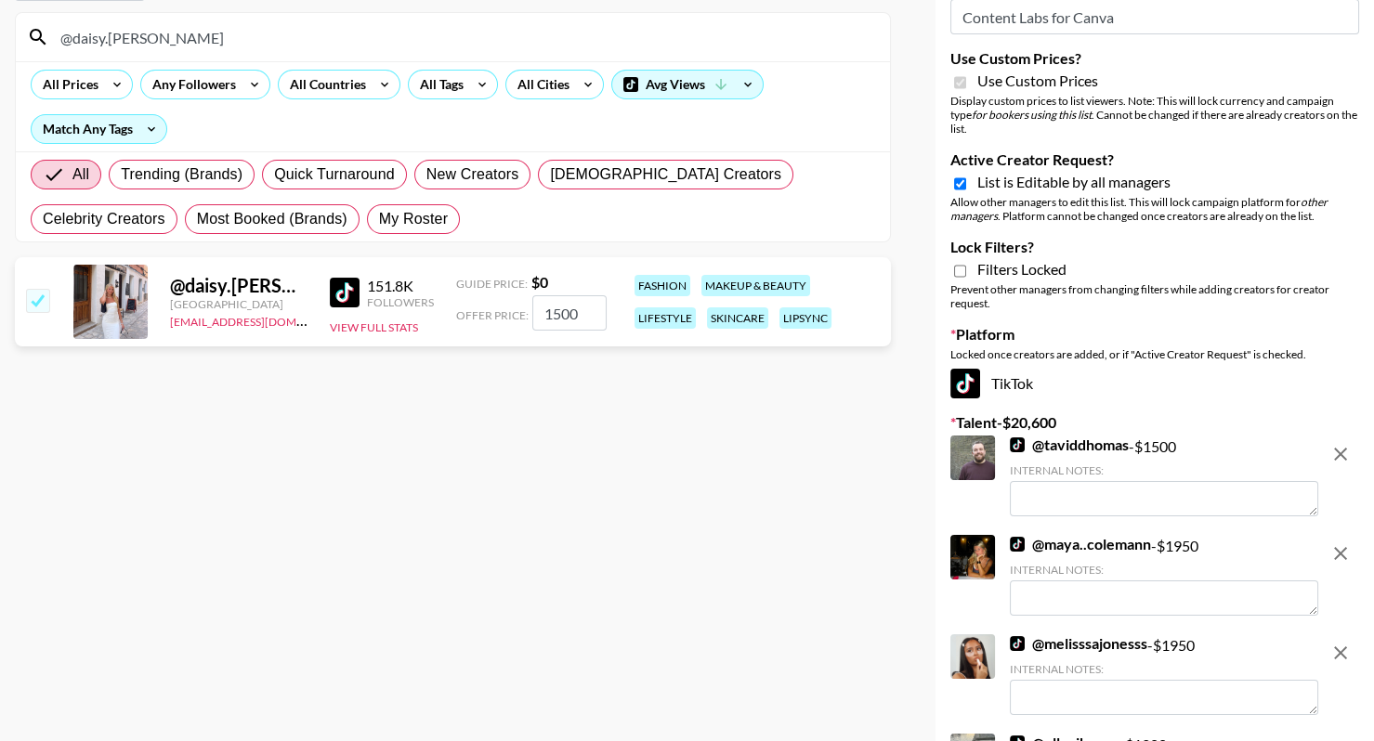
click at [362, 34] on input "@daisy.wheatley" at bounding box center [464, 37] width 830 height 30
paste input "rikky_zaza"
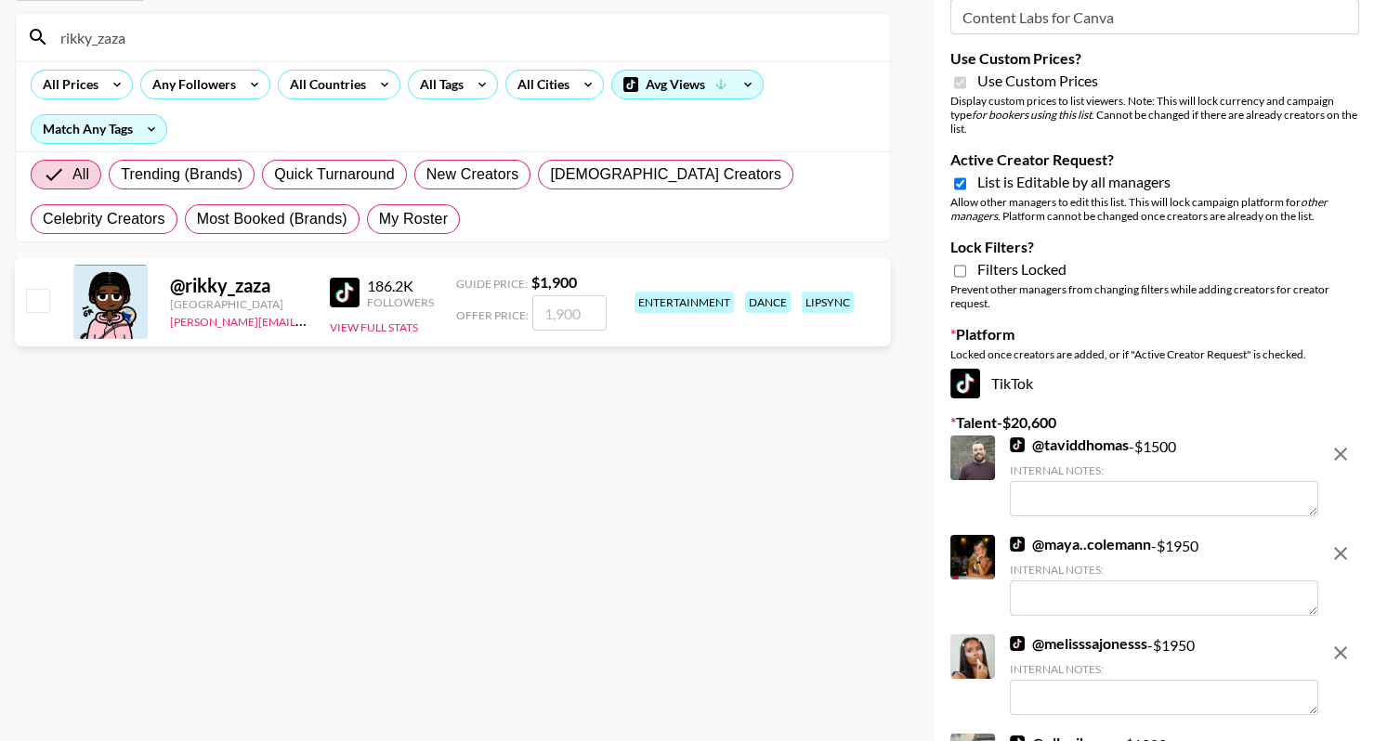
type input "rikky_zaza"
click at [582, 296] on input "number" at bounding box center [569, 312] width 74 height 35
checkbox input "true"
type input "1"
checkbox input "true"
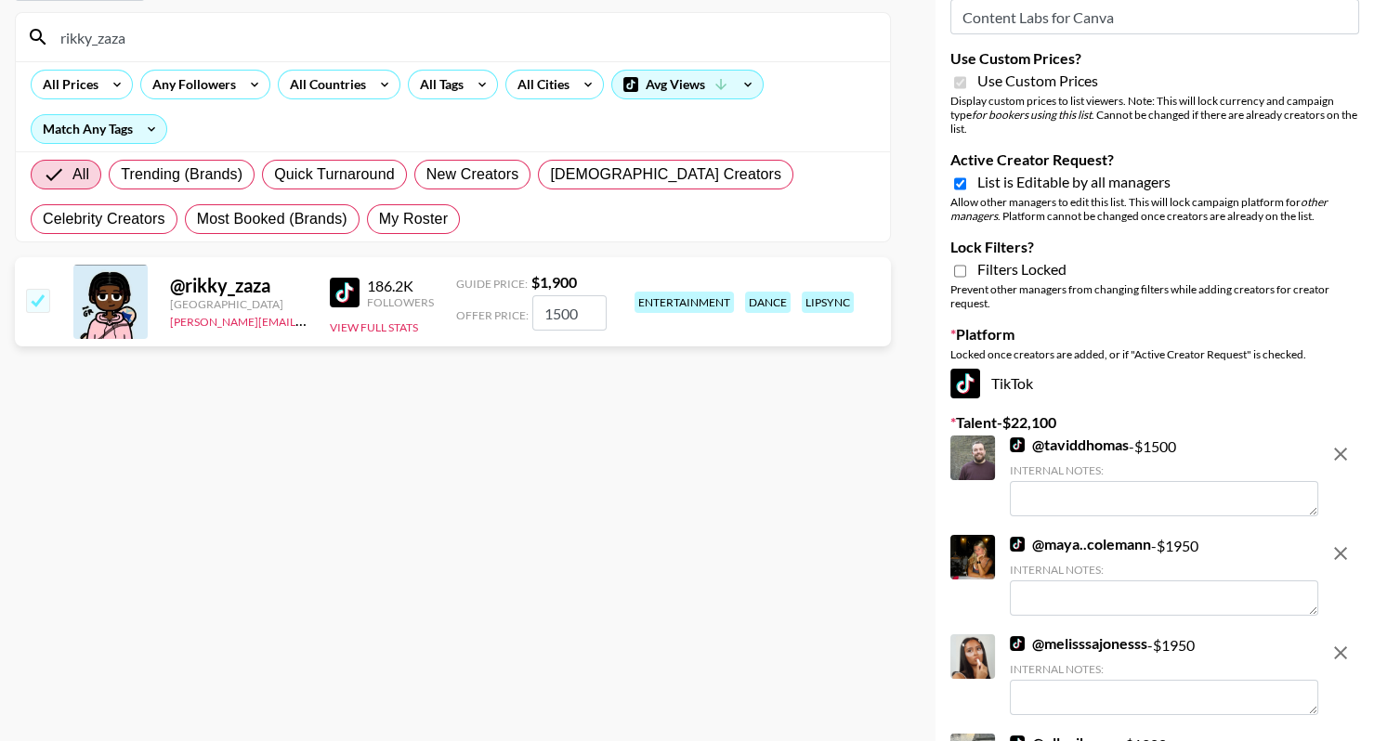
type input "1500"
click at [355, 41] on input "rikky_zaza" at bounding box center [464, 37] width 830 height 30
click at [355, 43] on input "rikky_zaza" at bounding box center [464, 37] width 830 height 30
paste input "erinnrwhite"
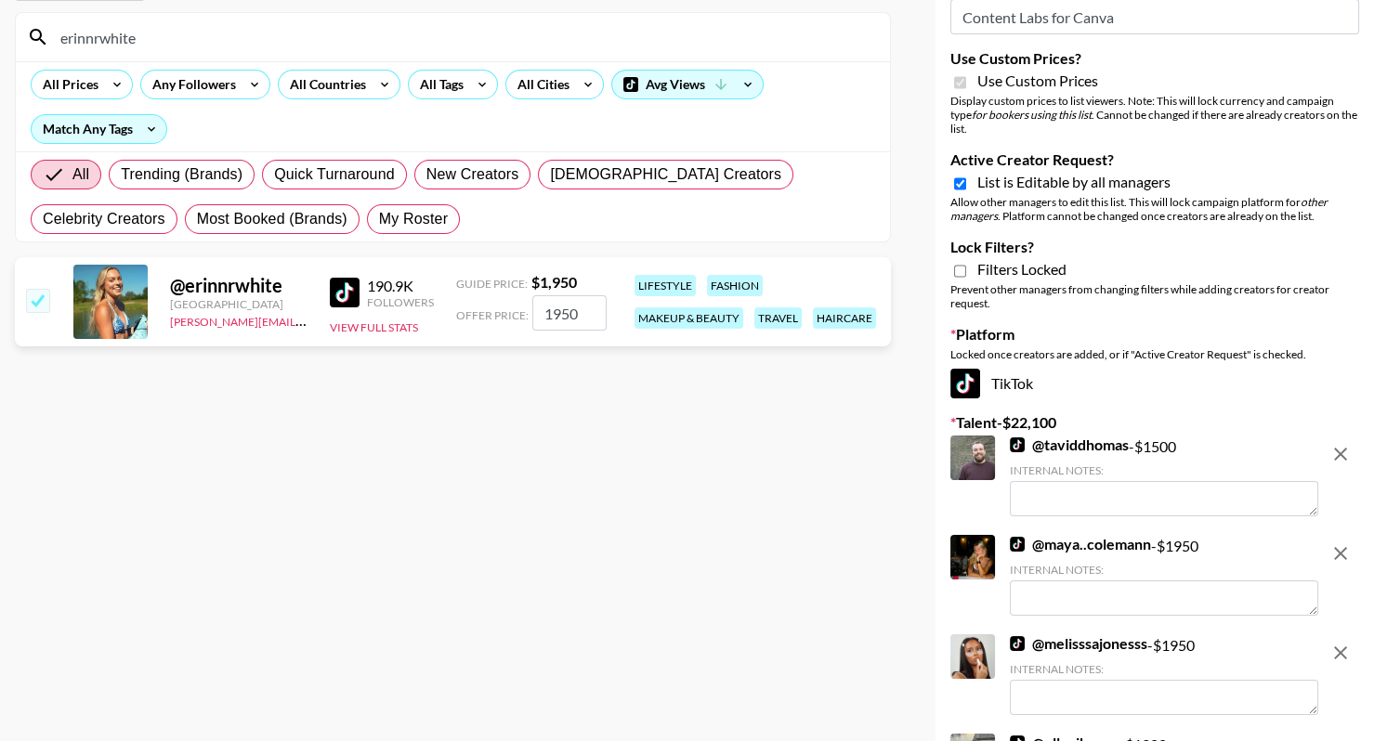
scroll to position [176, 0]
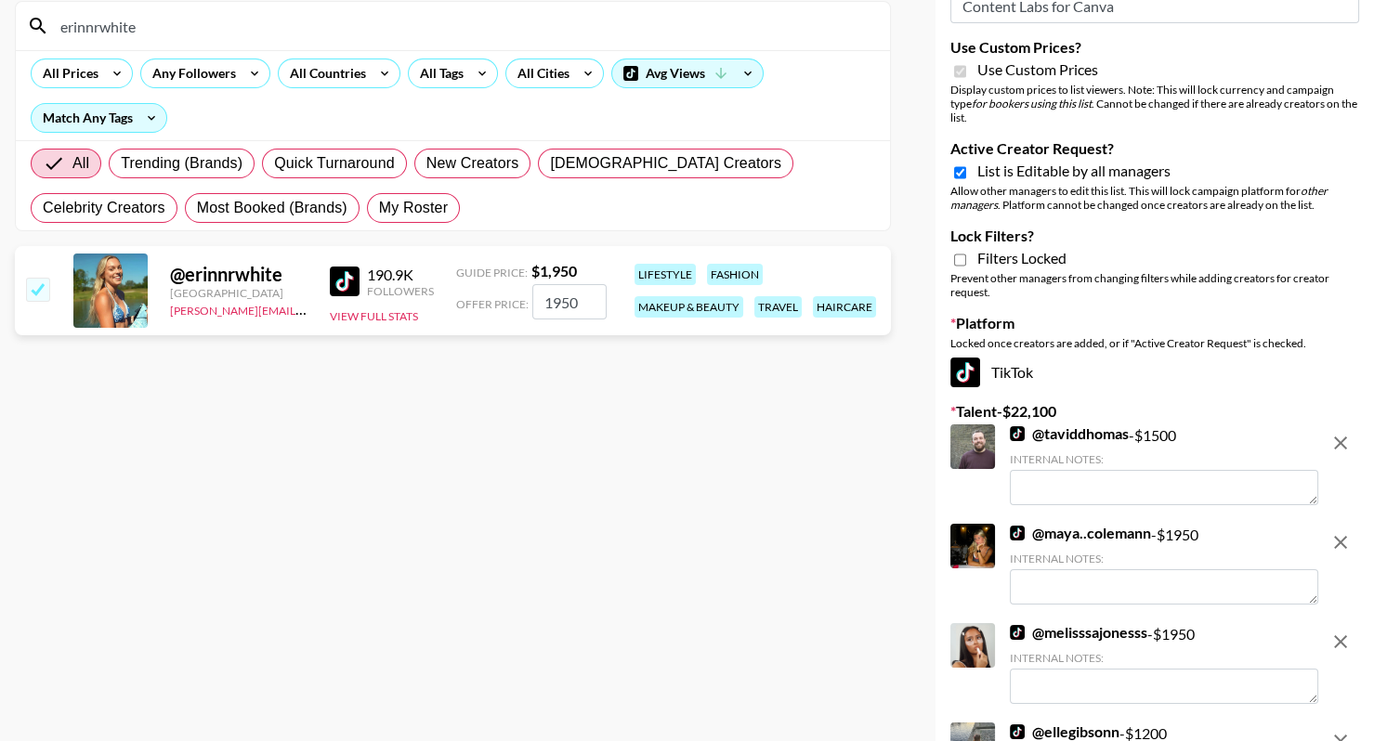
click at [337, 39] on input "erinnrwhite" at bounding box center [464, 26] width 830 height 30
paste input "aysha_komorah"
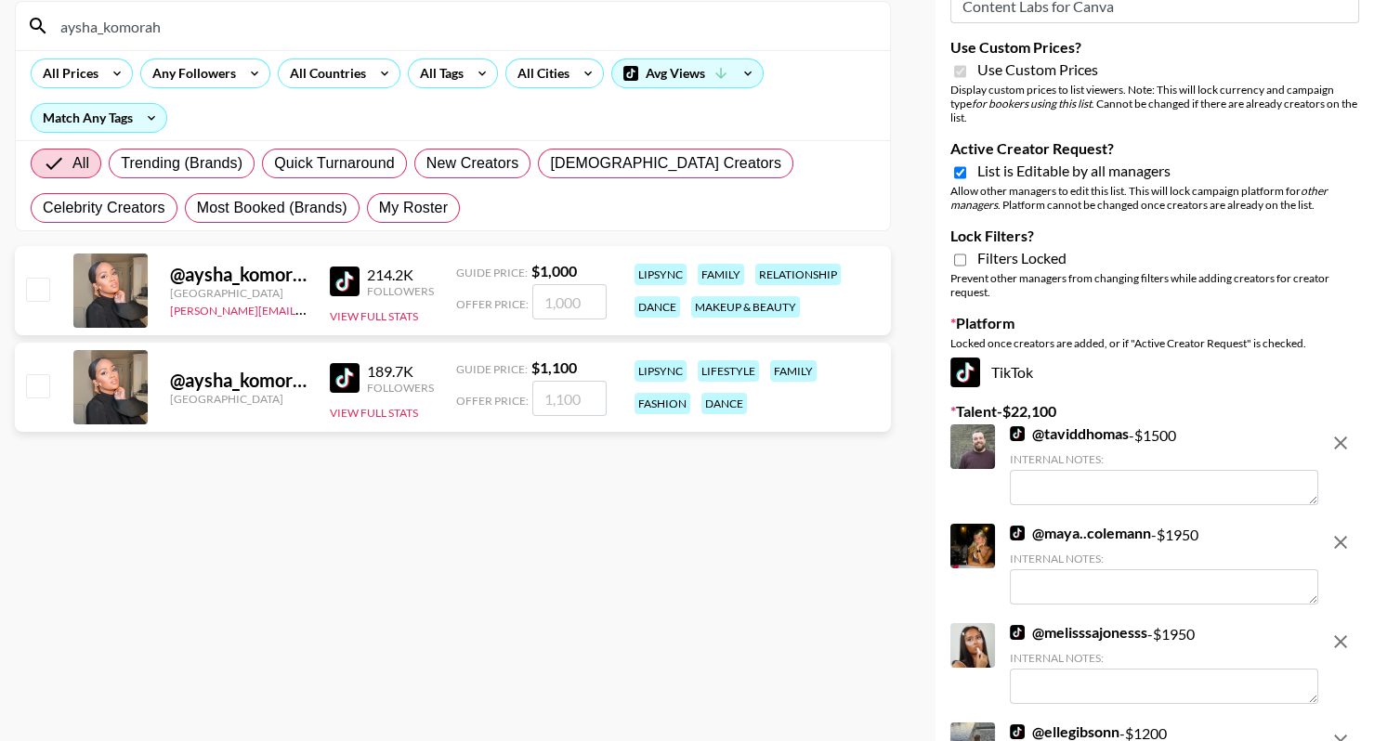
type input "aysha_komorah"
click at [50, 279] on div at bounding box center [36, 291] width 29 height 32
click at [40, 288] on input "checkbox" at bounding box center [37, 289] width 22 height 22
checkbox input "true"
type input "1000"
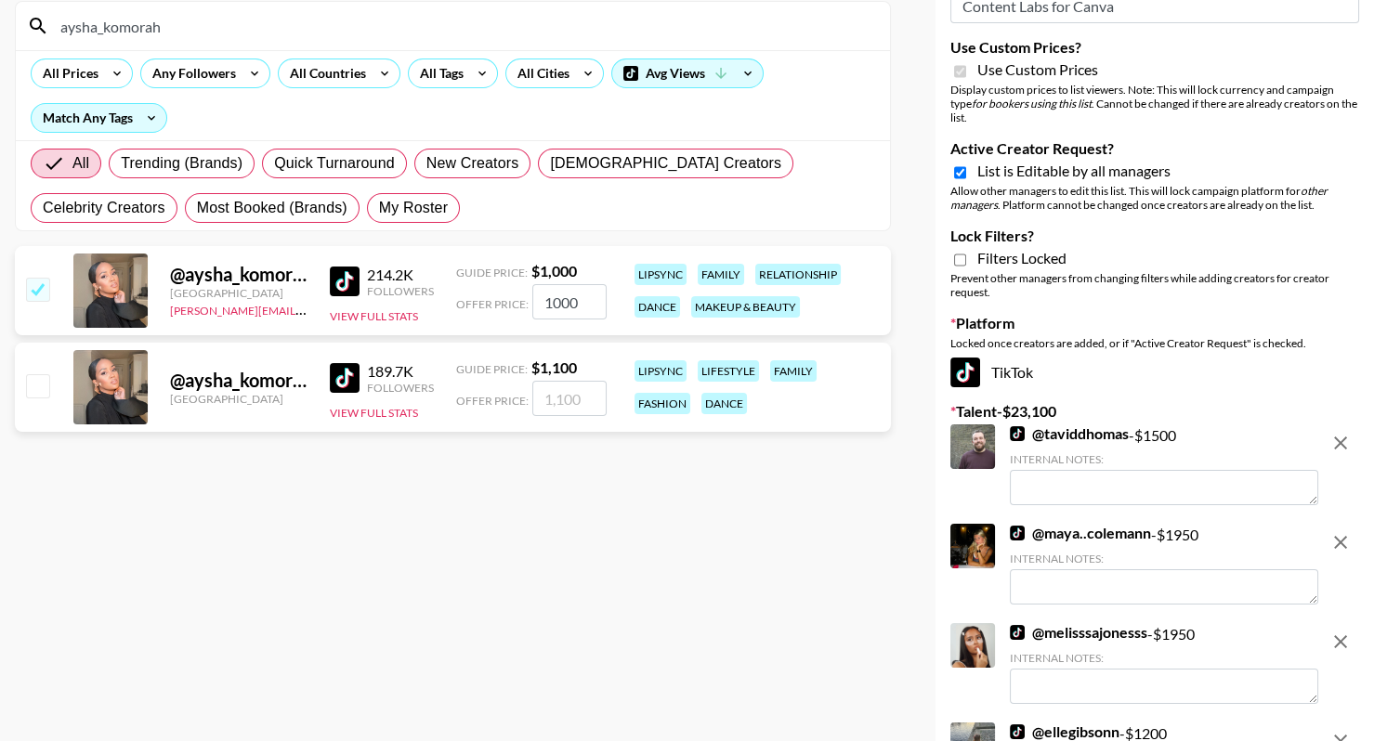
click at [386, 33] on input "aysha_komorah" at bounding box center [464, 26] width 830 height 30
click at [387, 33] on input "aysha_komorah" at bounding box center [464, 26] width 830 height 30
paste input "drummer"
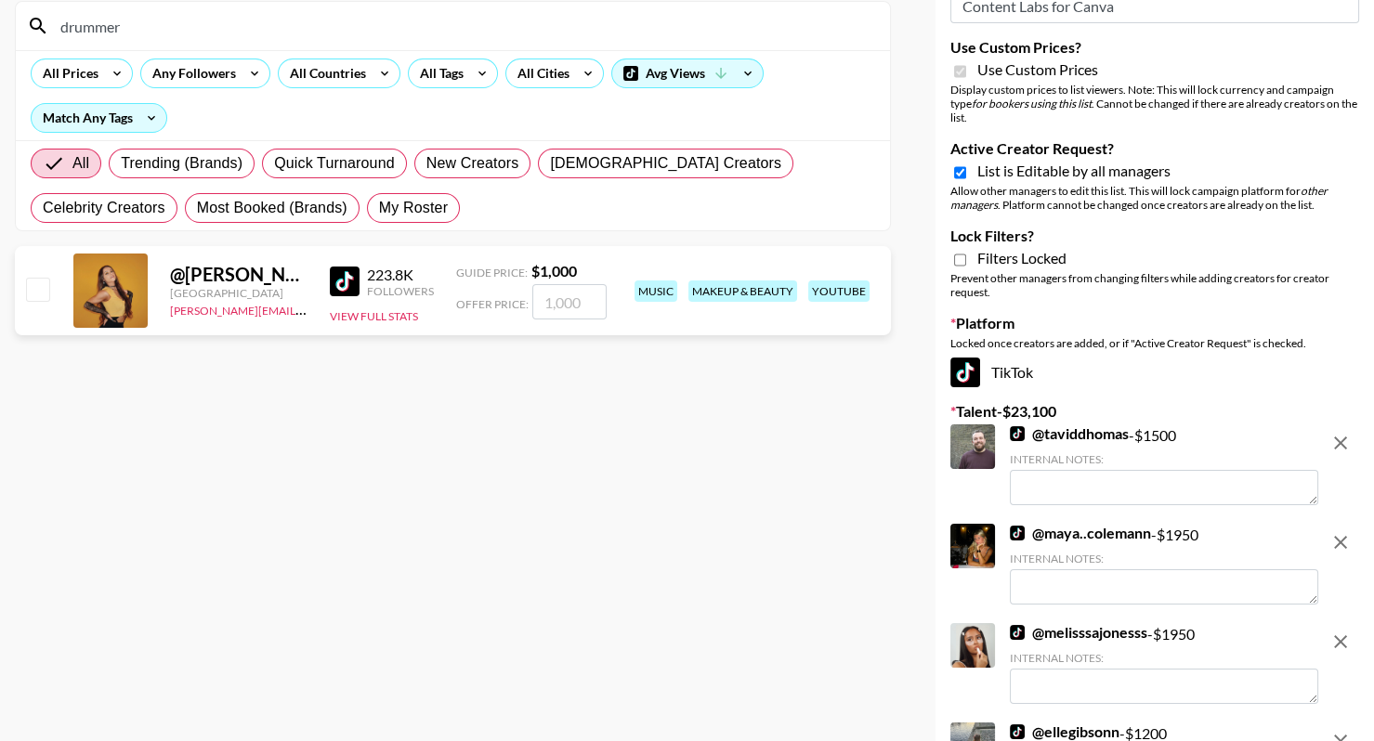
type input "drummer"
click at [37, 281] on input "checkbox" at bounding box center [37, 289] width 22 height 22
checkbox input "true"
type input "1000"
click at [634, 32] on input "drummer" at bounding box center [464, 26] width 830 height 30
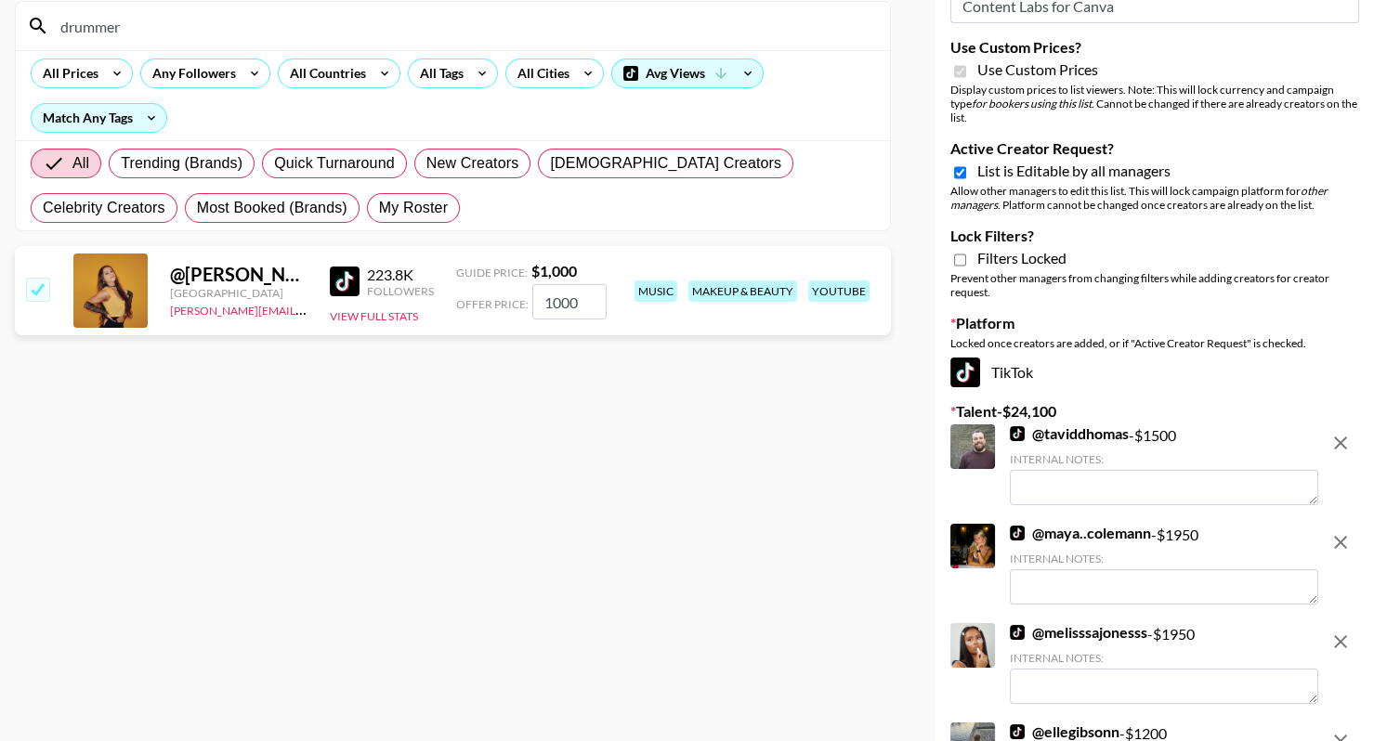
click at [634, 32] on input "drummer" at bounding box center [464, 26] width 830 height 30
paste input "@jay.taylor07"
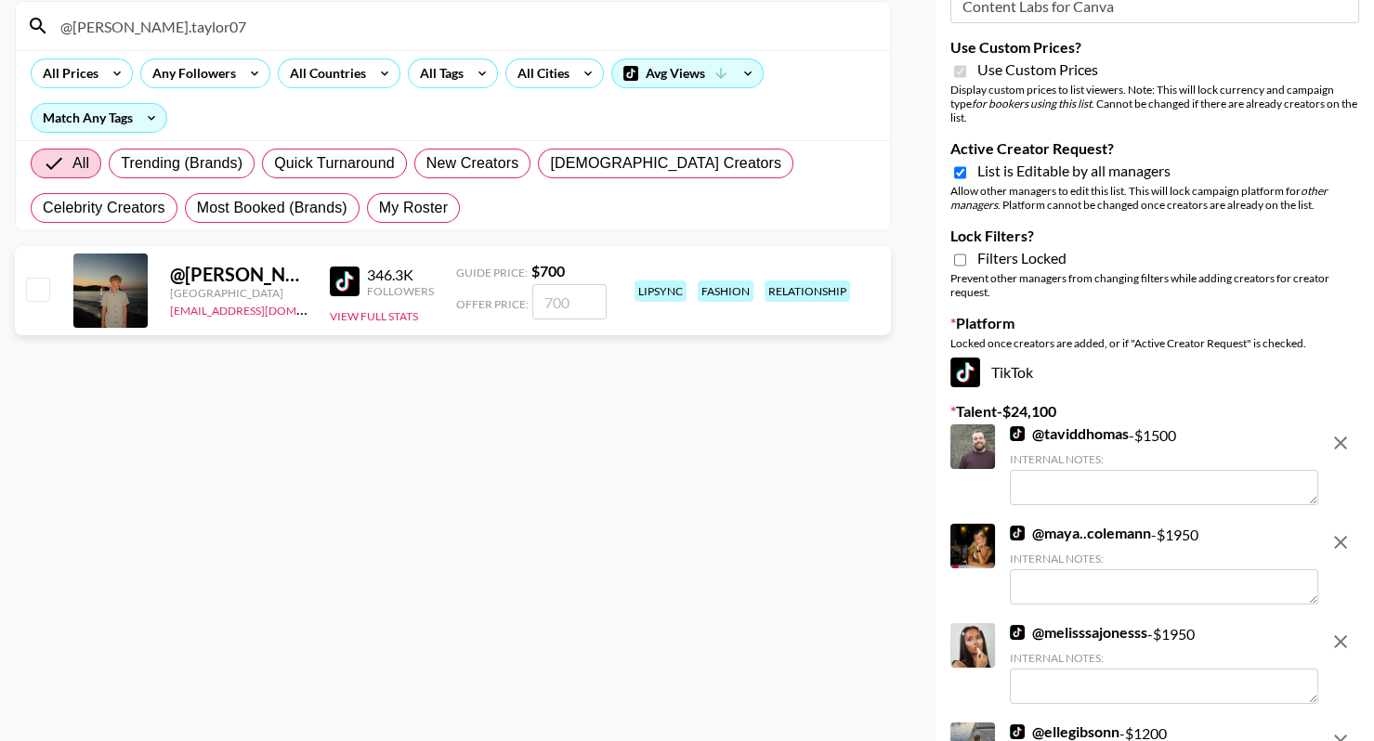
type input "@jay.taylor07"
click at [594, 293] on input "number" at bounding box center [569, 301] width 74 height 35
checkbox input "true"
type input "1500"
click at [370, 32] on input "@jay.taylor07" at bounding box center [464, 26] width 830 height 30
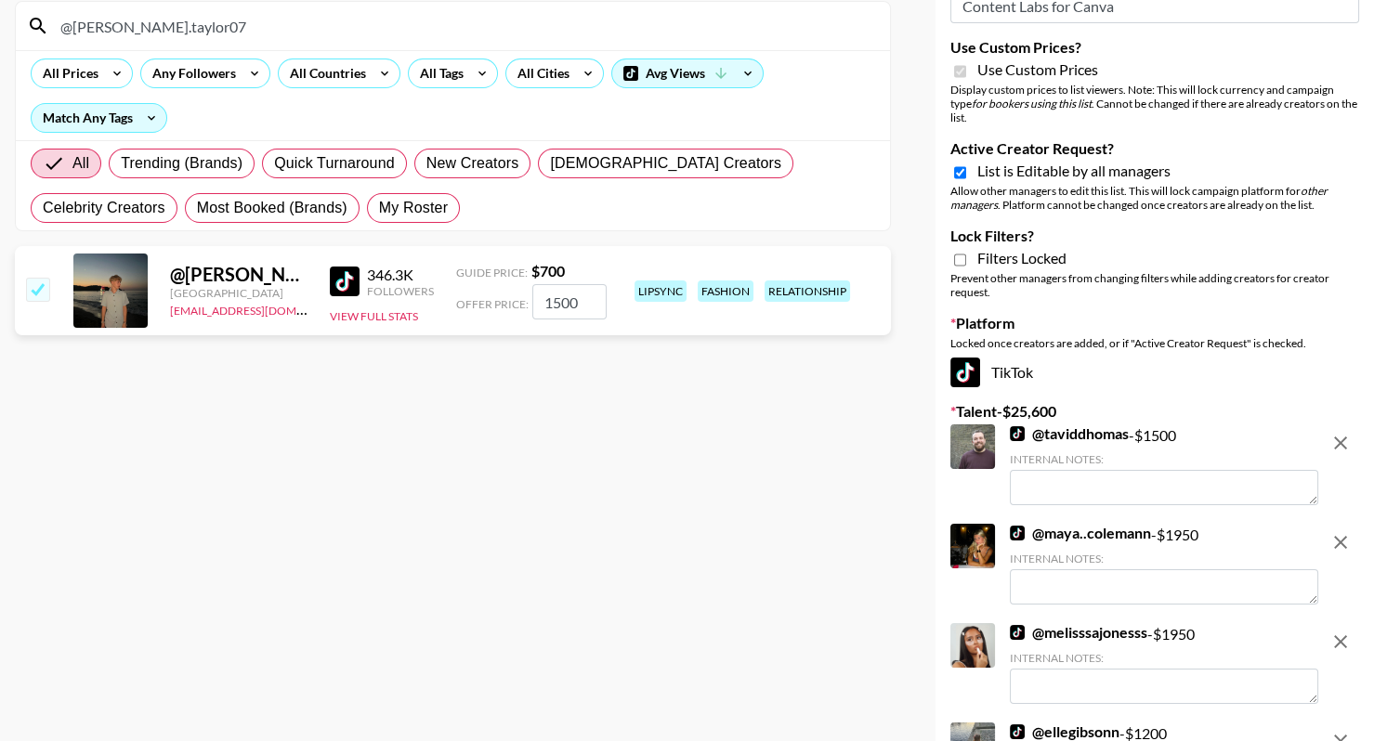
click at [370, 32] on input "@jay.taylor07" at bounding box center [464, 26] width 830 height 30
paste input "mfrostbaby"
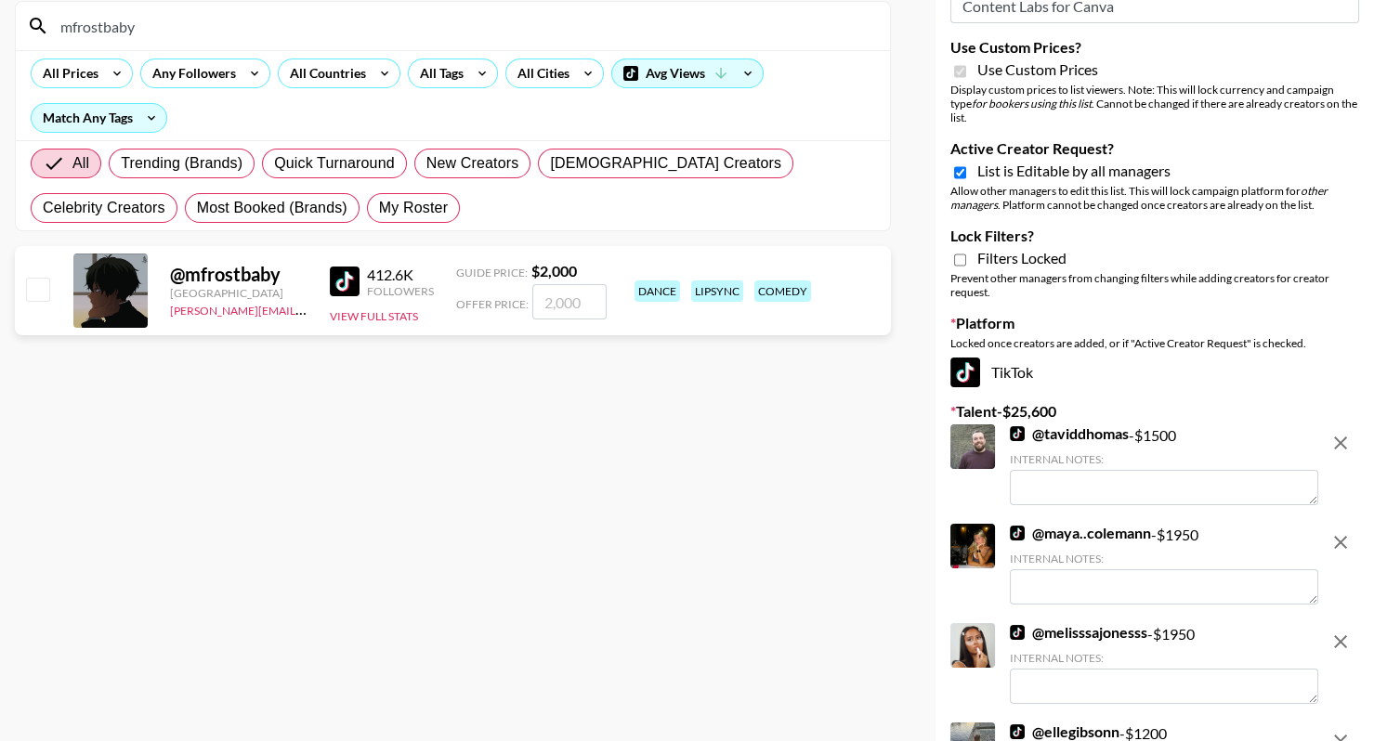
type input "mfrostbaby"
click at [41, 281] on input "checkbox" at bounding box center [37, 289] width 22 height 22
checkbox input "true"
type input "2000"
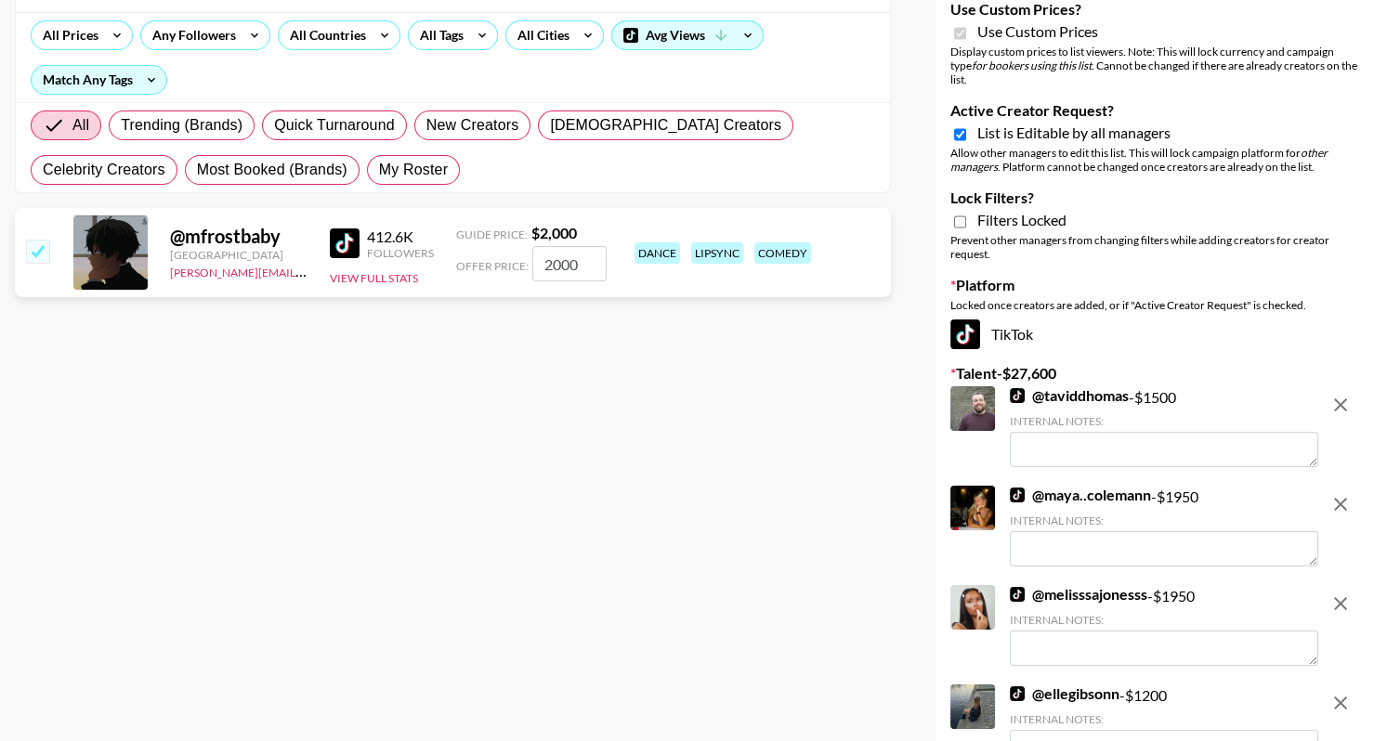
scroll to position [198, 0]
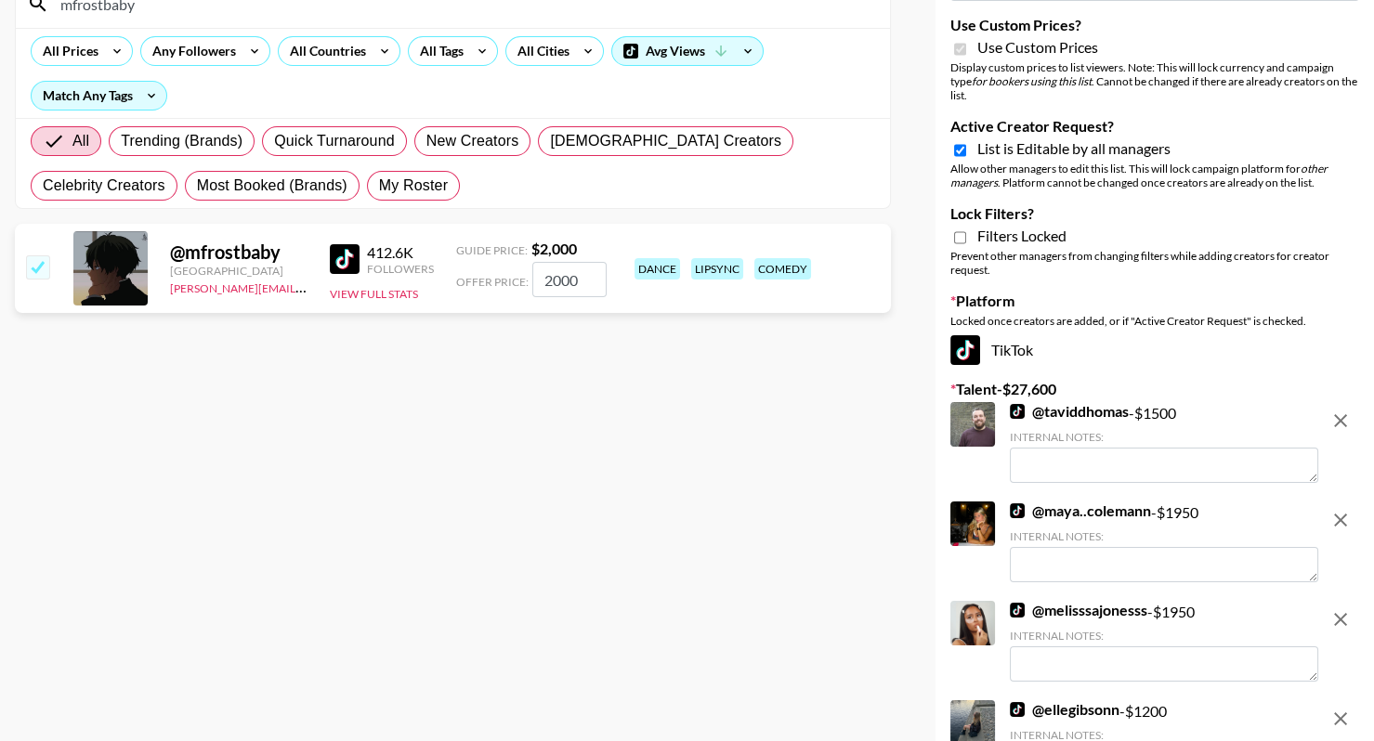
click at [1103, 216] on label "Lock Filters?" at bounding box center [1154, 213] width 409 height 19
click at [966, 229] on input "Lock Filters?" at bounding box center [960, 237] width 12 height 17
checkbox input "true"
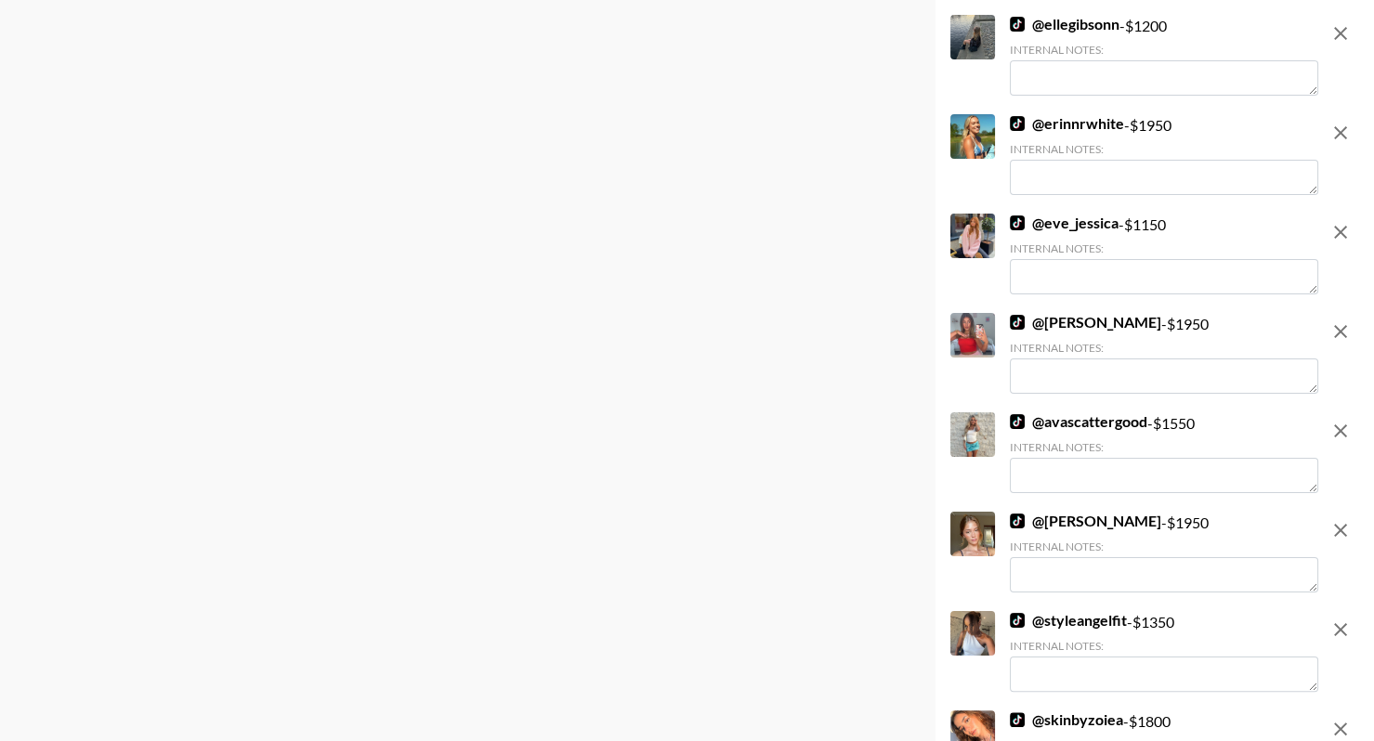
scroll to position [0, 0]
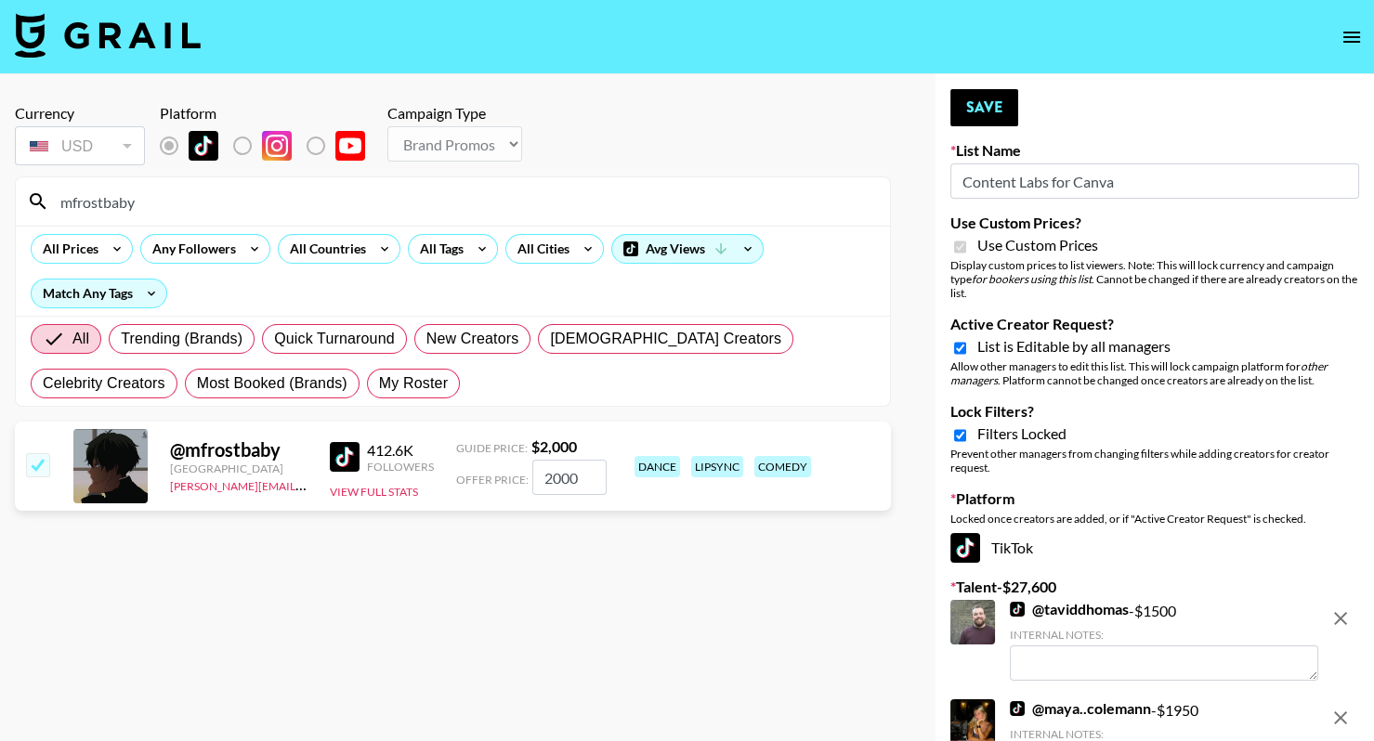
click at [410, 185] on div "mfrostbaby" at bounding box center [453, 201] width 874 height 48
click at [411, 185] on div "mfrostbaby" at bounding box center [453, 201] width 874 height 48
click at [411, 201] on input "mfrostbaby" at bounding box center [464, 202] width 830 height 30
click at [411, 202] on input "mfrostbaby" at bounding box center [464, 202] width 830 height 30
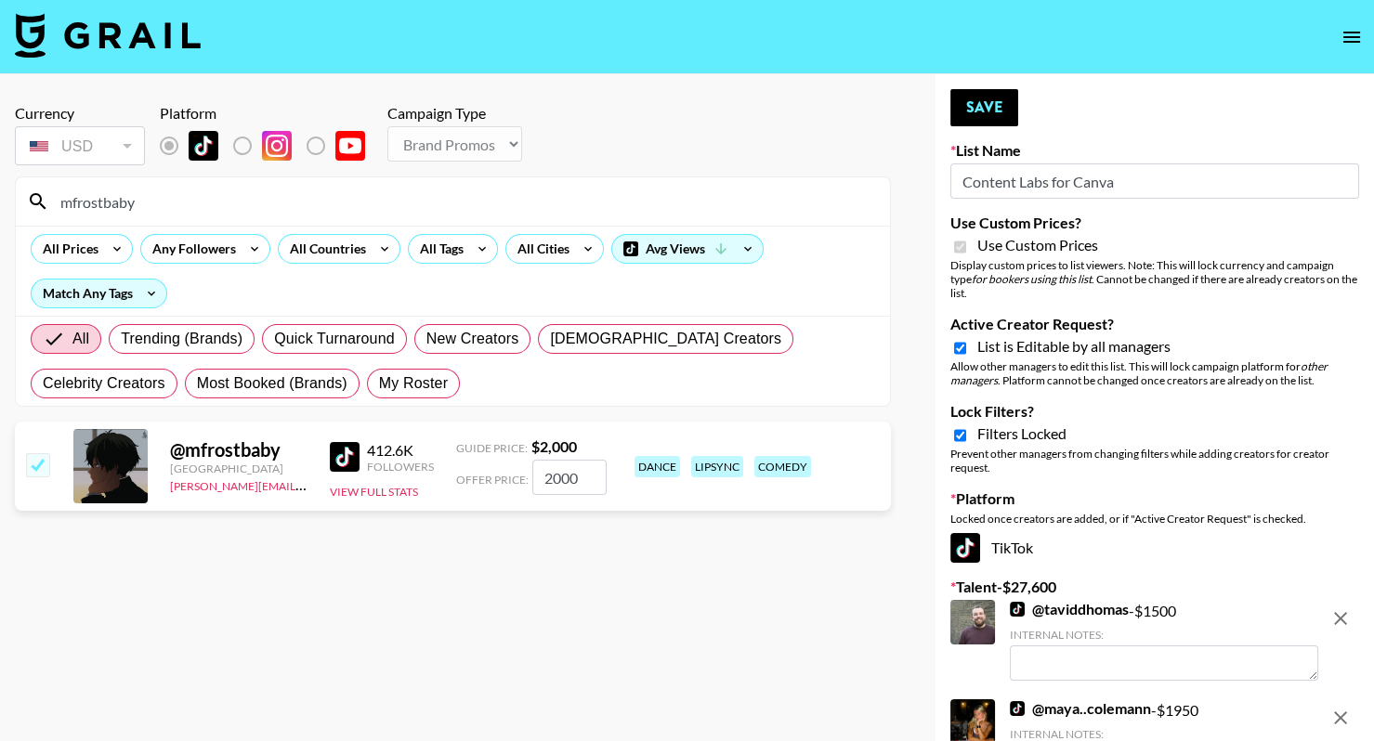
paste input "elalouweez"
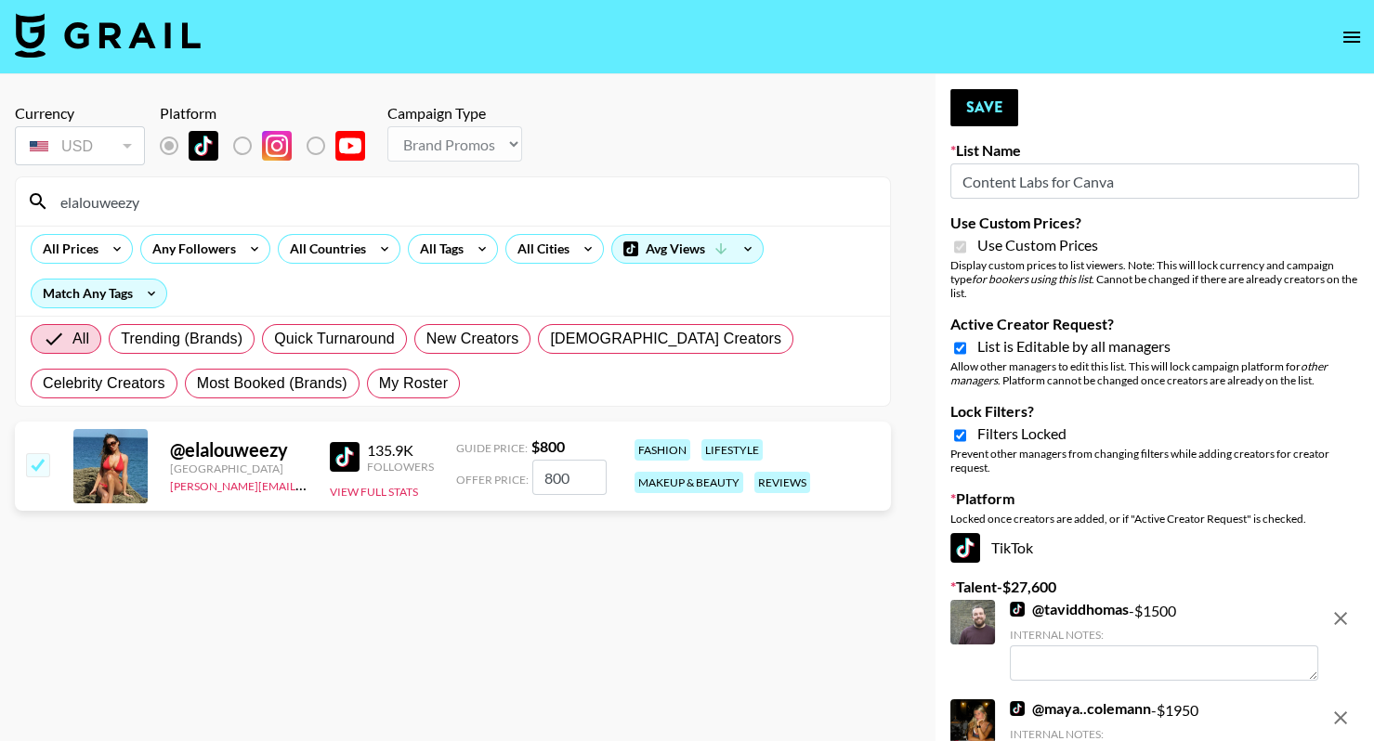
type input "elalouweezy"
click at [992, 115] on button "Save" at bounding box center [984, 107] width 68 height 37
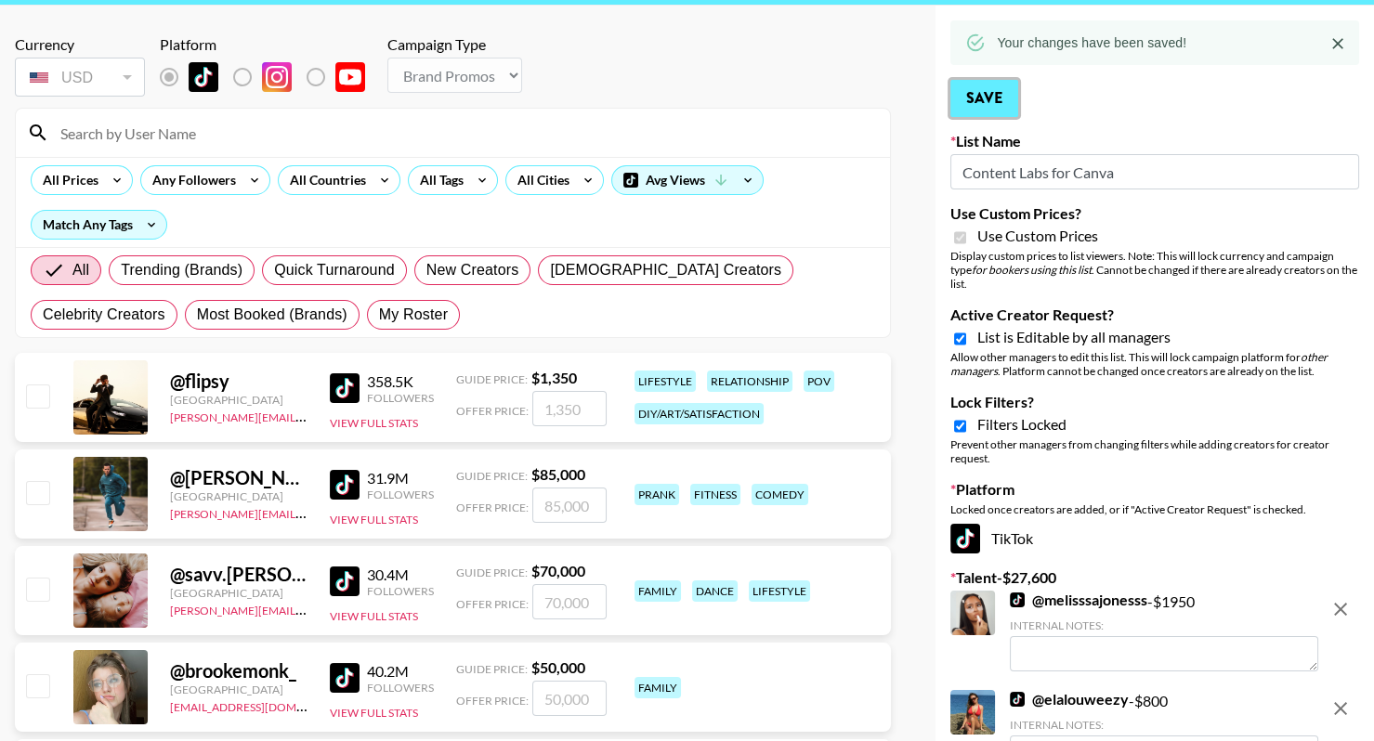
scroll to position [72, 0]
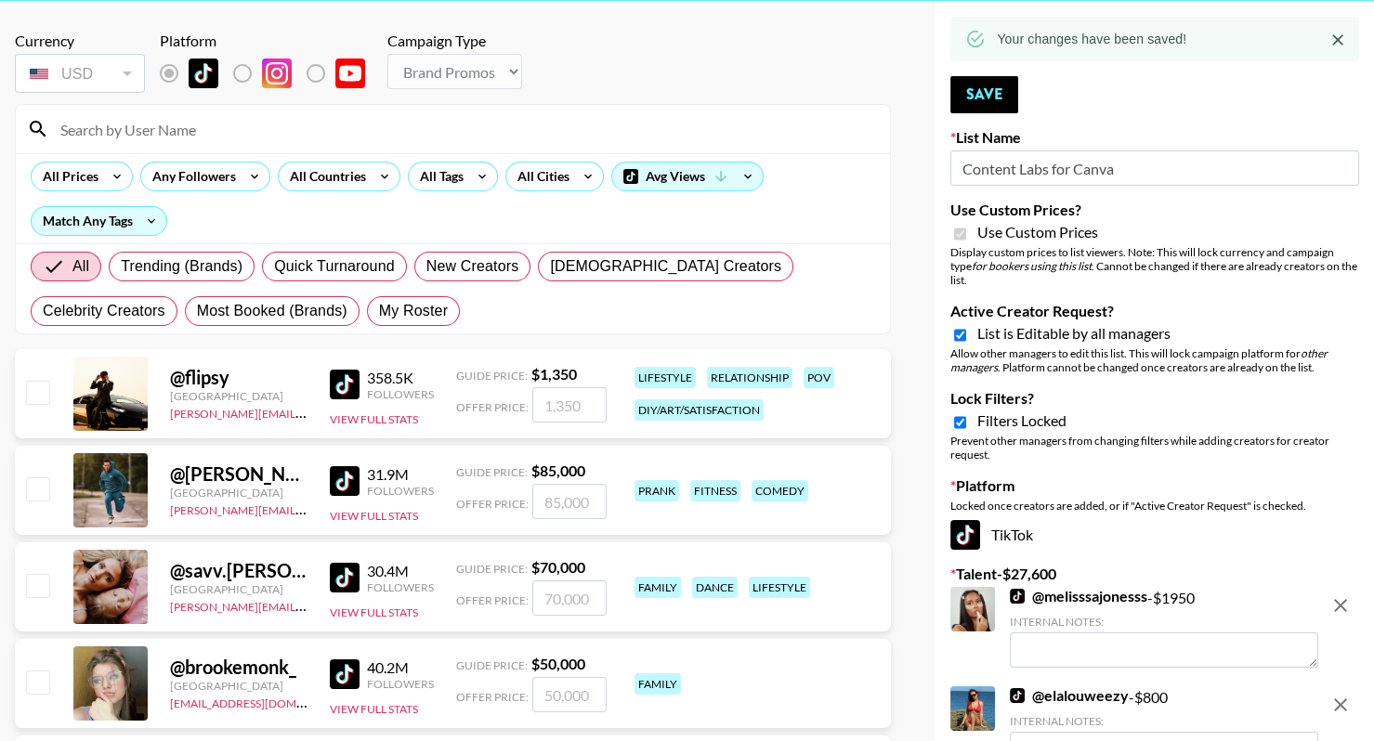
click at [1163, 173] on input "Content Labs for Canva" at bounding box center [1154, 167] width 409 height 35
click at [965, 170] on input "Content Labs for Canva" at bounding box center [1154, 167] width 409 height 35
click at [1136, 176] on input "Content Labs for Canva" at bounding box center [1154, 167] width 409 height 35
type input "Content Labs for Canva 2"
click at [974, 98] on button "Save" at bounding box center [984, 94] width 68 height 37
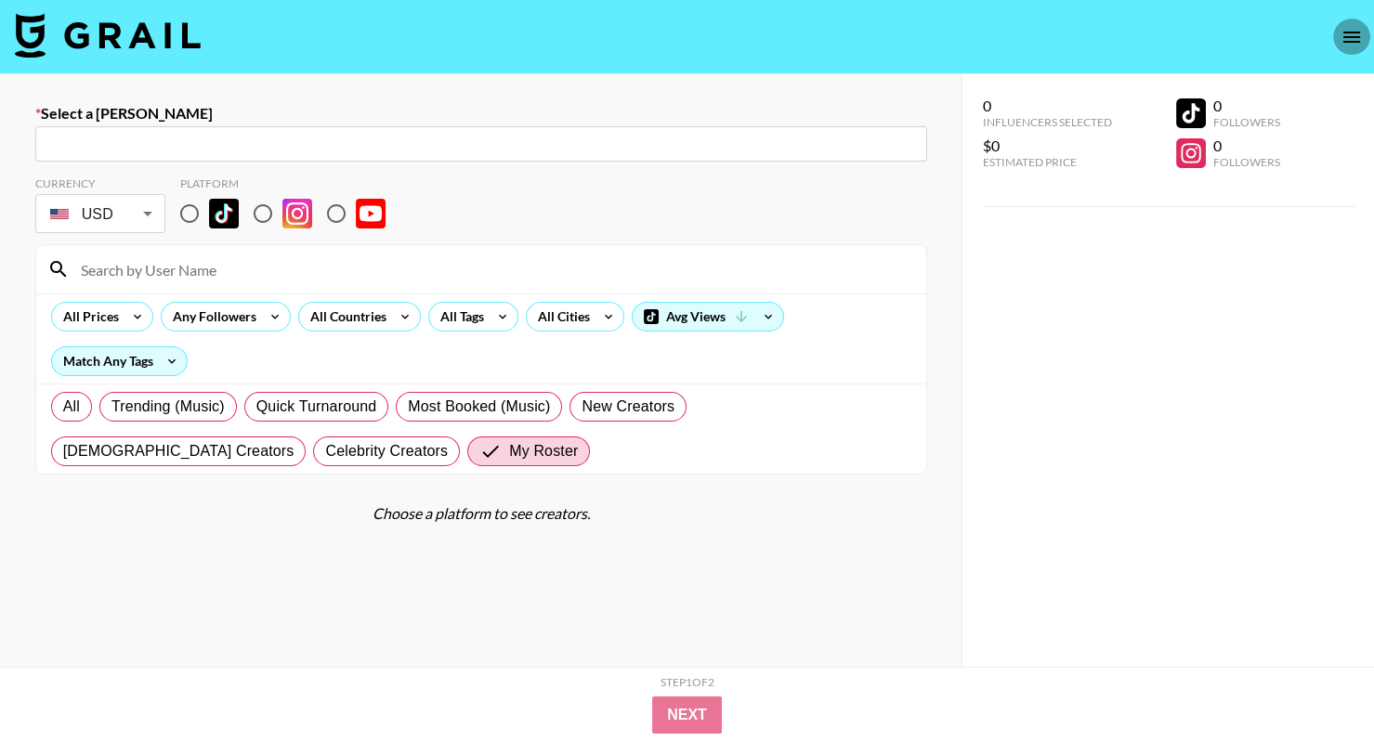
click at [1355, 36] on icon "open drawer" at bounding box center [1351, 37] width 17 height 11
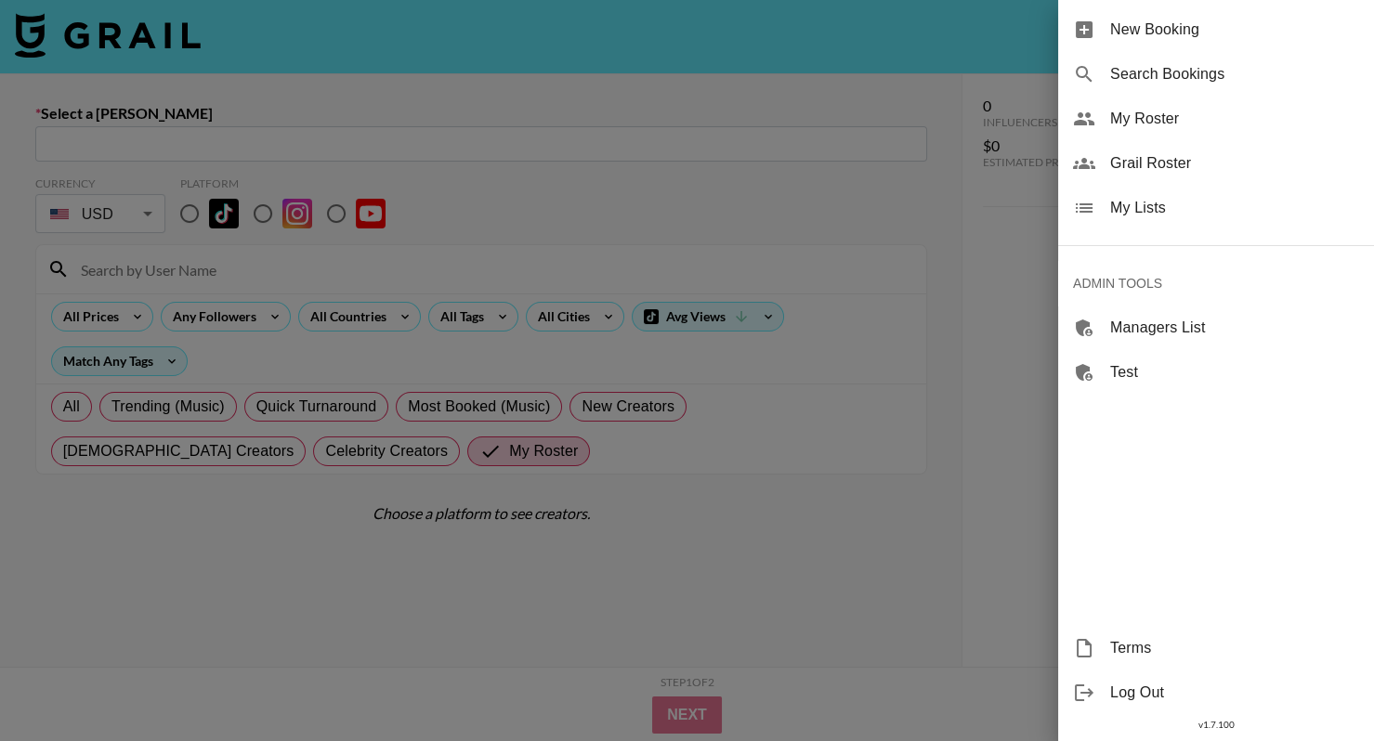
click at [1200, 198] on span "My Lists" at bounding box center [1234, 208] width 249 height 22
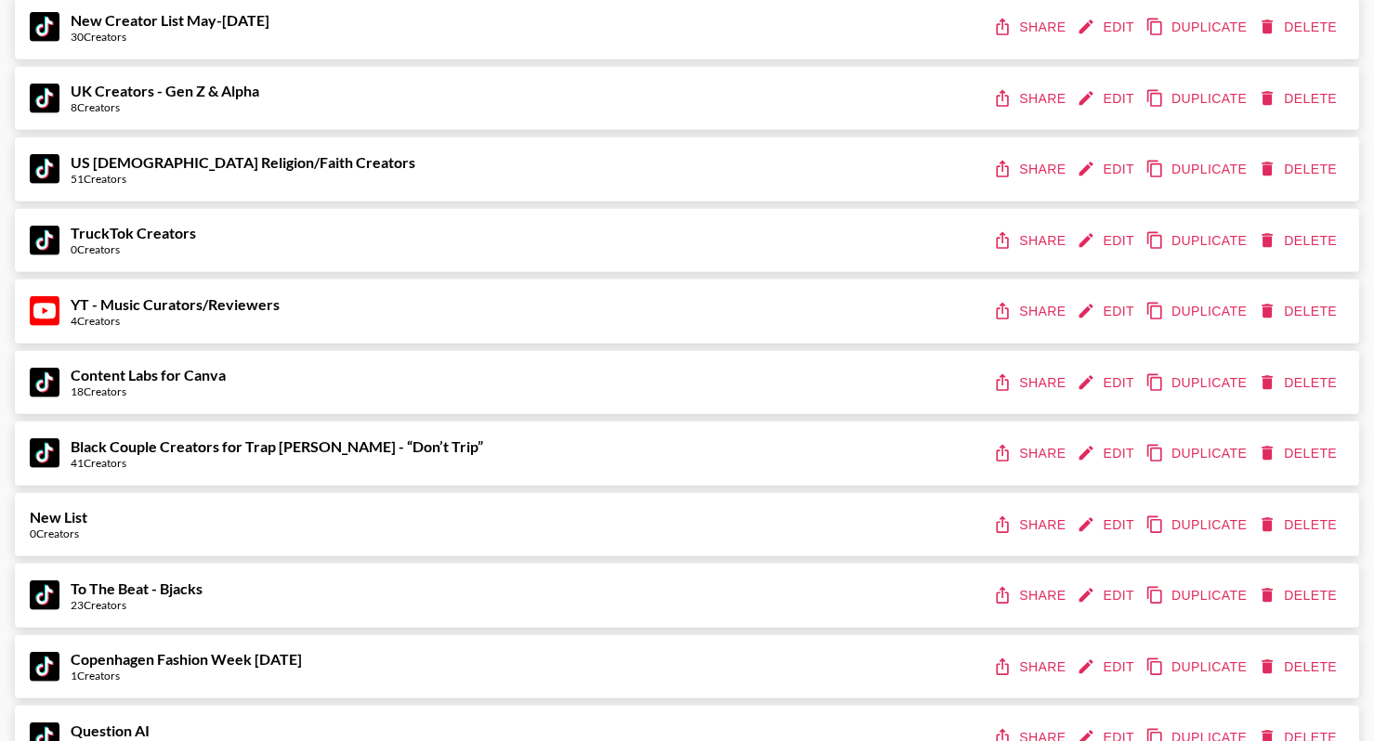
scroll to position [22296, 0]
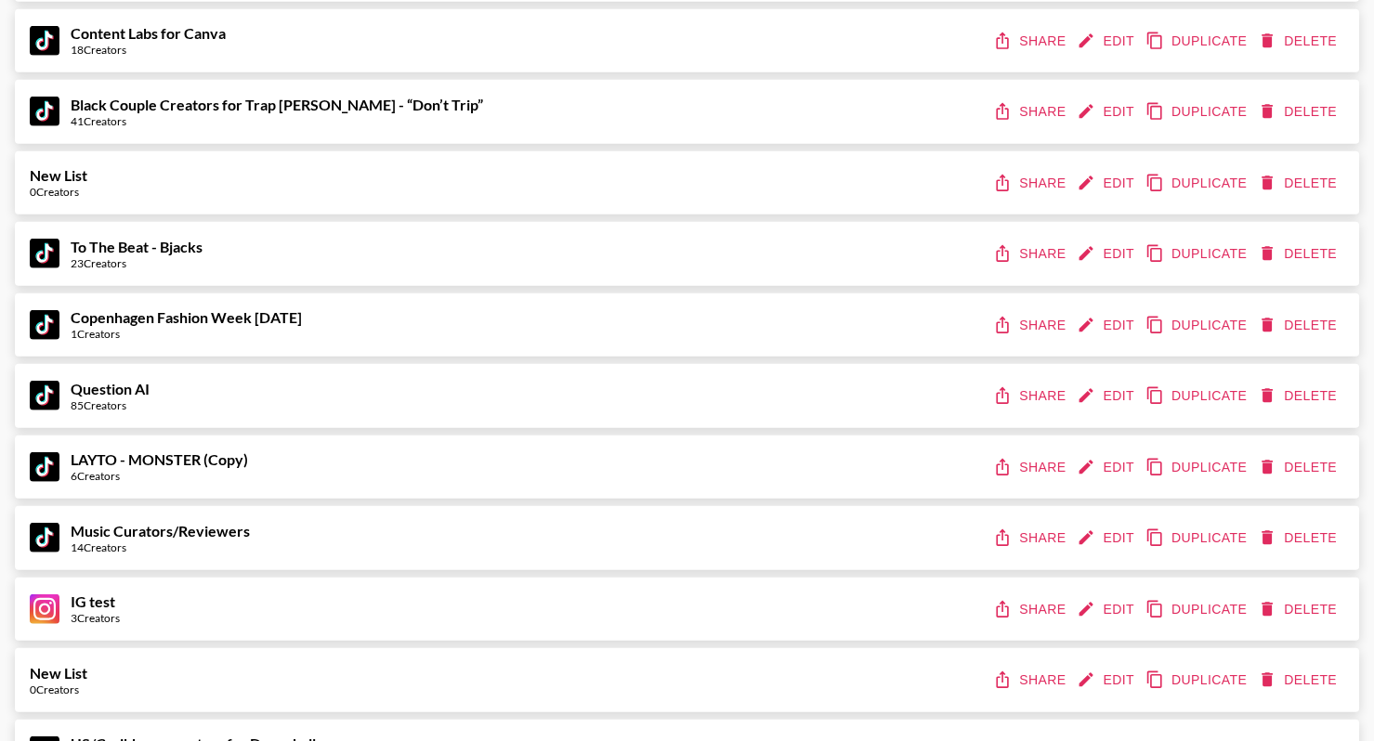
scroll to position [22296, 0]
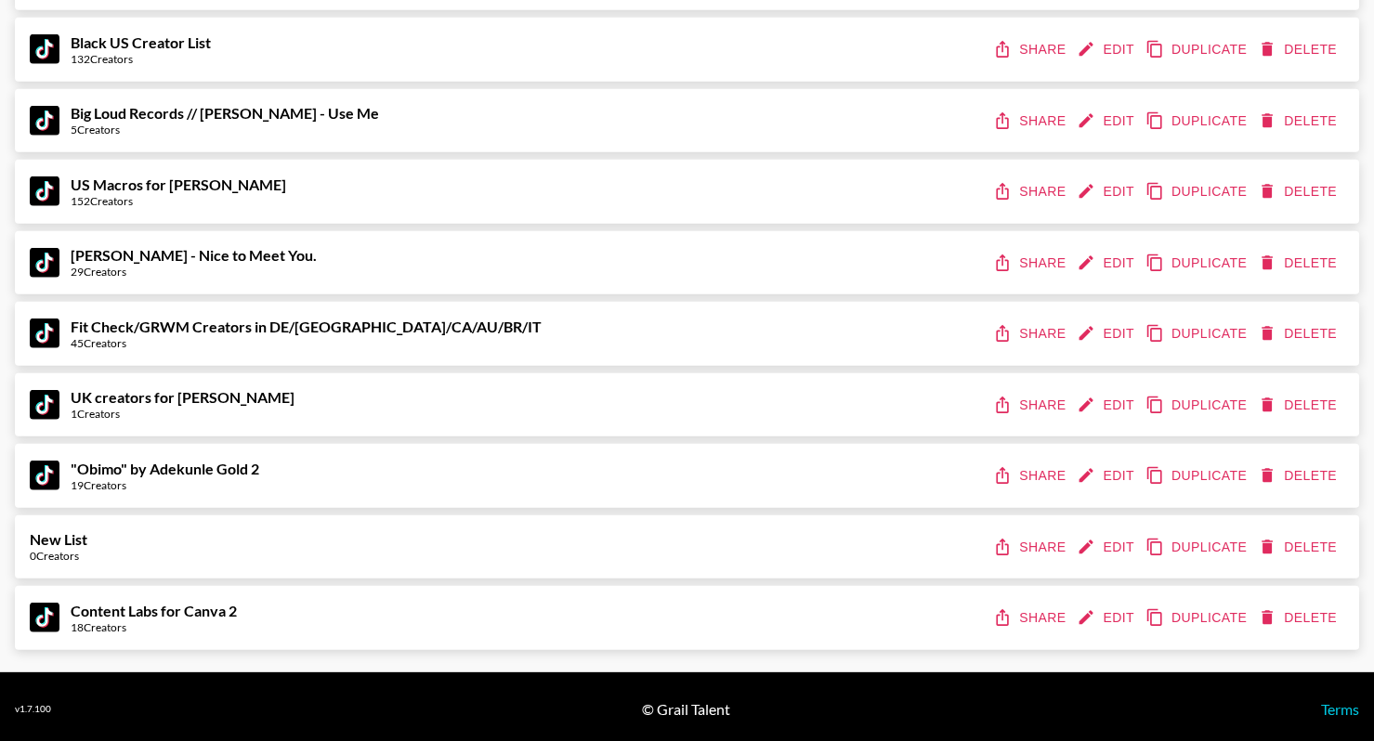
click at [1028, 615] on button "Share" at bounding box center [1031, 618] width 84 height 34
